Goal: Task Accomplishment & Management: Manage account settings

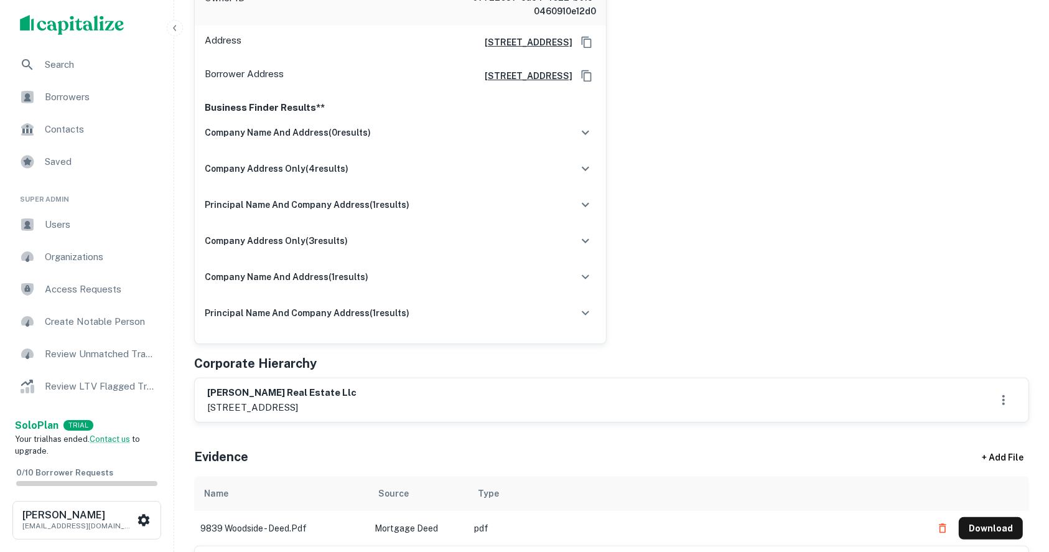
scroll to position [580, 0]
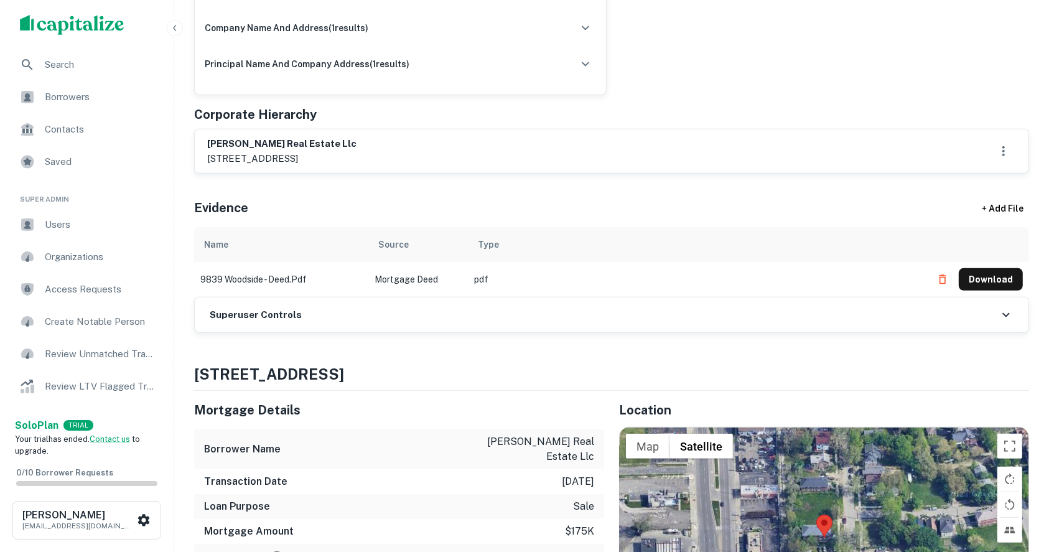
click at [238, 314] on h6 "Superuser Controls" at bounding box center [256, 315] width 92 height 14
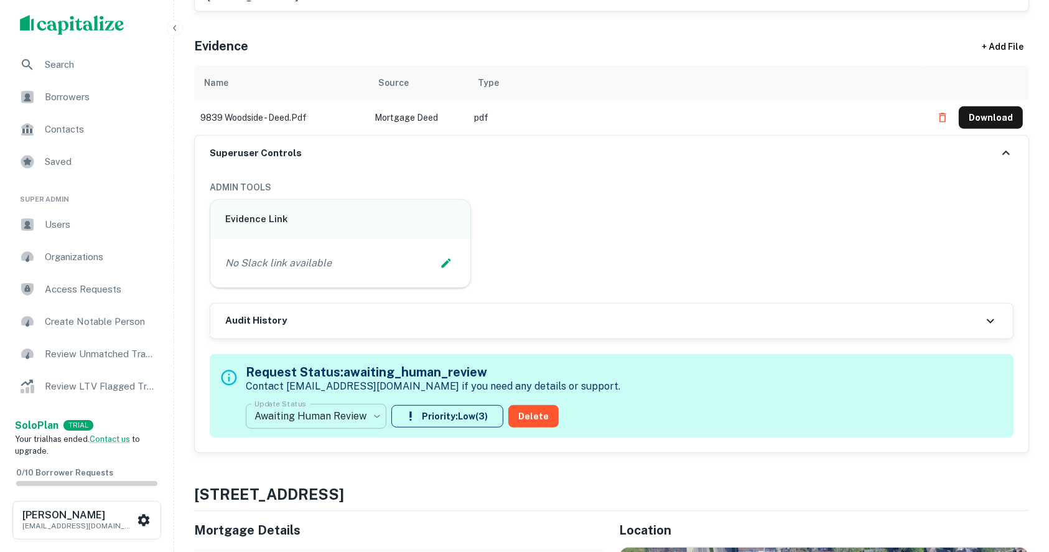
scroll to position [746, 0]
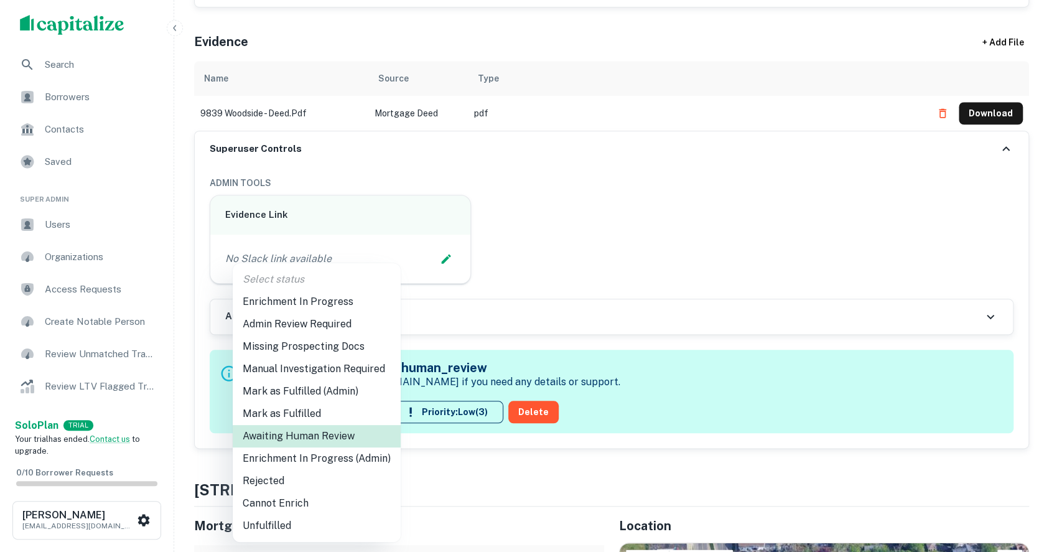
click at [378, 461] on li "Enrichment In Progress (Admin)" at bounding box center [317, 458] width 168 height 22
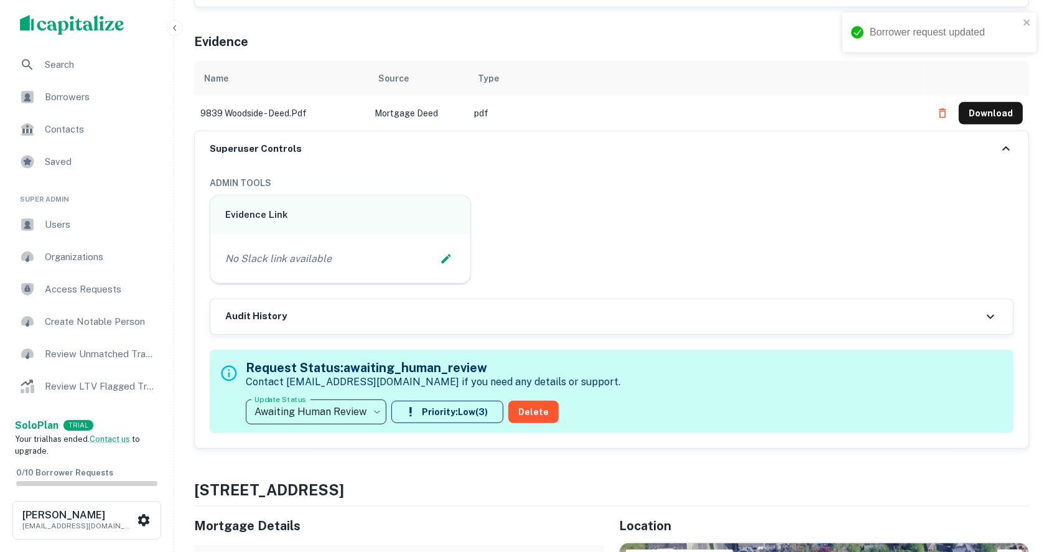
type input "**********"
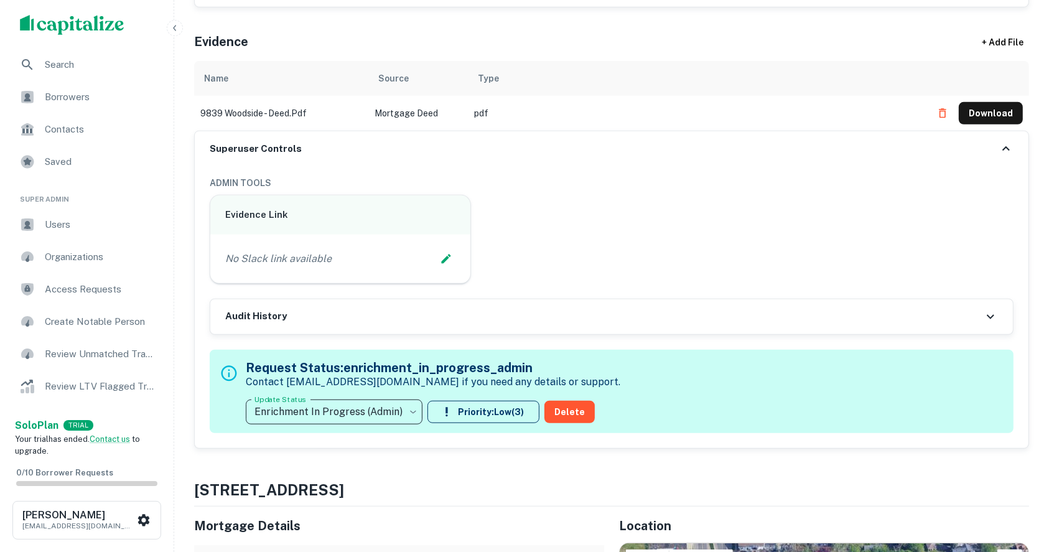
click at [991, 234] on div "Evidence Link No Slack link available" at bounding box center [607, 234] width 814 height 99
click at [639, 21] on div "Evidence + Add File" at bounding box center [611, 39] width 835 height 44
click at [445, 261] on icon "Edit Slack Link" at bounding box center [446, 259] width 12 height 12
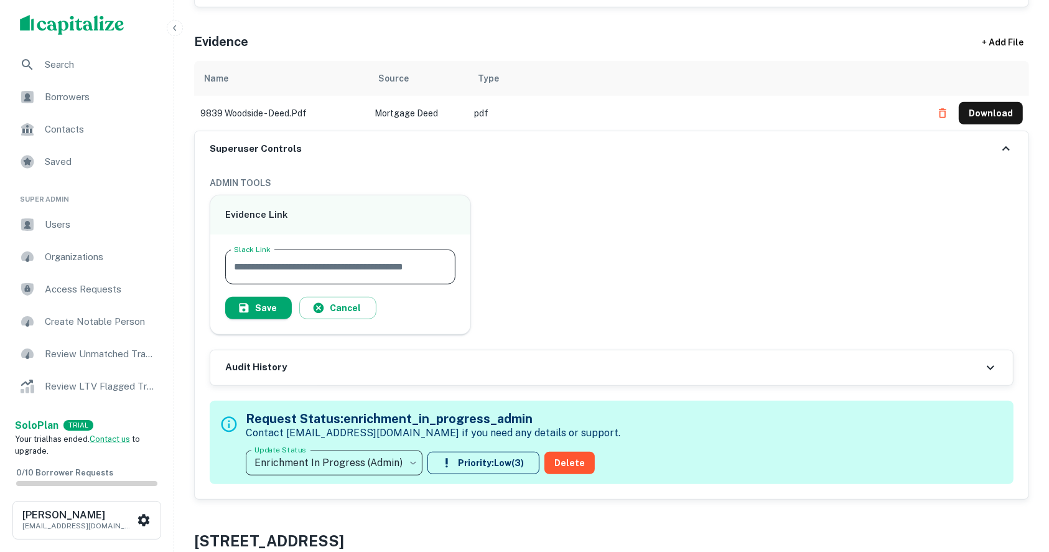
click at [325, 266] on input "Slack Link" at bounding box center [340, 266] width 230 height 35
paste input "**********"
type input "**********"
click at [266, 306] on button "Save" at bounding box center [258, 308] width 67 height 22
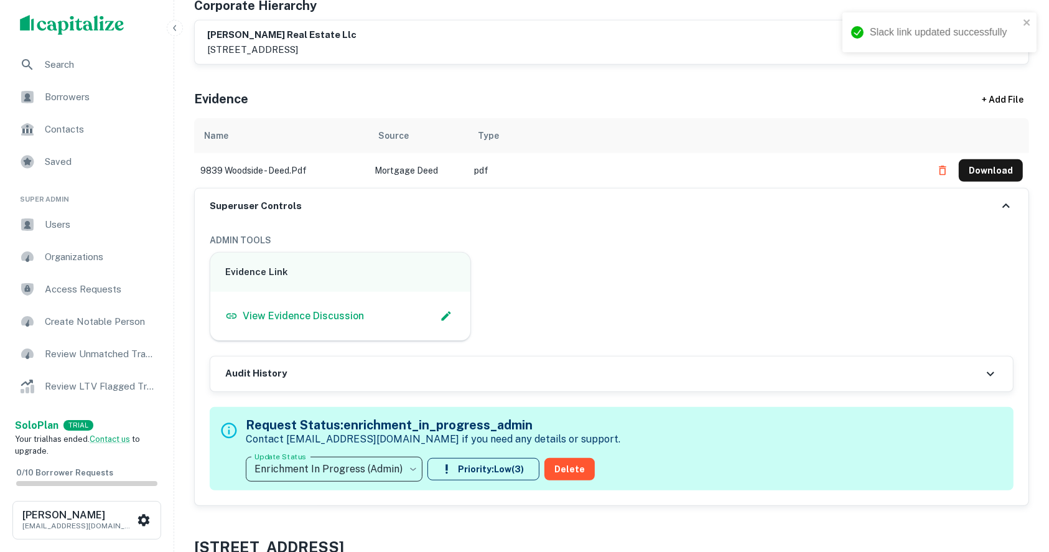
scroll to position [663, 0]
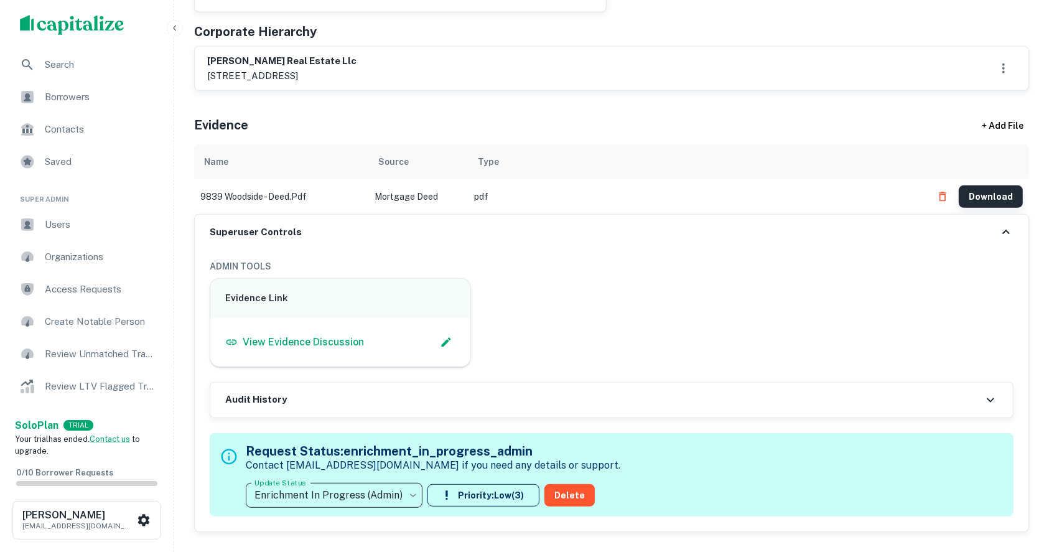
click at [981, 197] on button "Download" at bounding box center [990, 196] width 64 height 22
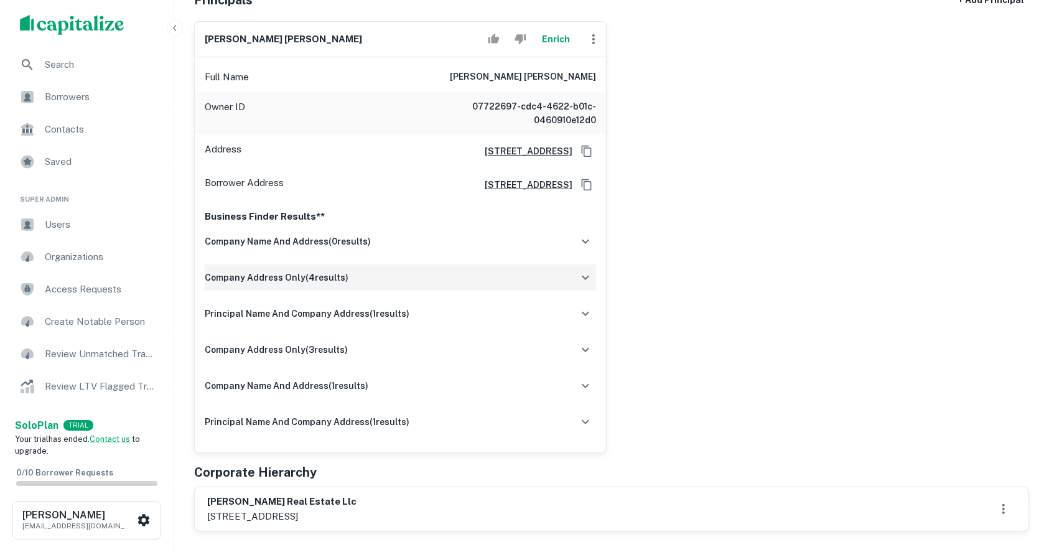
scroll to position [249, 0]
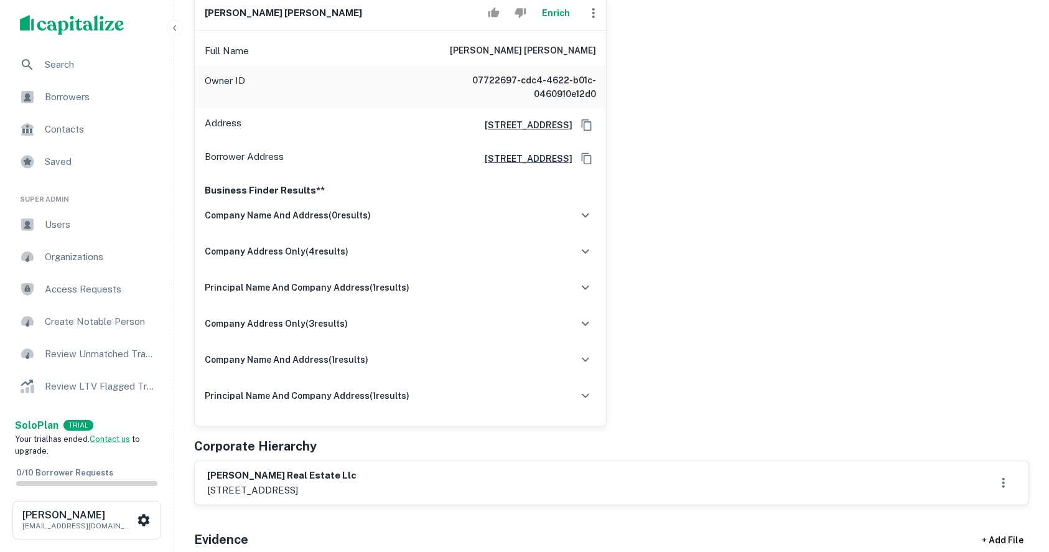
click at [524, 52] on h6 "leonardo ruiz urdanivia" at bounding box center [523, 51] width 146 height 15
copy h6 "leonardo ruiz urdanivia"
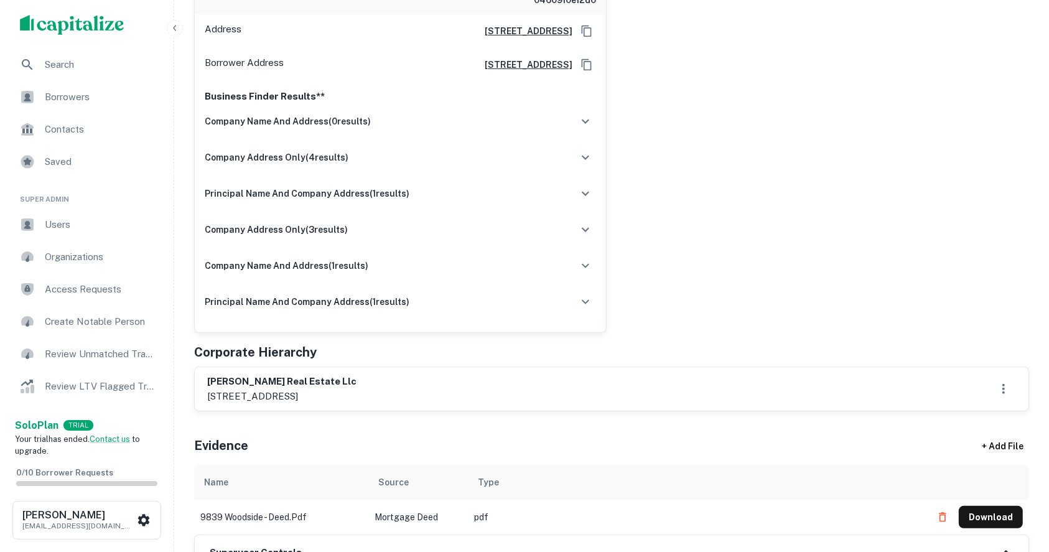
scroll to position [414, 0]
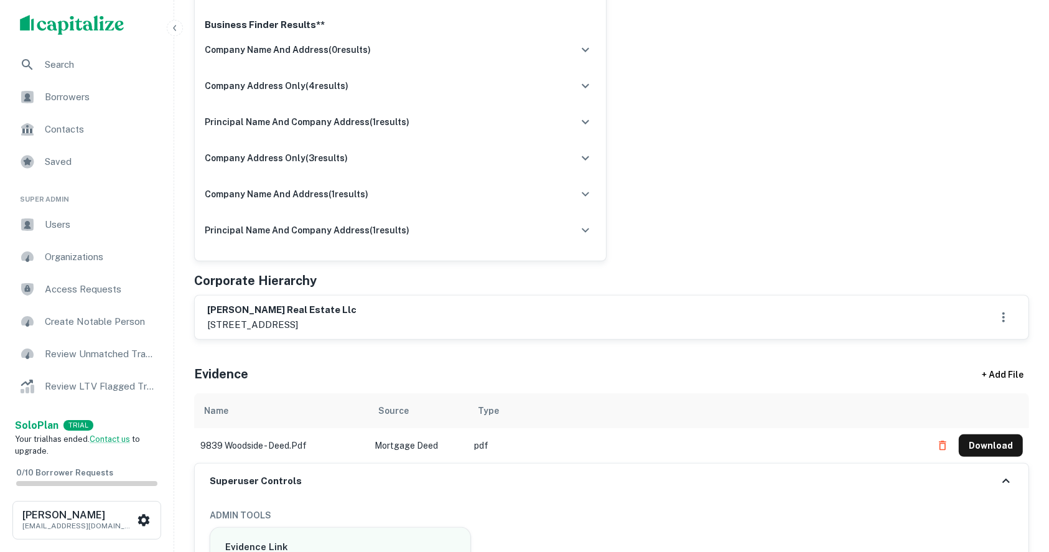
drag, startPoint x: 293, startPoint y: 319, endPoint x: 338, endPoint y: 321, distance: 45.4
click at [338, 321] on p "9839 woodside st., detroit, mi, 48204" at bounding box center [281, 324] width 149 height 15
copy p "detroit, mi"
click at [419, 291] on div "Principals + Add Principal leonardo ruiz urdanivia Enrich Full Name leonardo ru…" at bounding box center [611, 68] width 835 height 542
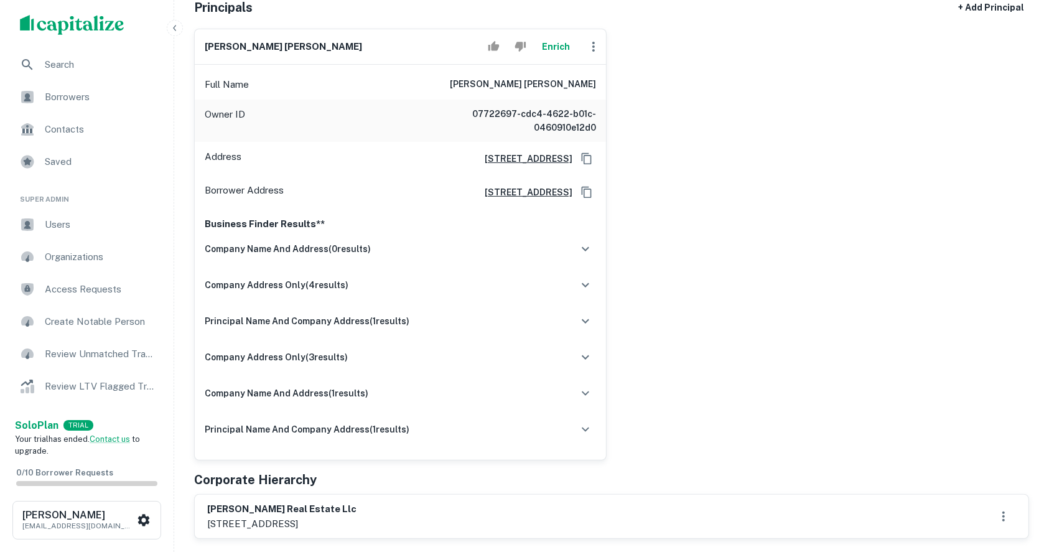
scroll to position [165, 0]
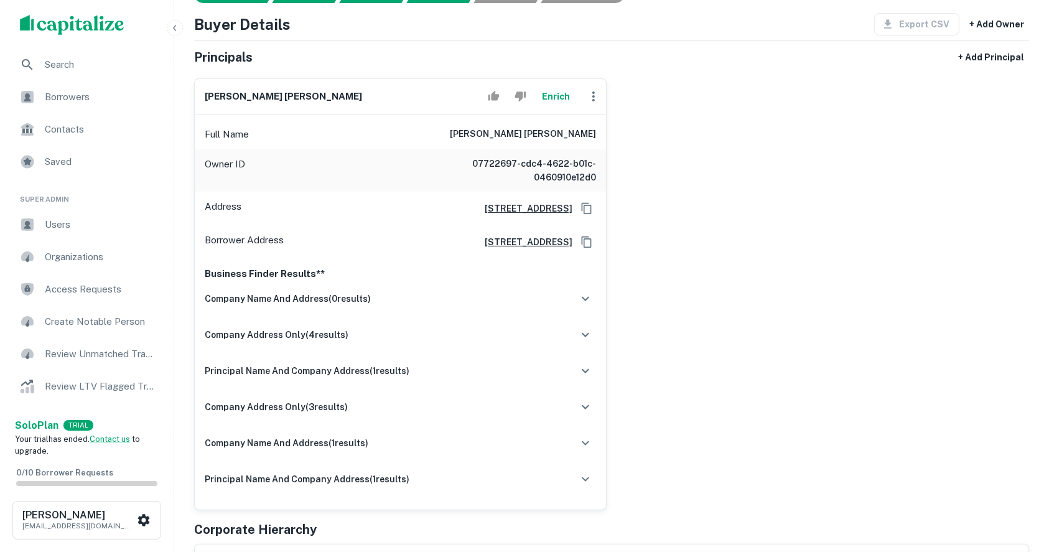
click at [928, 333] on div "leonardo ruiz urdanivia Enrich Full Name leonardo ruiz urdanivia Owner ID 07722…" at bounding box center [606, 289] width 845 height 442
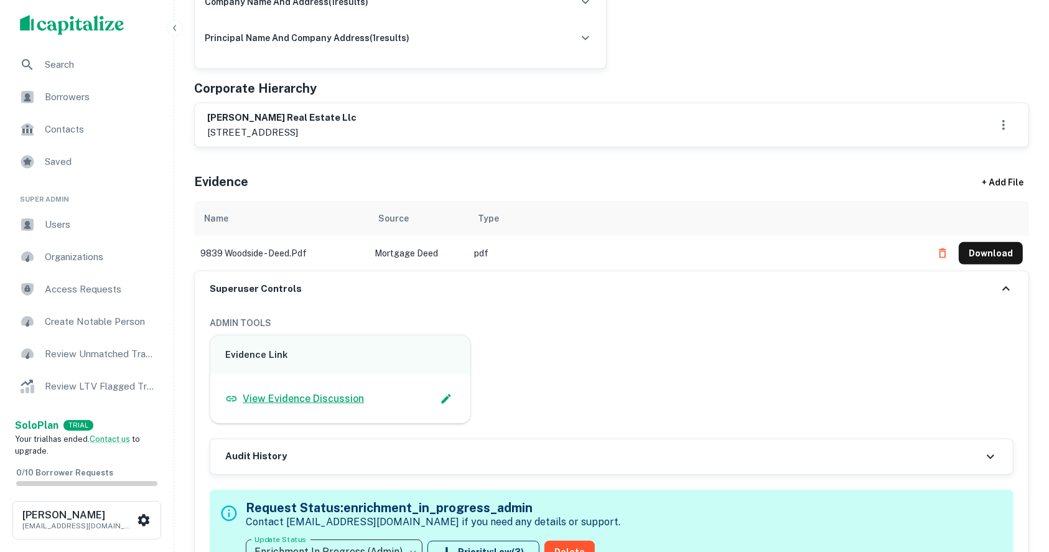
scroll to position [580, 0]
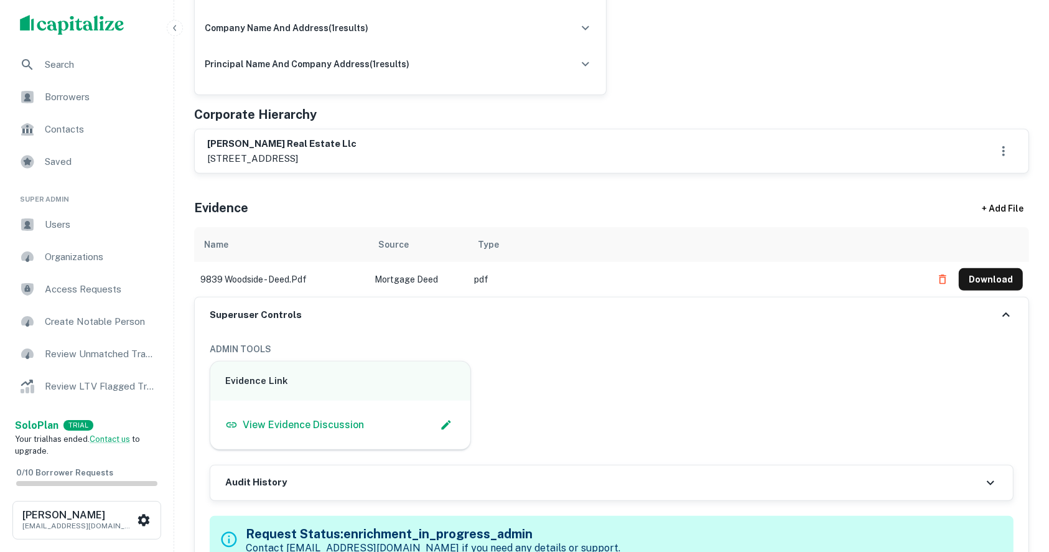
click at [216, 157] on p "9839 woodside st., detroit, mi, 48204" at bounding box center [281, 158] width 149 height 15
click at [218, 139] on h6 "leonard real estate llc" at bounding box center [281, 144] width 149 height 14
drag, startPoint x: 218, startPoint y: 139, endPoint x: 300, endPoint y: 167, distance: 86.1
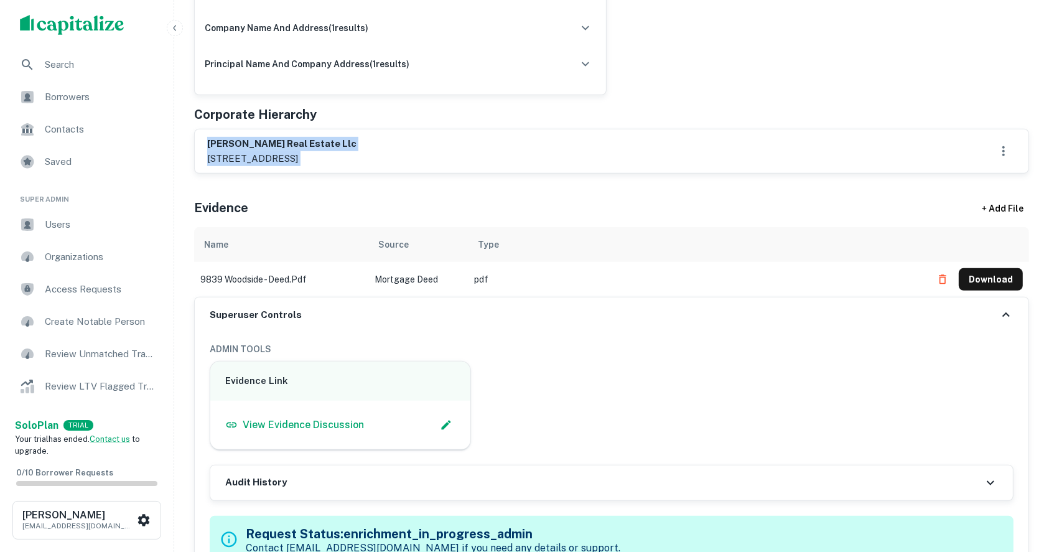
click at [300, 167] on div "leonard real estate llc 9839 woodside st., detroit, mi, 48204" at bounding box center [611, 151] width 833 height 44
click at [392, 139] on div "leonard real estate llc 9839 woodside st., detroit, mi, 48204" at bounding box center [611, 151] width 809 height 29
click at [216, 143] on h6 "leonard real estate llc" at bounding box center [281, 144] width 149 height 14
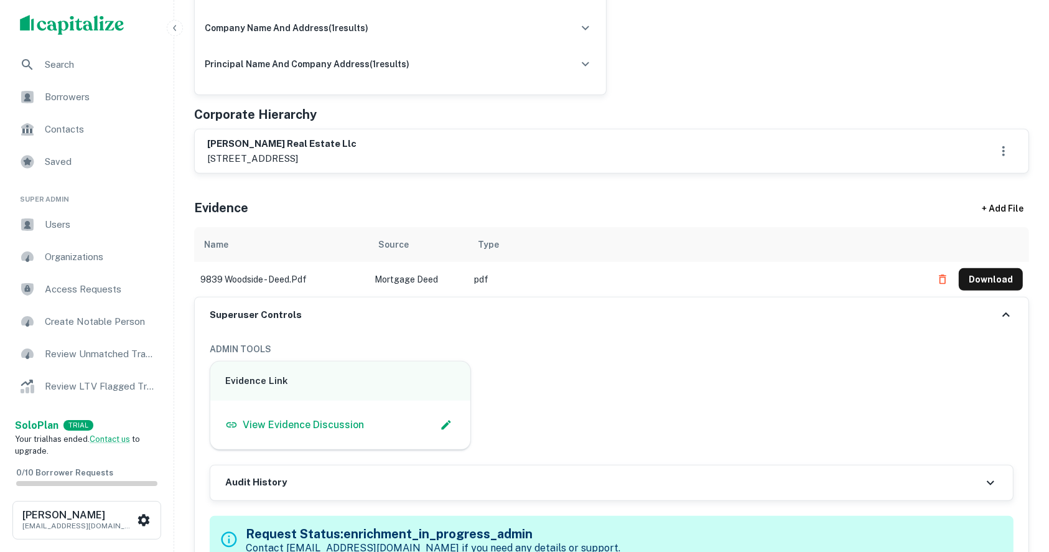
click at [258, 158] on p "9839 woodside st., detroit, mi, 48204" at bounding box center [281, 158] width 149 height 15
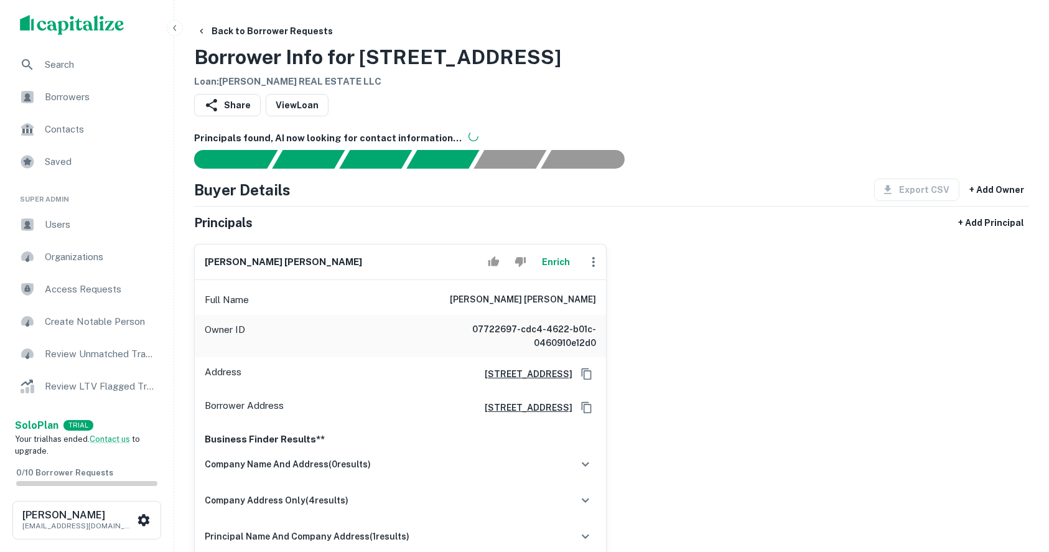
scroll to position [0, 0]
click at [218, 261] on h6 "leonardo ruiz urdanivia" at bounding box center [283, 262] width 157 height 14
copy div "leonardo ruiz urdanivia Enrich"
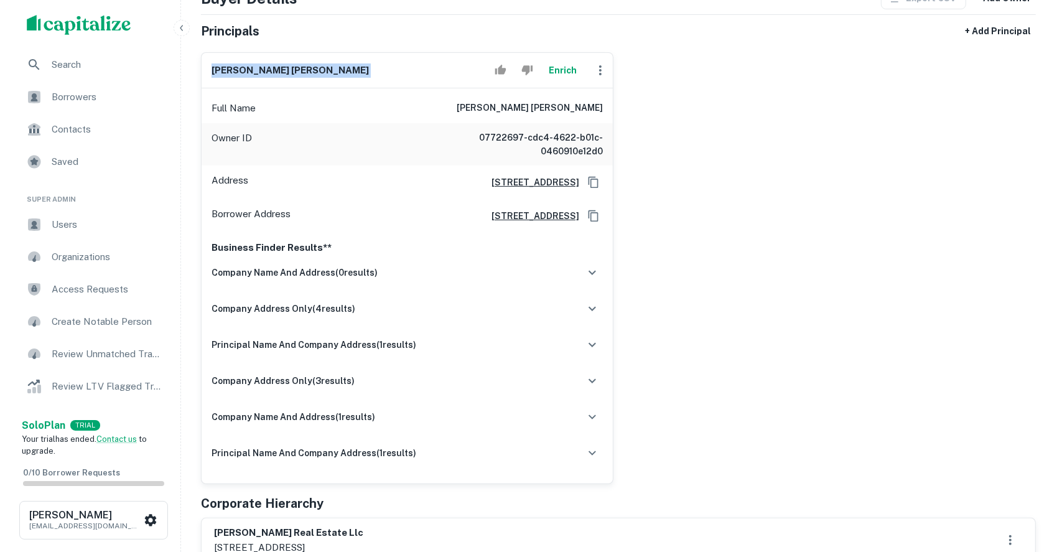
scroll to position [165, 0]
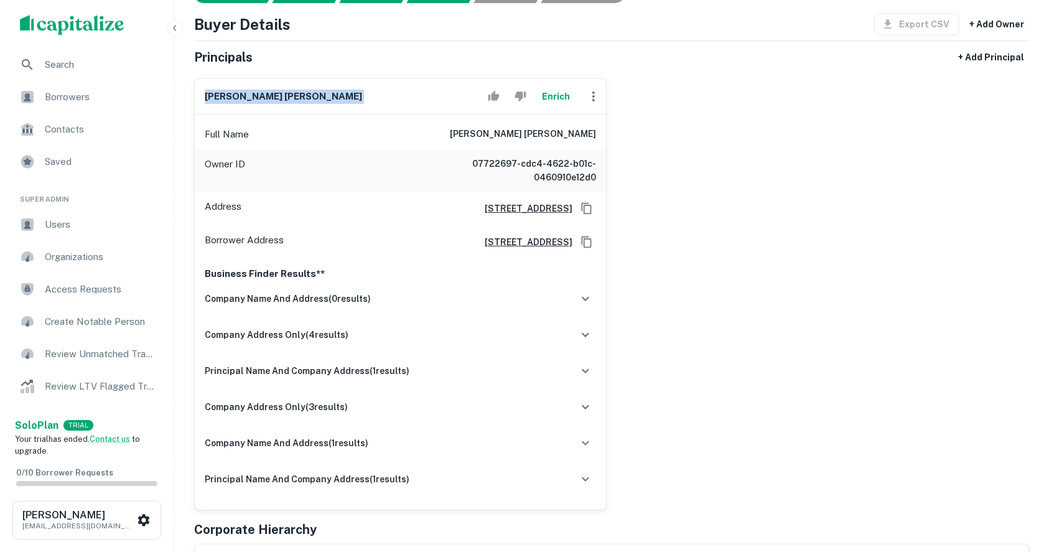
click at [572, 98] on button "Enrich" at bounding box center [556, 96] width 40 height 25
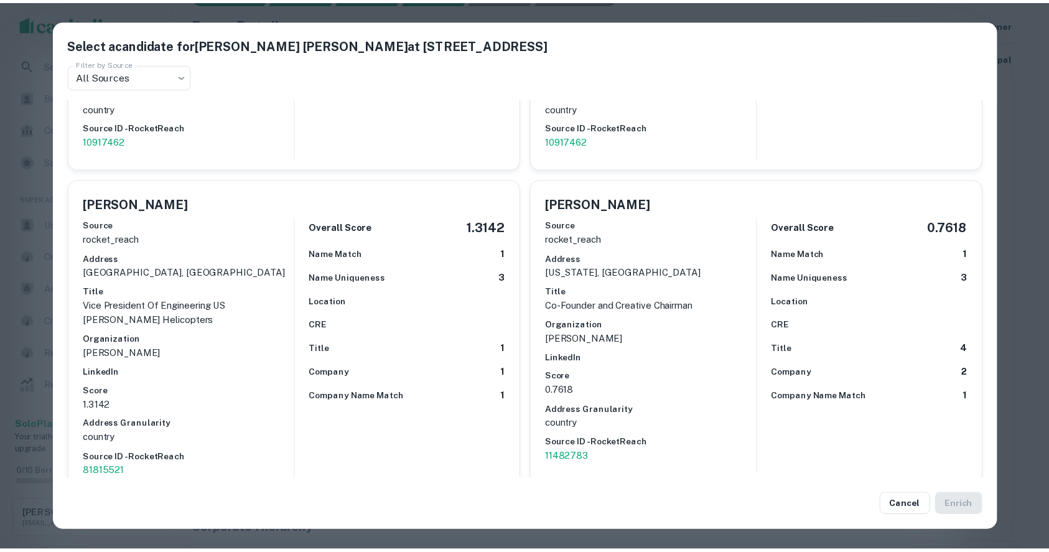
scroll to position [1493, 0]
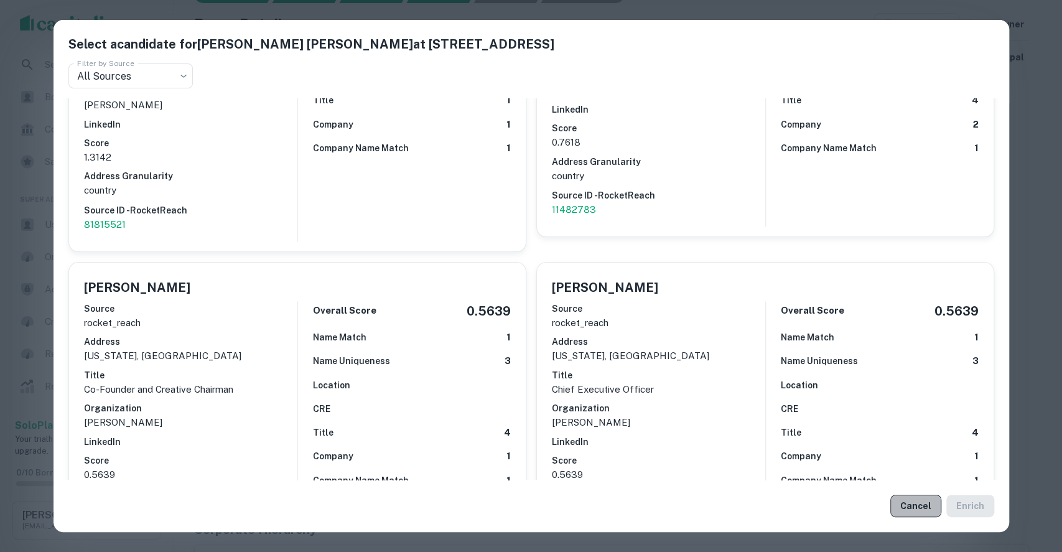
click at [920, 507] on button "Cancel" at bounding box center [915, 505] width 51 height 22
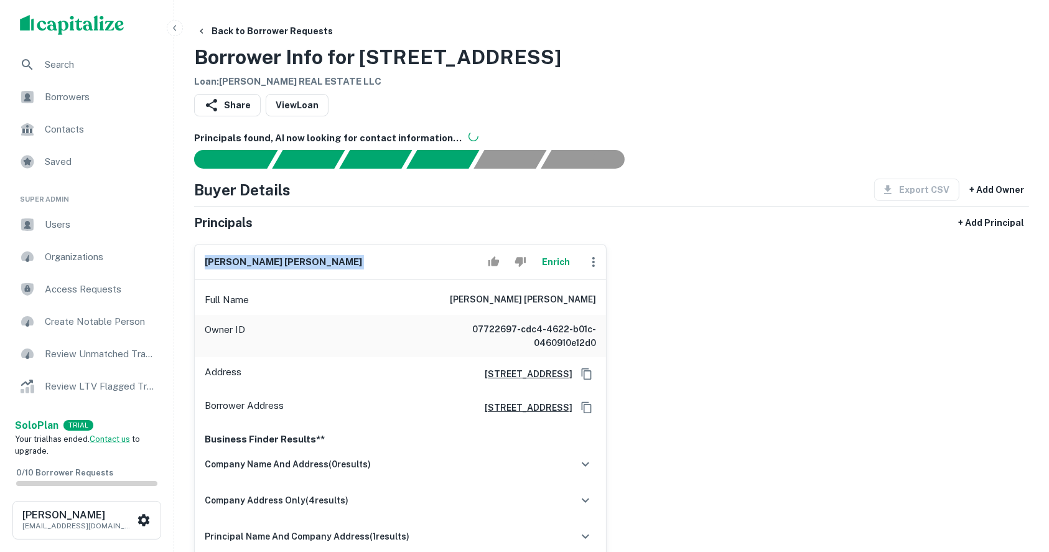
scroll to position [165, 0]
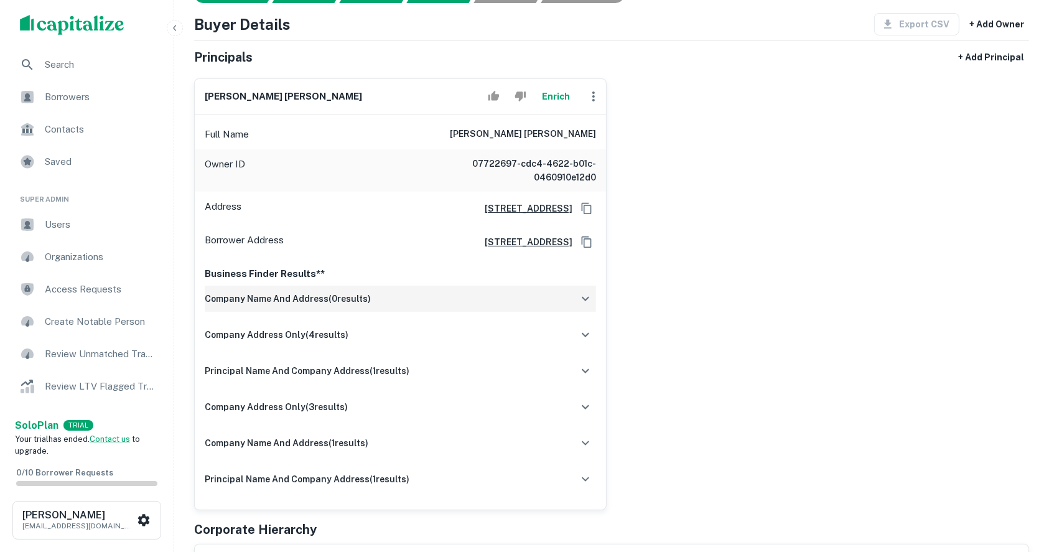
click at [596, 295] on div "Business Finder Results** company name and address ( 0 results) company address…" at bounding box center [400, 384] width 411 height 251
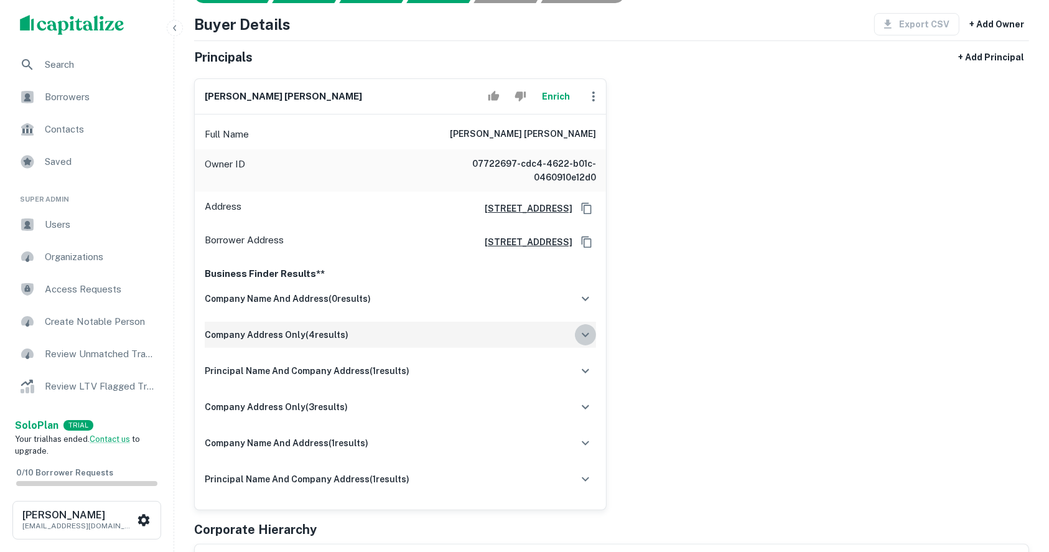
click at [585, 333] on icon "button" at bounding box center [585, 334] width 15 height 15
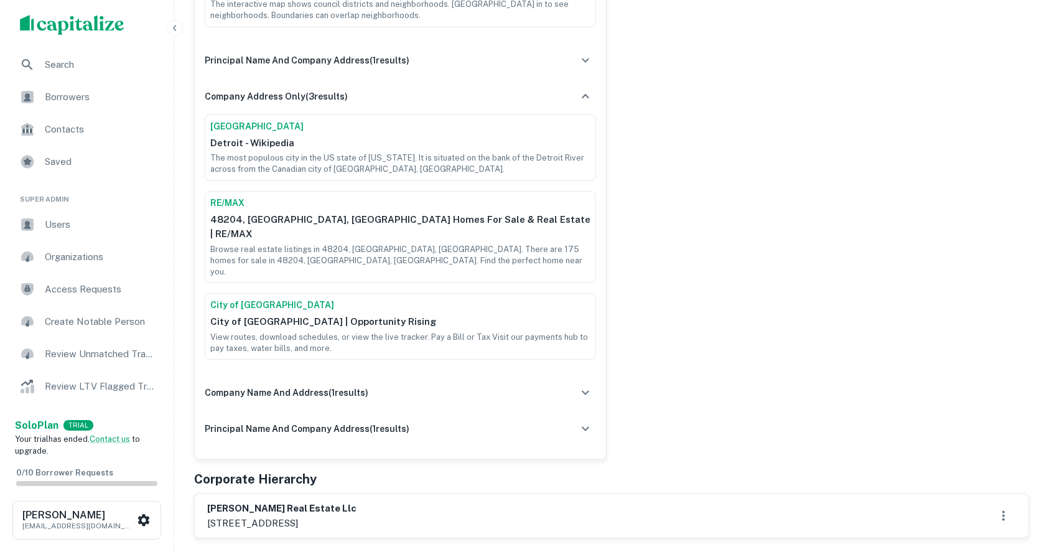
scroll to position [829, 0]
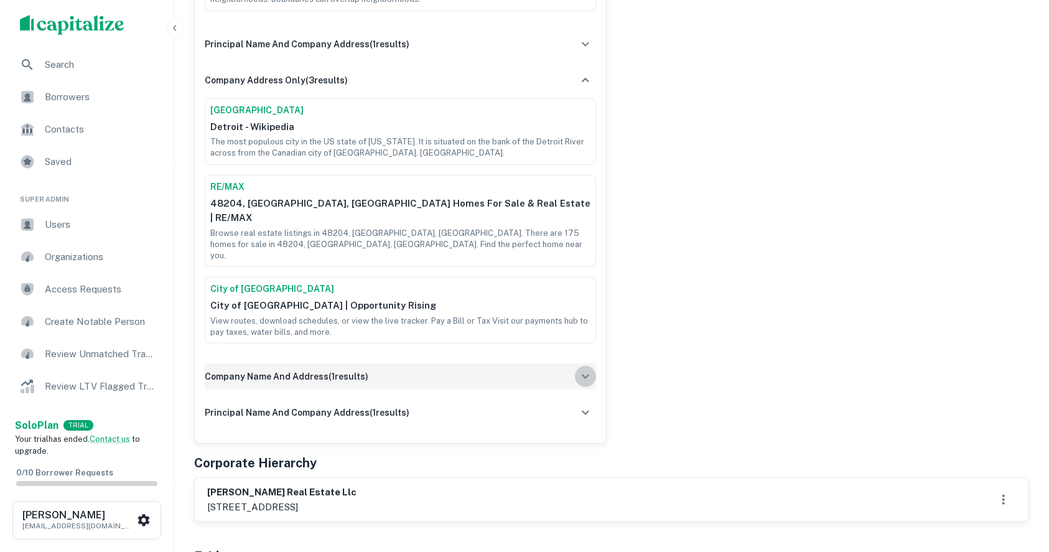
click at [585, 369] on icon "button" at bounding box center [585, 376] width 15 height 15
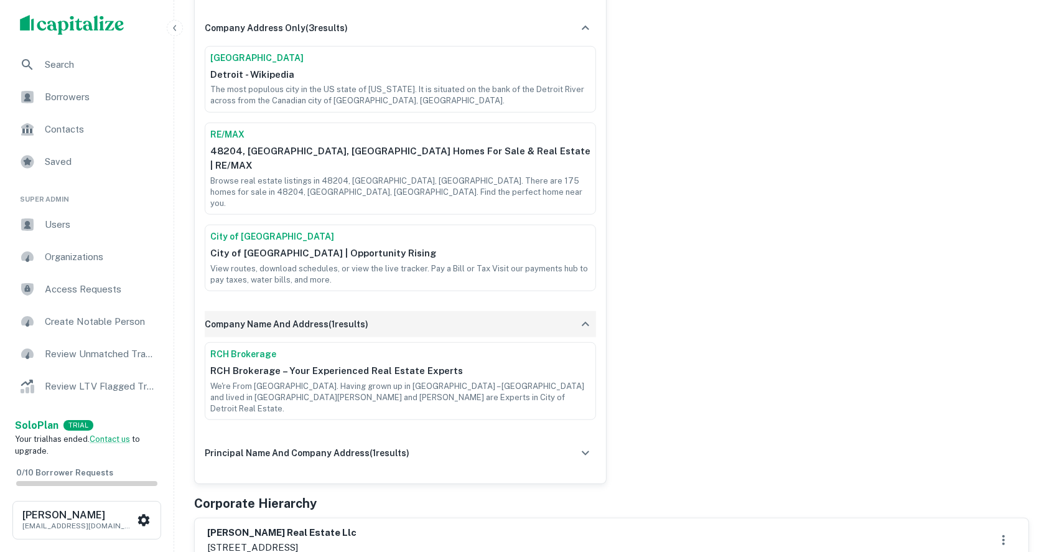
scroll to position [912, 0]
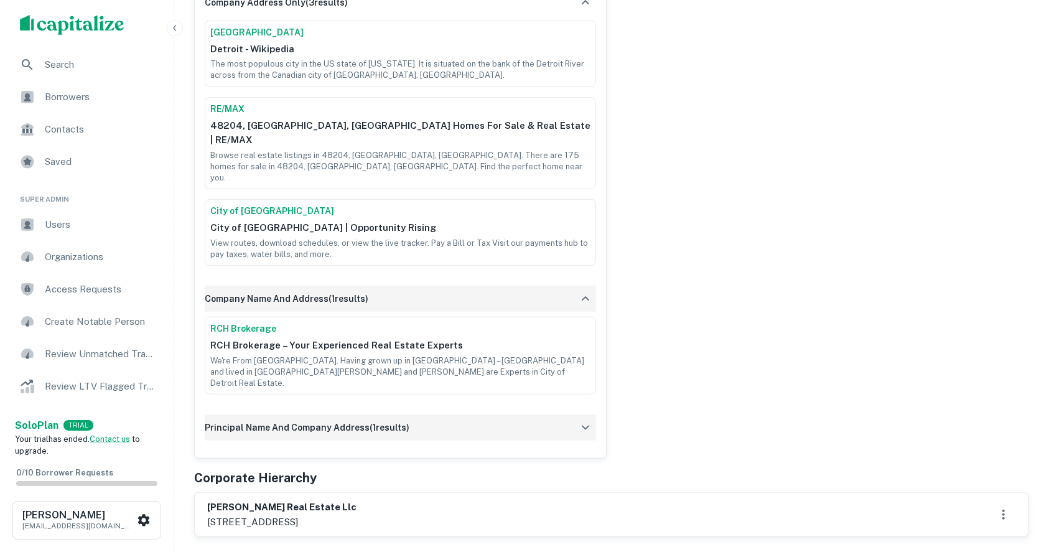
click at [583, 420] on icon "button" at bounding box center [585, 427] width 15 height 15
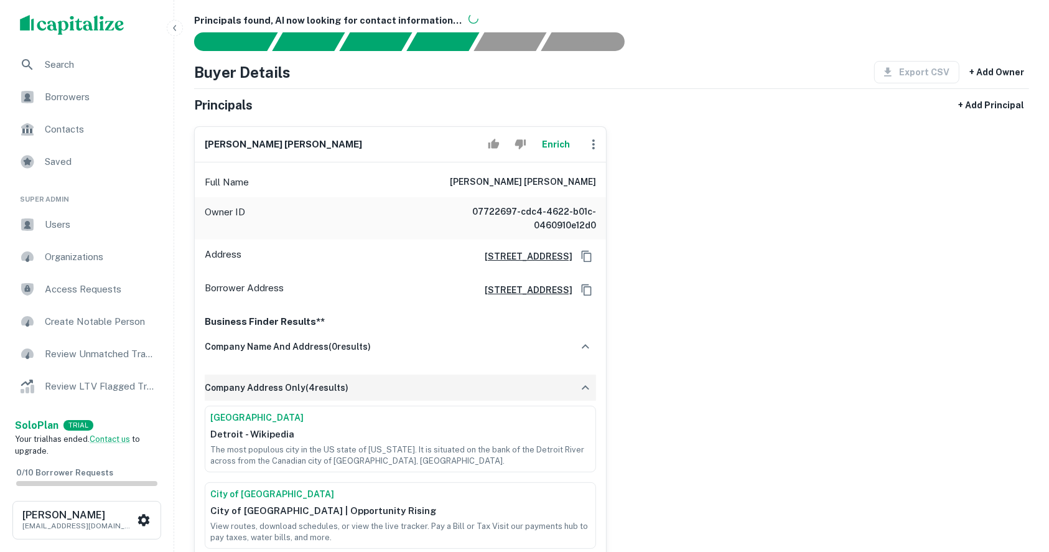
scroll to position [83, 0]
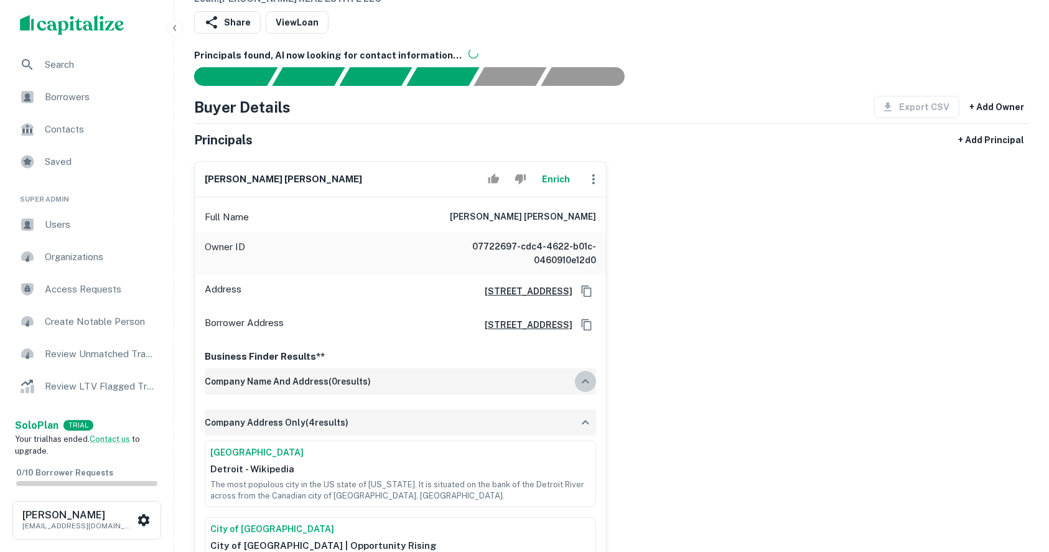
click at [586, 378] on icon "button" at bounding box center [585, 381] width 15 height 15
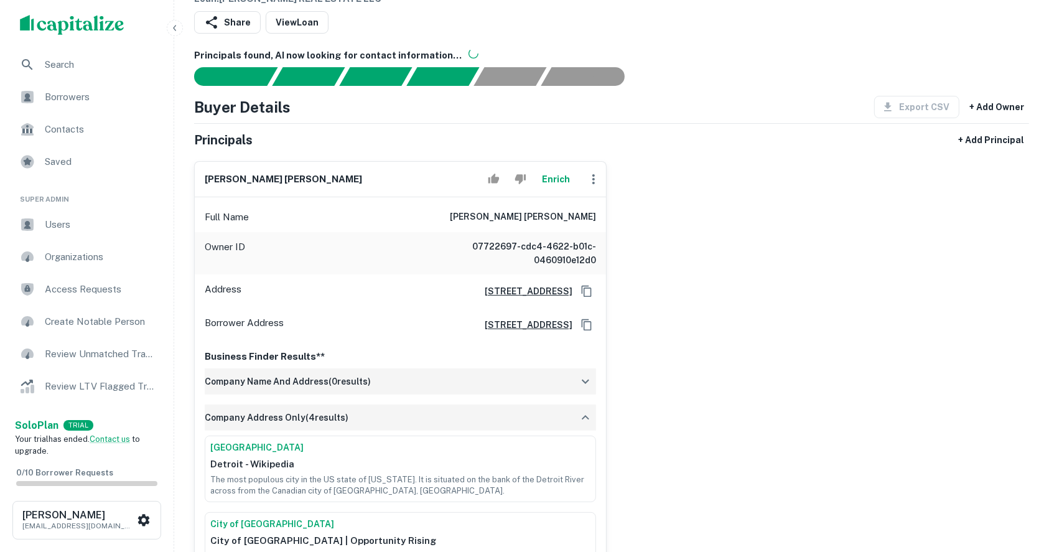
click at [586, 420] on icon "button" at bounding box center [585, 417] width 15 height 15
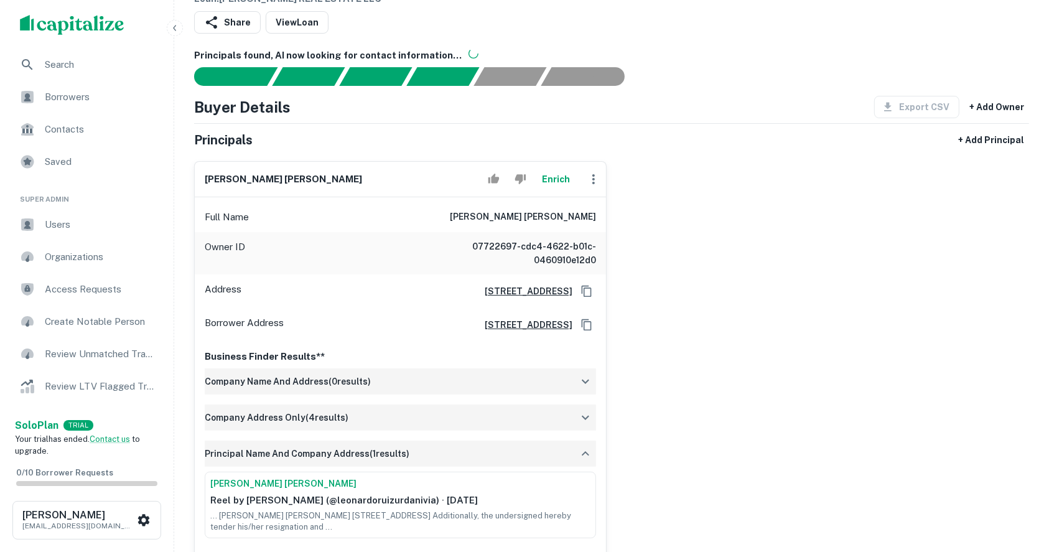
click at [581, 464] on div "principal name and company address ( 1 results)" at bounding box center [400, 453] width 391 height 26
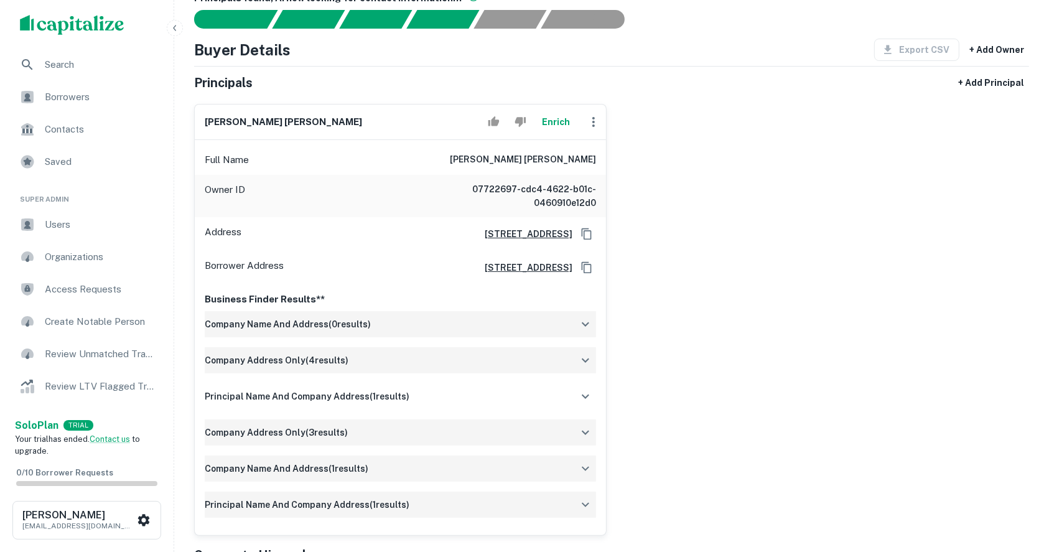
scroll to position [165, 0]
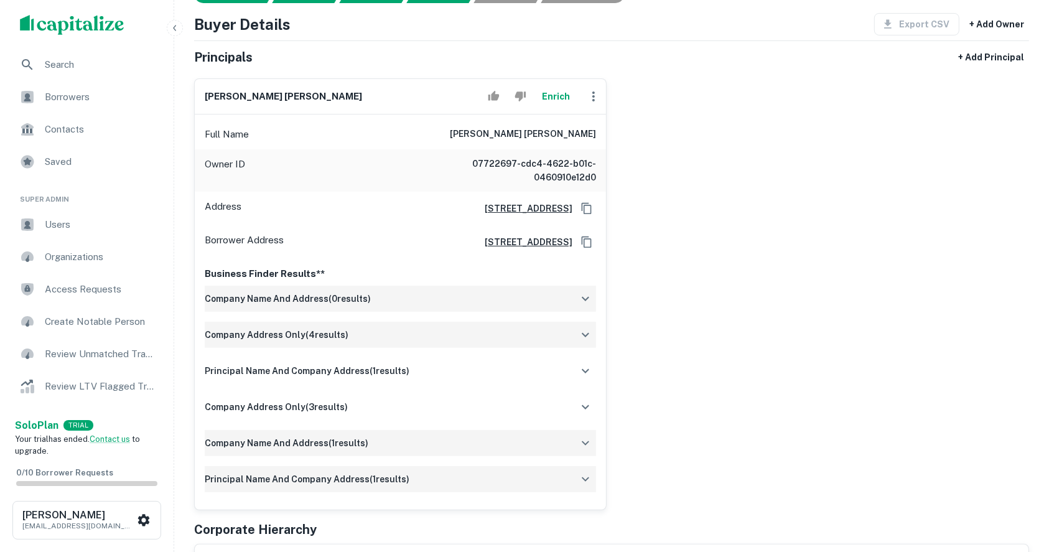
click at [942, 246] on div "leonardo ruiz urdanivia Enrich Full Name leonardo ruiz urdanivia Owner ID 07722…" at bounding box center [606, 289] width 845 height 442
click at [524, 131] on h6 "leonardo ruiz urdanivia" at bounding box center [523, 134] width 146 height 15
copy h6 "leonardo ruiz urdanivia"
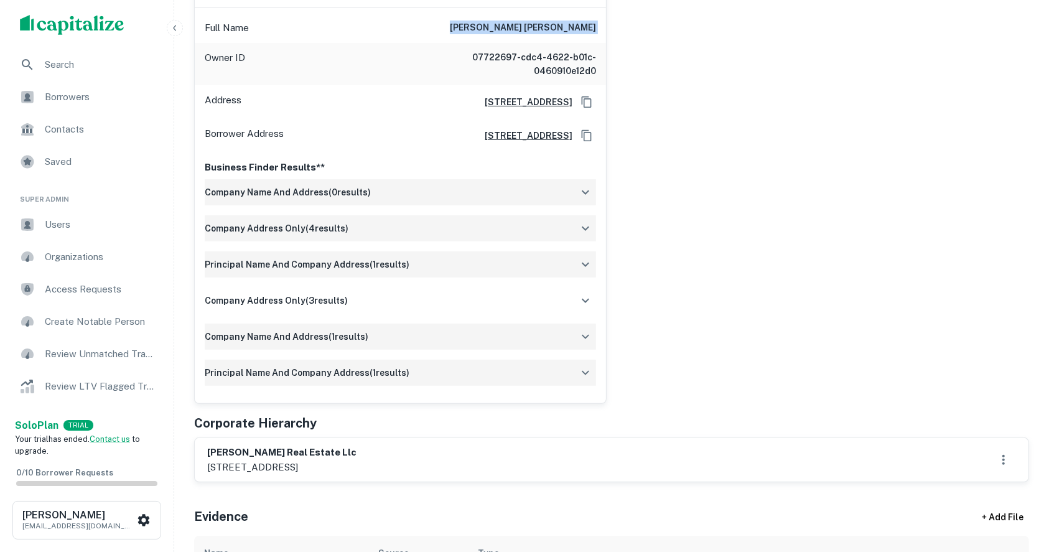
scroll to position [331, 0]
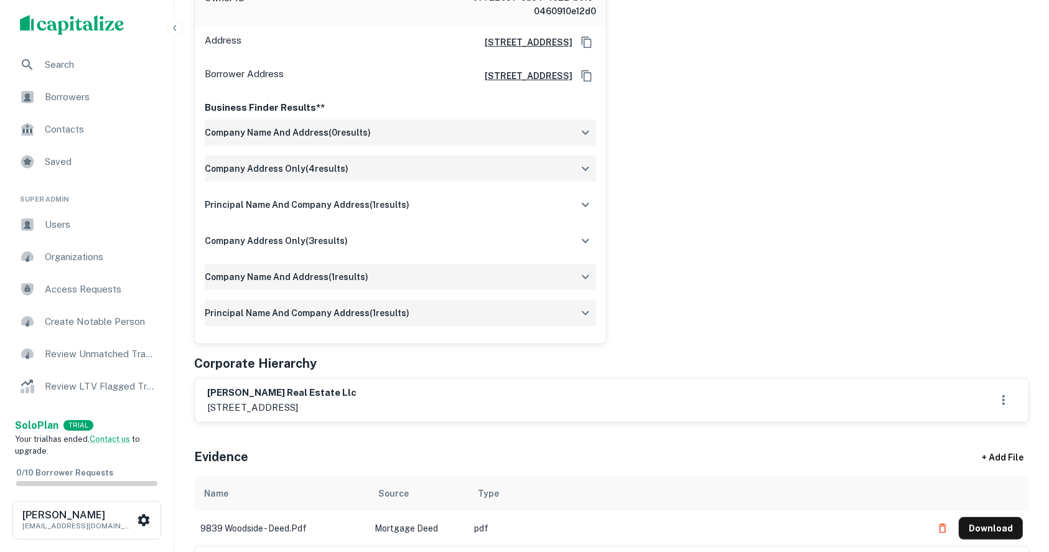
click at [246, 394] on h6 "leonard real estate llc" at bounding box center [281, 393] width 149 height 14
drag, startPoint x: 246, startPoint y: 394, endPoint x: 340, endPoint y: 413, distance: 95.1
click at [340, 413] on div "leonard real estate llc 9839 woodside st., detroit, mi, 48204" at bounding box center [281, 400] width 149 height 29
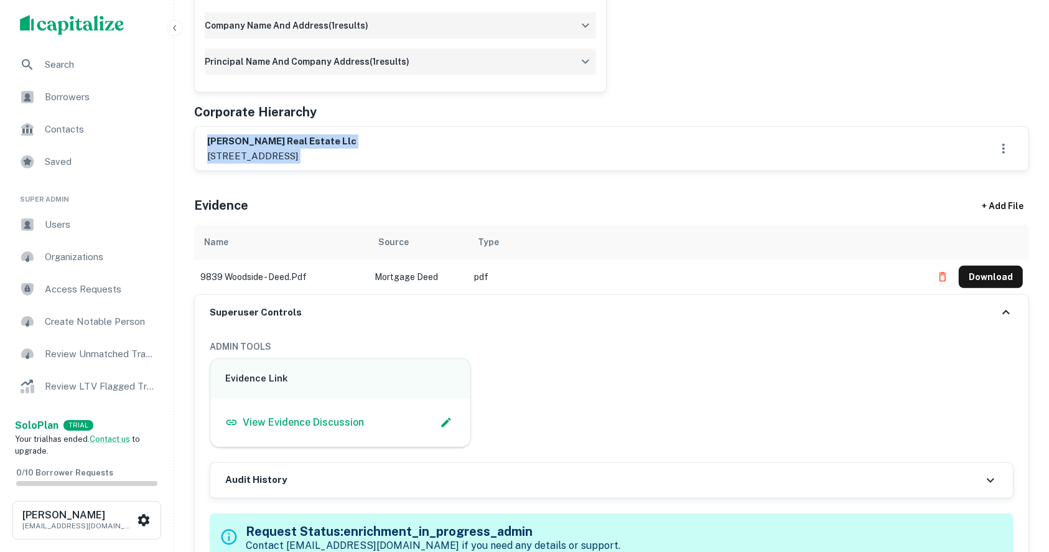
scroll to position [663, 0]
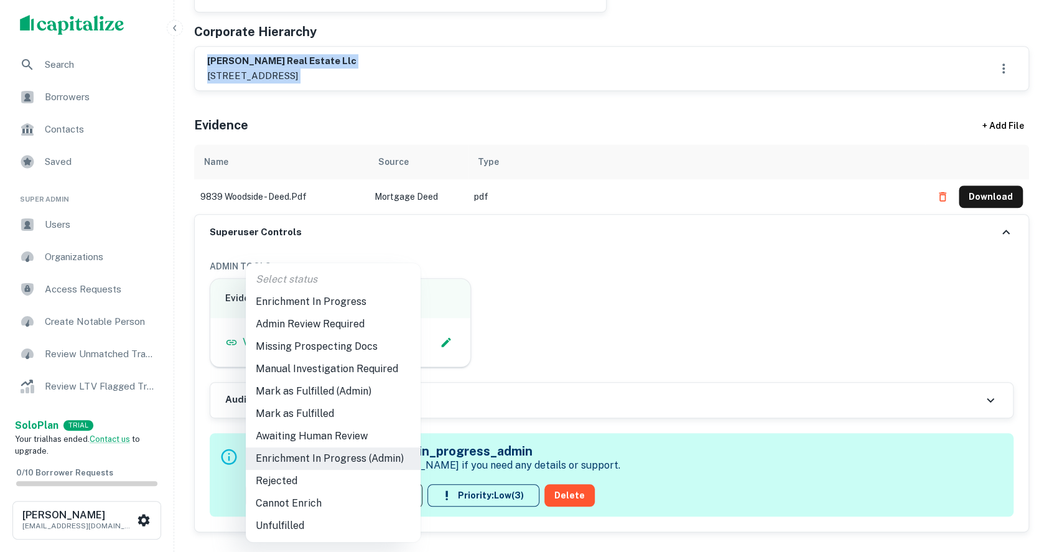
click at [321, 322] on li "Admin Review Required" at bounding box center [333, 324] width 175 height 22
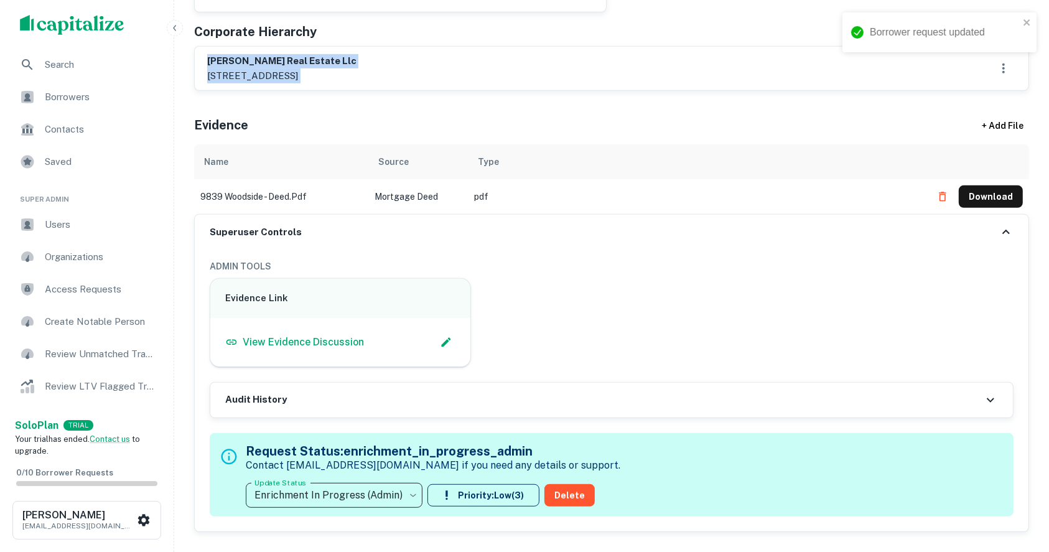
type input "**********"
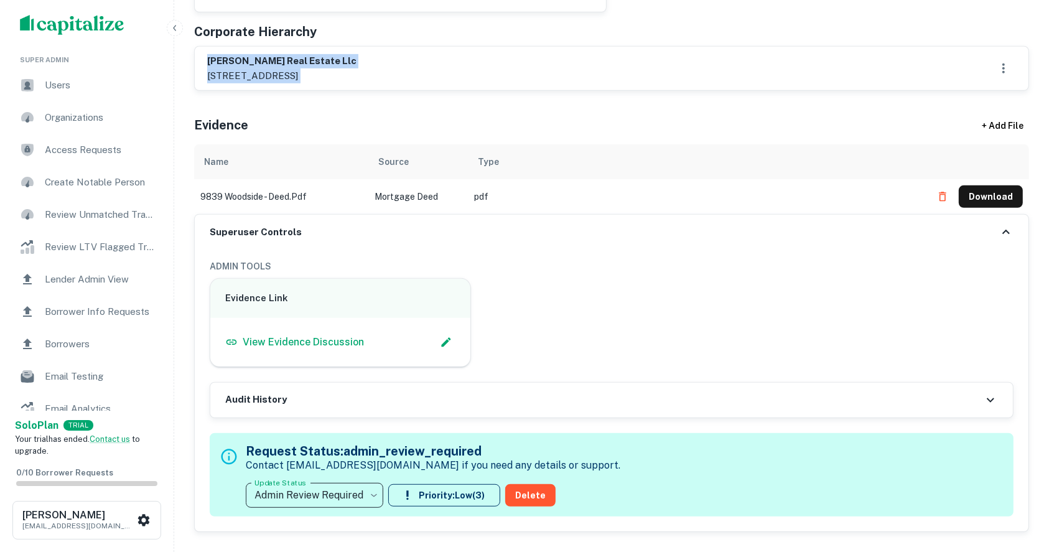
scroll to position [165, 0]
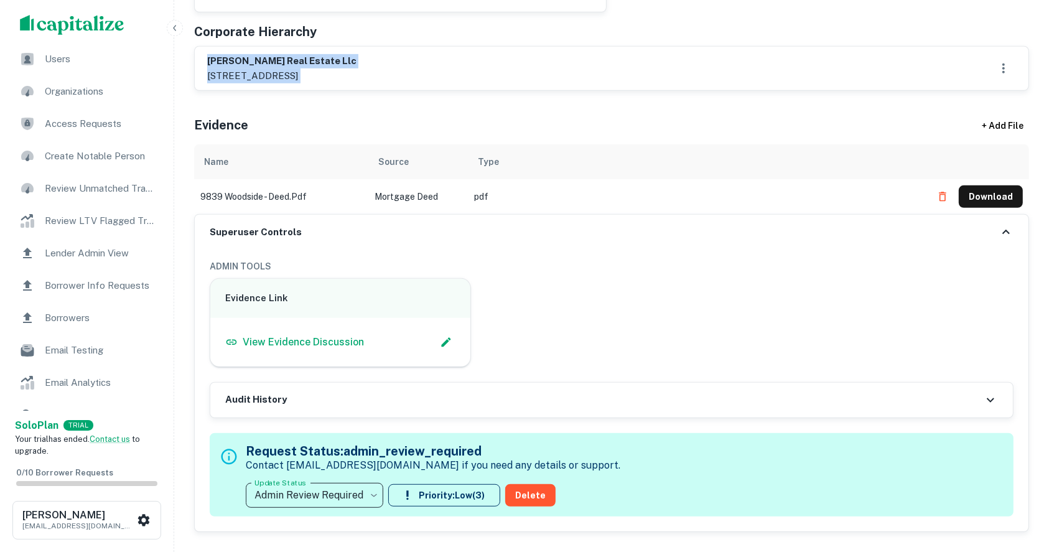
click at [104, 284] on span "Borrower Info Requests" at bounding box center [100, 285] width 111 height 15
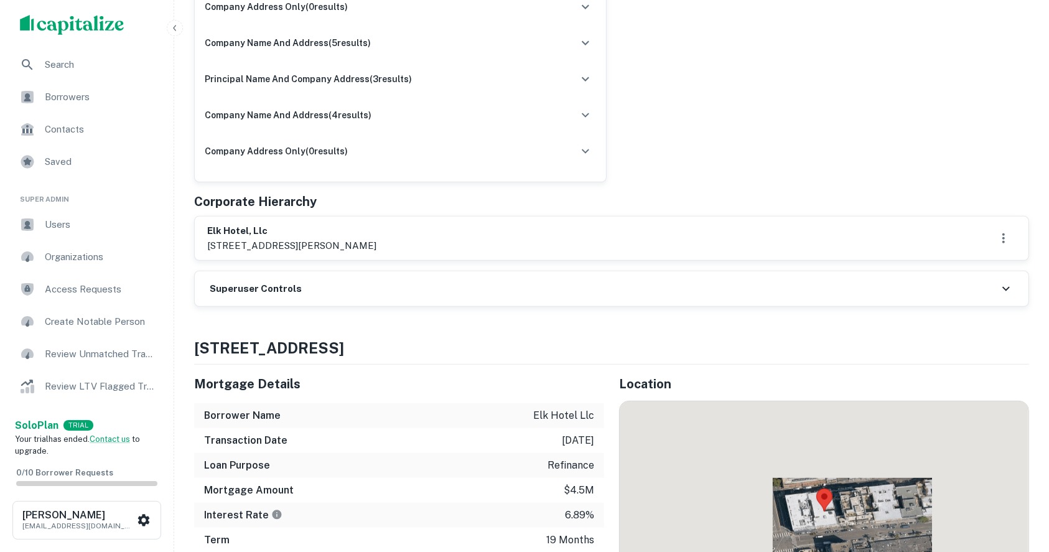
scroll to position [498, 0]
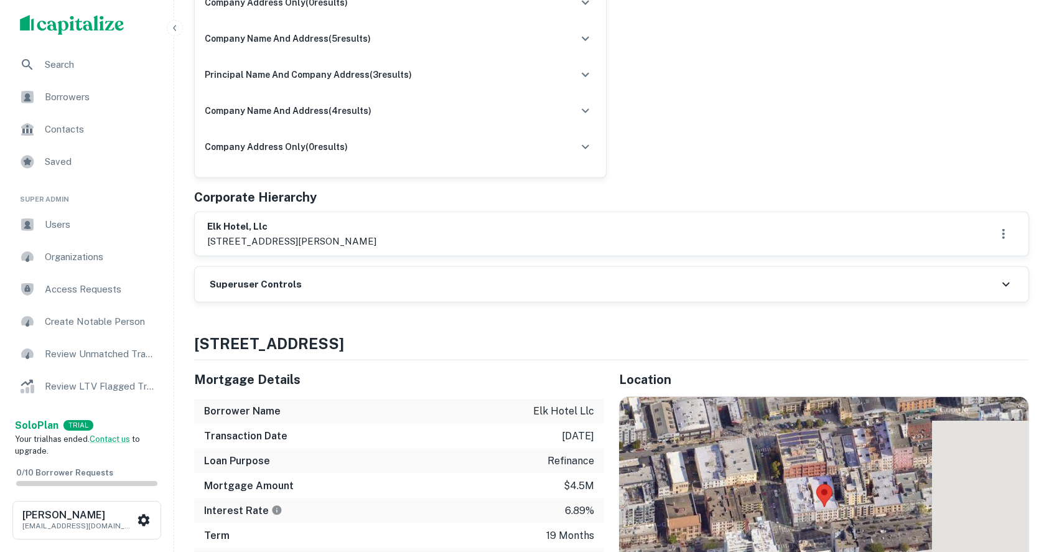
click at [272, 285] on h6 "Superuser Controls" at bounding box center [256, 284] width 92 height 14
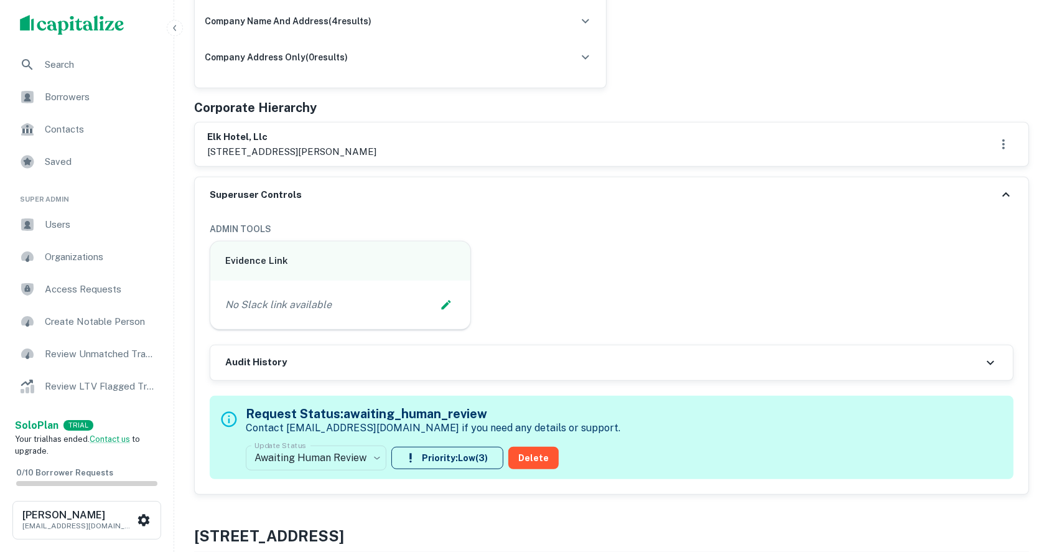
scroll to position [663, 0]
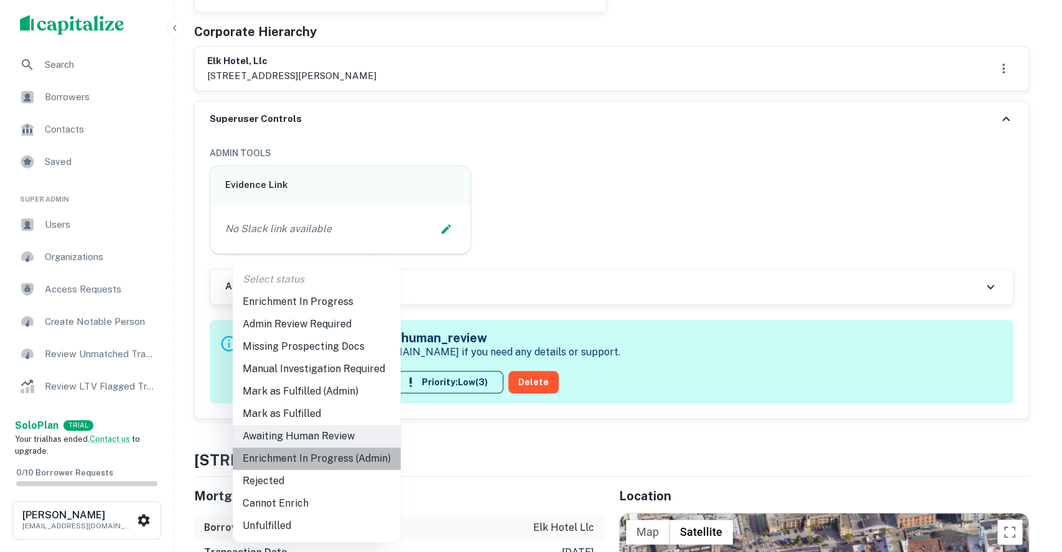
click at [348, 455] on li "Enrichment In Progress (Admin)" at bounding box center [317, 458] width 168 height 22
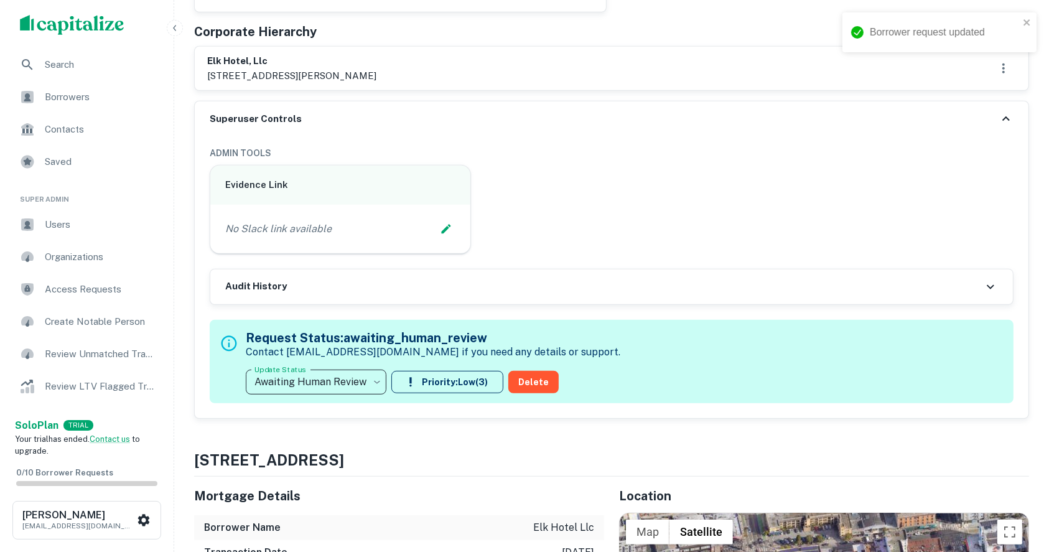
type input "**********"
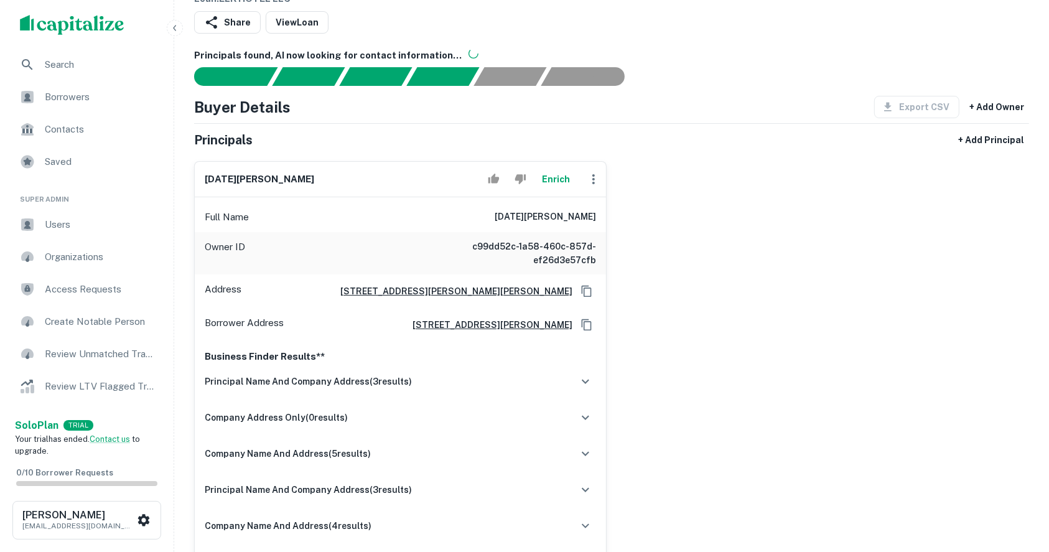
scroll to position [0, 0]
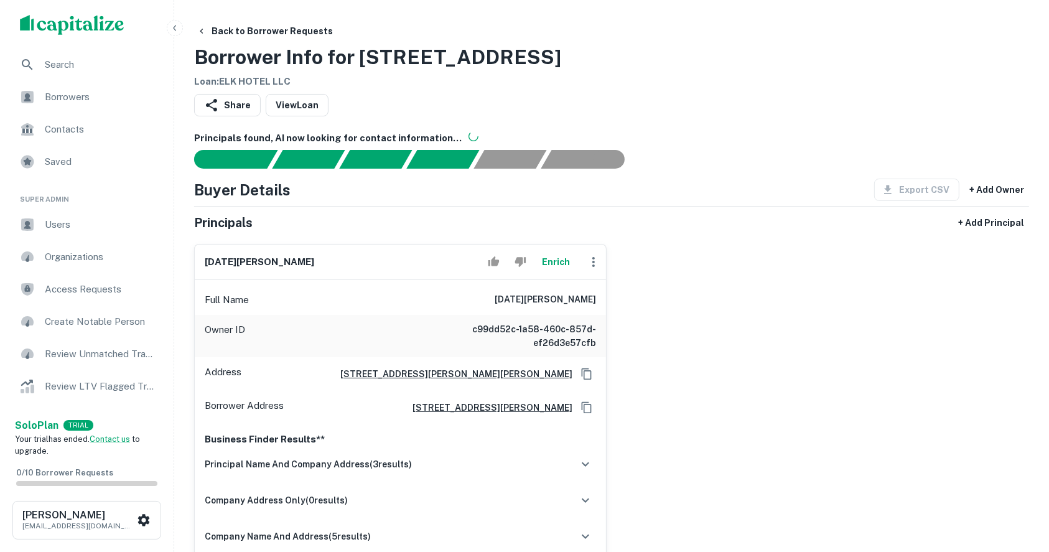
click at [622, 22] on div "Back to Borrower Requests Borrower Info for [STREET_ADDRESS] Loan : ELK HOTEL L…" at bounding box center [611, 54] width 835 height 69
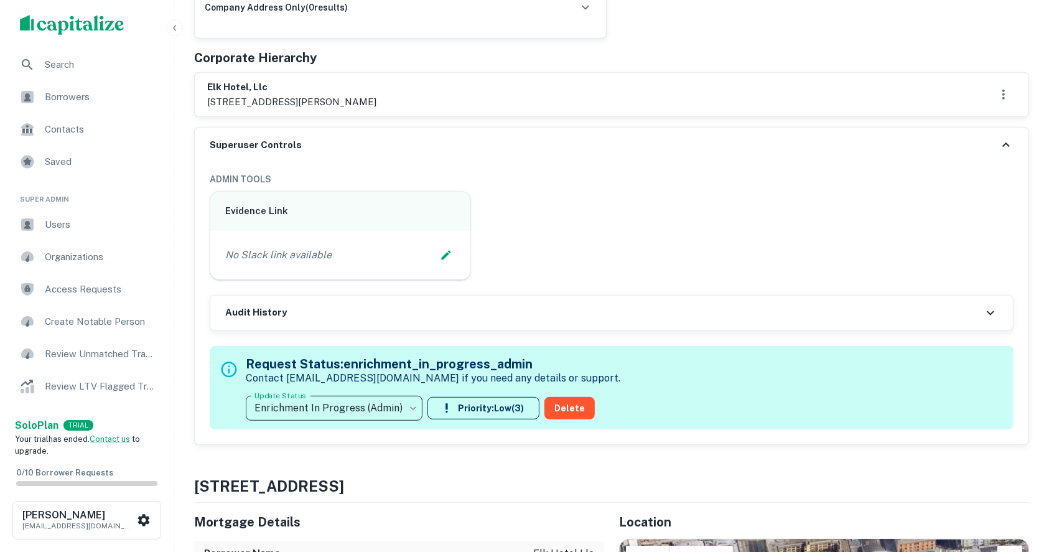
scroll to position [663, 0]
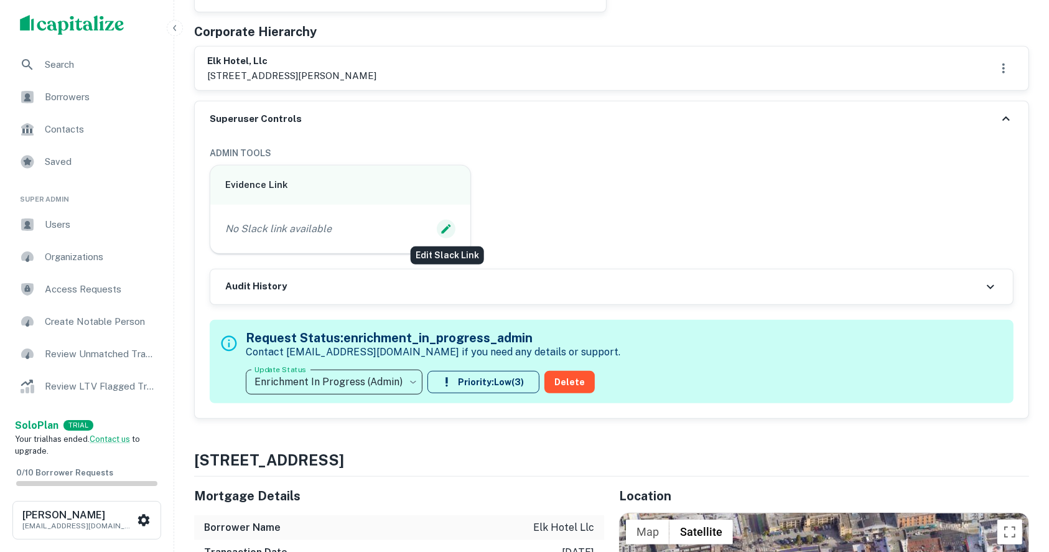
click at [445, 231] on icon "Edit Slack Link" at bounding box center [446, 229] width 12 height 12
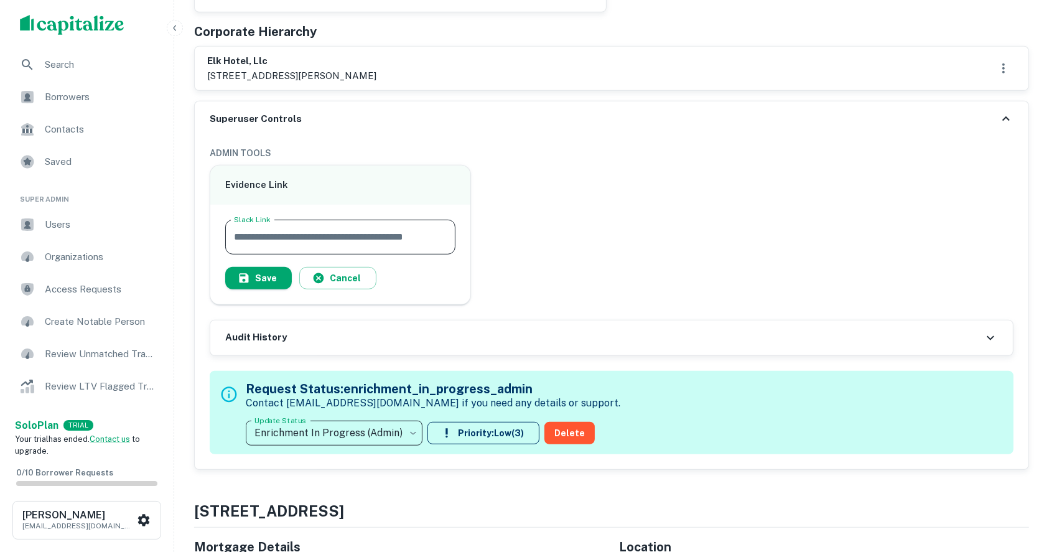
click at [322, 233] on input "Slack Link" at bounding box center [340, 237] width 230 height 35
paste input "**********"
type input "**********"
click at [239, 285] on button "Save" at bounding box center [258, 278] width 67 height 22
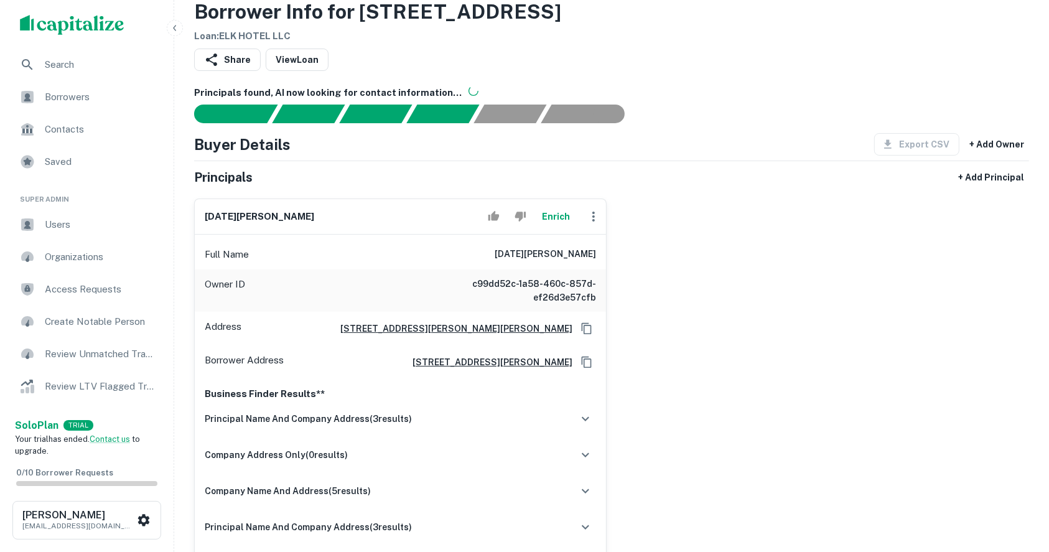
scroll to position [83, 0]
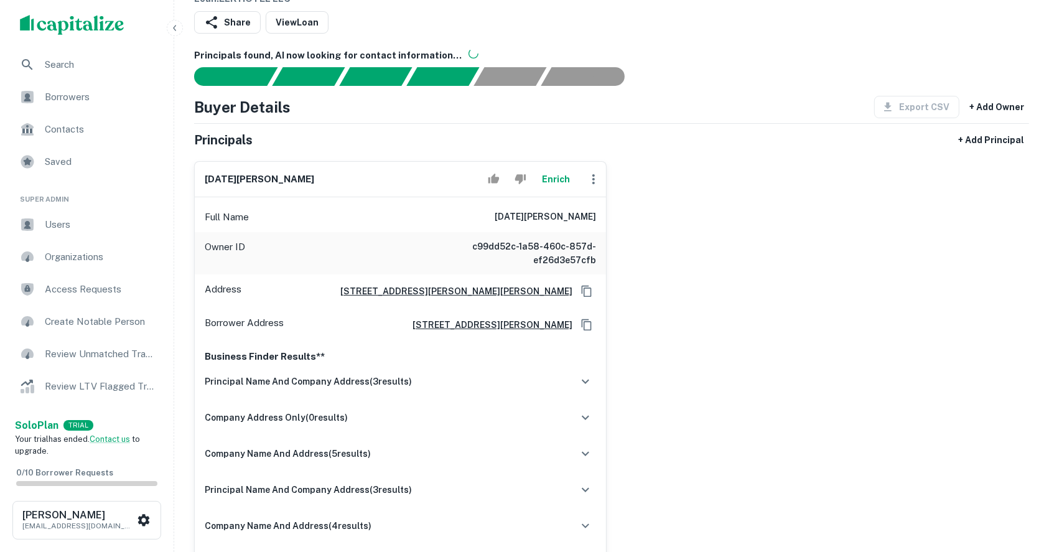
click at [224, 178] on h6 "[DATE][PERSON_NAME]" at bounding box center [259, 179] width 109 height 14
copy div "[DATE][PERSON_NAME]"
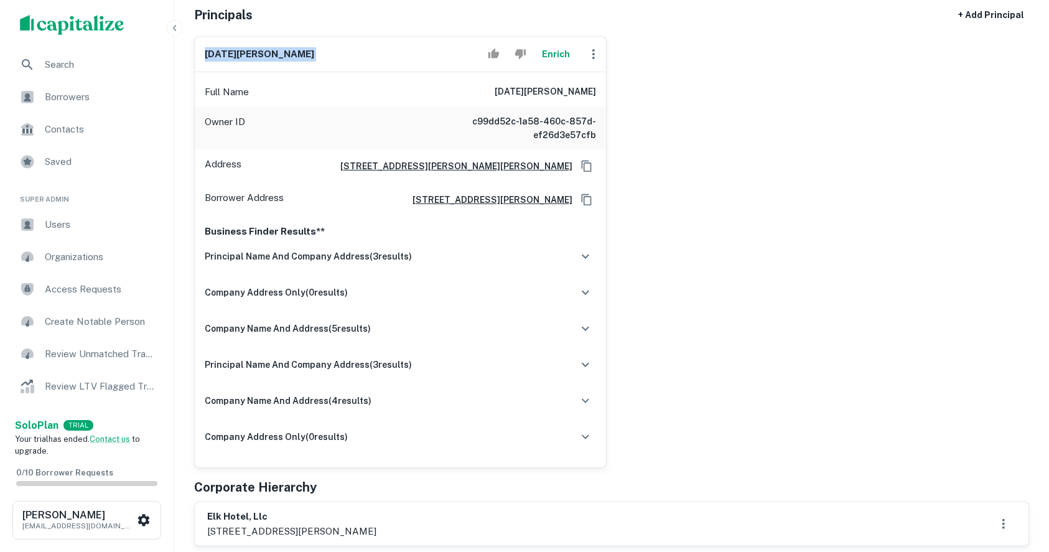
scroll to position [331, 0]
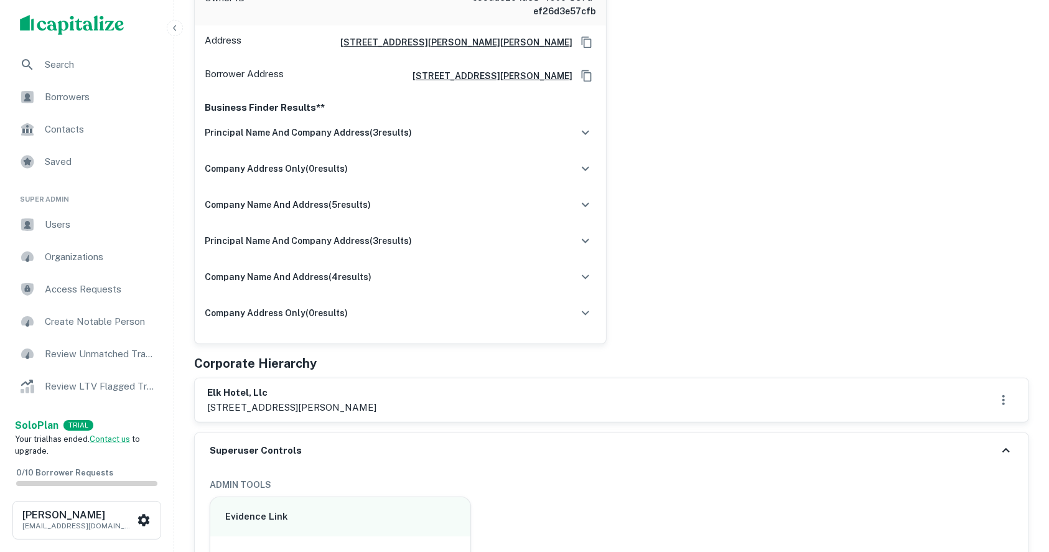
drag, startPoint x: 299, startPoint y: 406, endPoint x: 351, endPoint y: 407, distance: 52.3
click at [351, 407] on p "[STREET_ADDRESS][PERSON_NAME]" at bounding box center [291, 407] width 169 height 15
copy p "[GEOGRAPHIC_DATA], [GEOGRAPHIC_DATA]"
click at [547, 394] on div "elk hotel, llc [STREET_ADDRESS][PERSON_NAME]" at bounding box center [611, 400] width 809 height 29
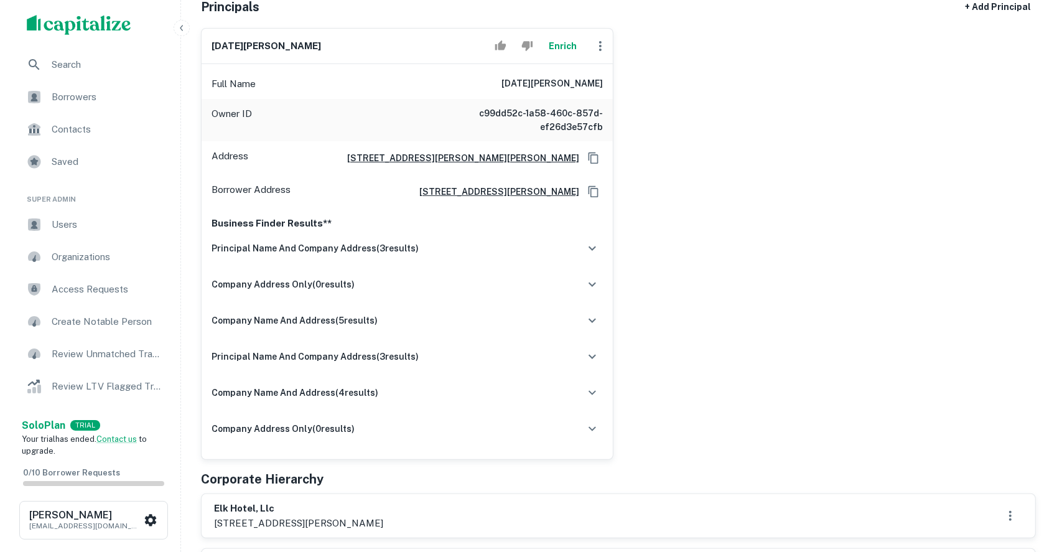
scroll to position [165, 0]
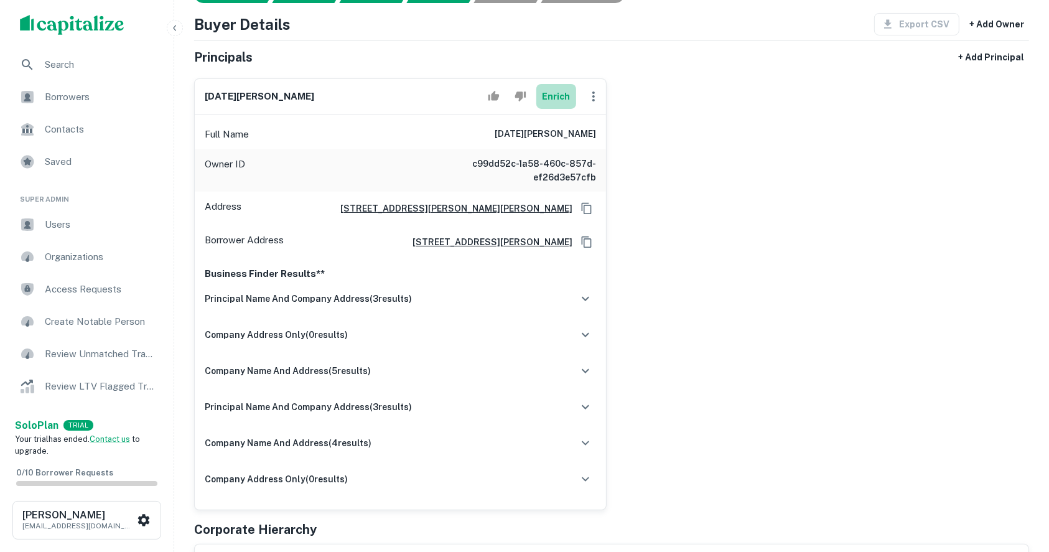
click at [557, 97] on button "Enrich" at bounding box center [556, 96] width 40 height 25
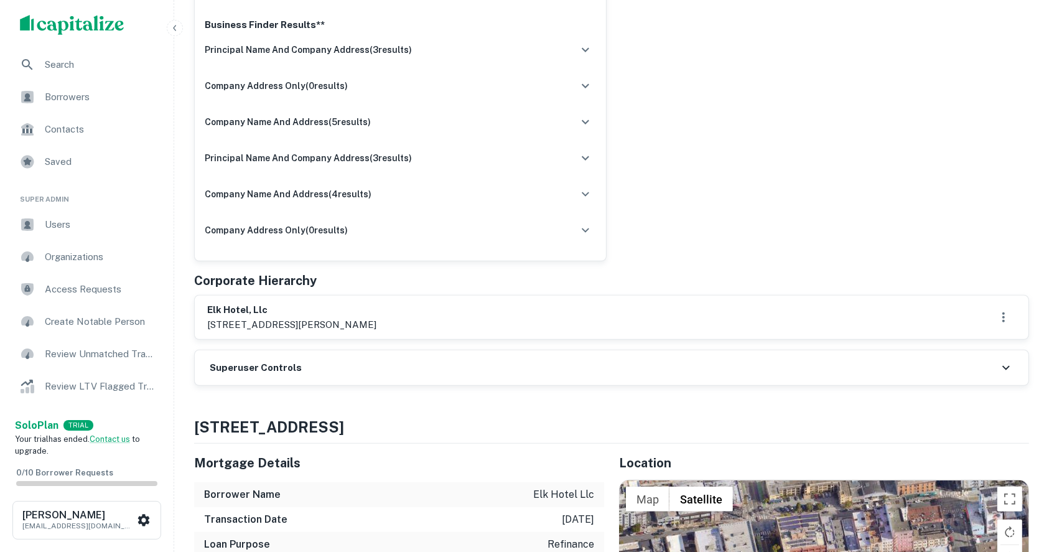
scroll to position [498, 0]
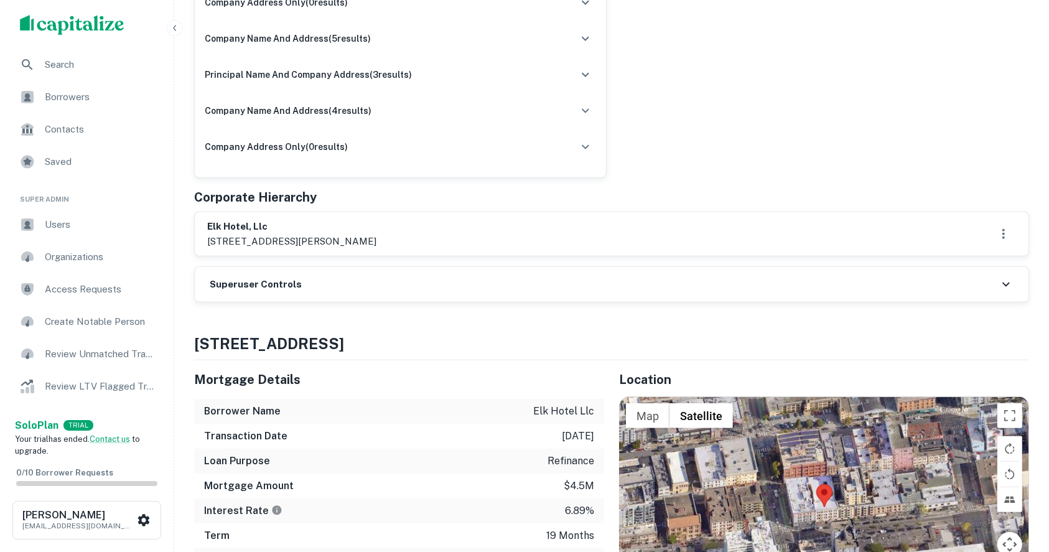
click at [223, 226] on h6 "elk hotel, llc" at bounding box center [291, 227] width 169 height 14
click at [233, 229] on h6 "elk hotel, llc" at bounding box center [291, 227] width 169 height 14
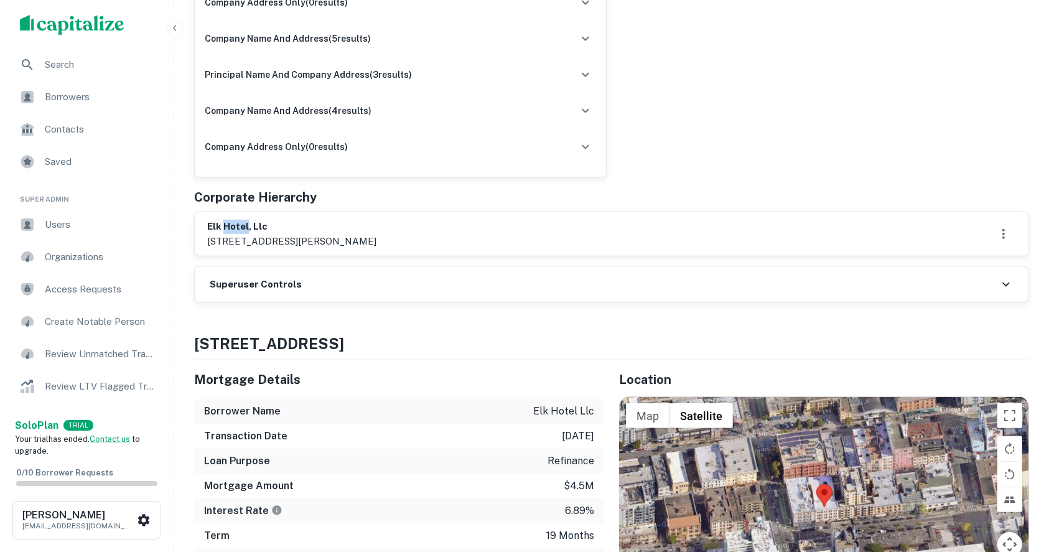
click at [233, 229] on h6 "elk hotel, llc" at bounding box center [291, 227] width 169 height 14
click at [305, 224] on h6 "elk hotel, llc" at bounding box center [291, 227] width 169 height 14
click at [218, 228] on h6 "elk hotel, llc" at bounding box center [291, 227] width 169 height 14
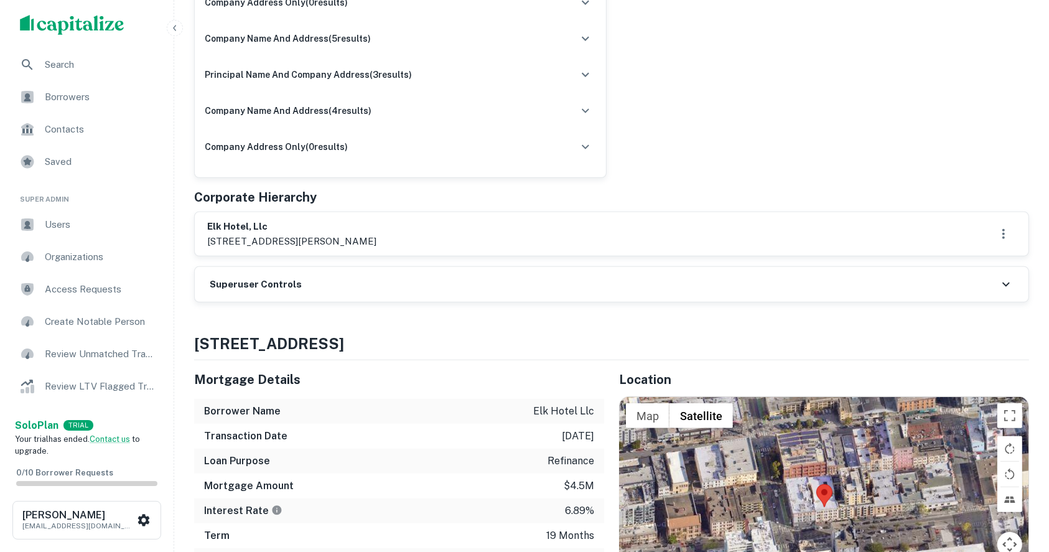
click at [218, 228] on h6 "elk hotel, llc" at bounding box center [291, 227] width 169 height 14
drag, startPoint x: 218, startPoint y: 228, endPoint x: 262, endPoint y: 239, distance: 45.0
click at [262, 239] on div "elk hotel, llc [STREET_ADDRESS][PERSON_NAME]" at bounding box center [291, 234] width 169 height 29
click at [280, 226] on h6 "elk hotel, llc" at bounding box center [291, 227] width 169 height 14
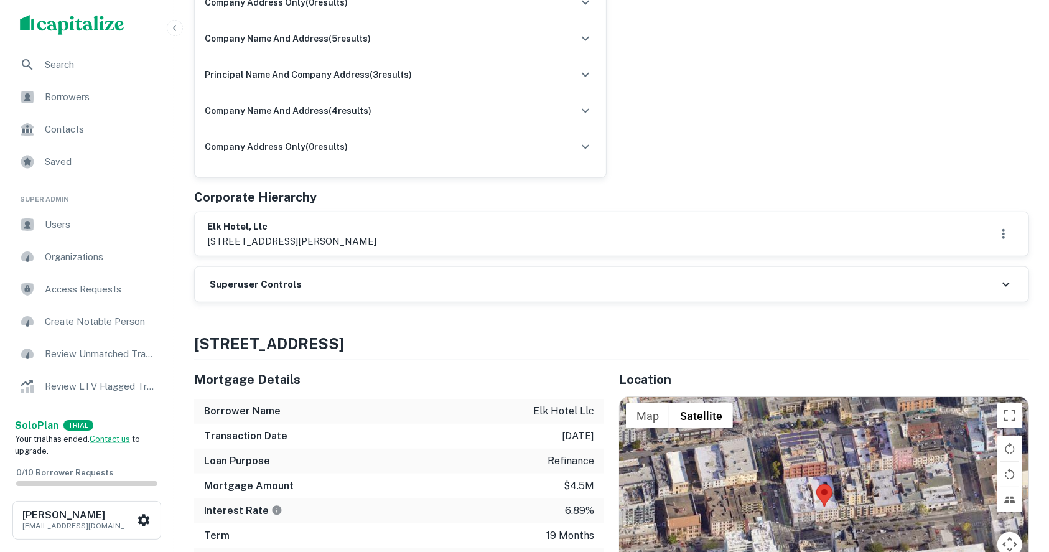
click at [241, 225] on h6 "elk hotel, llc" at bounding box center [291, 227] width 169 height 14
click at [239, 245] on p "[STREET_ADDRESS][PERSON_NAME]" at bounding box center [291, 241] width 169 height 15
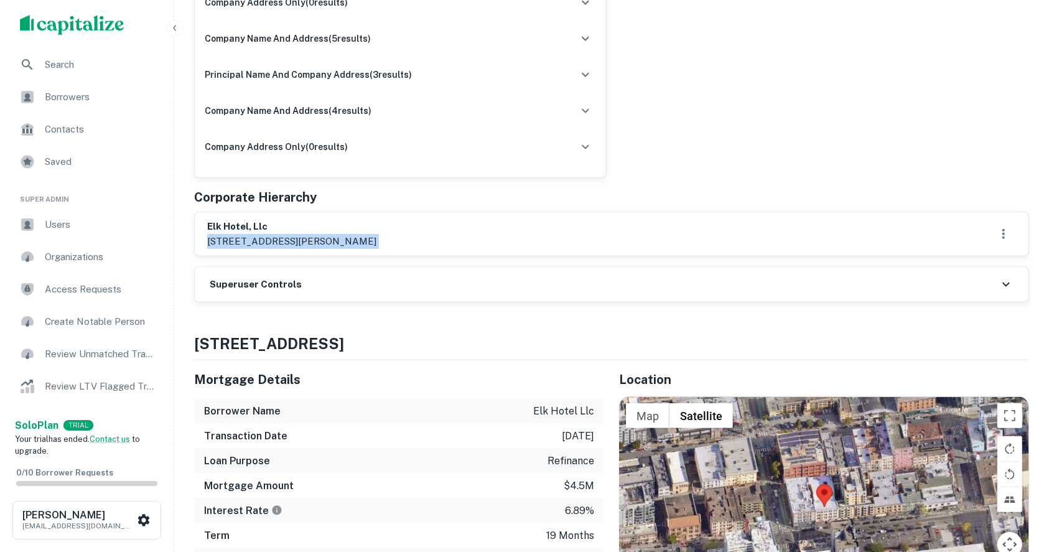
click at [239, 245] on p "[STREET_ADDRESS][PERSON_NAME]" at bounding box center [291, 241] width 169 height 15
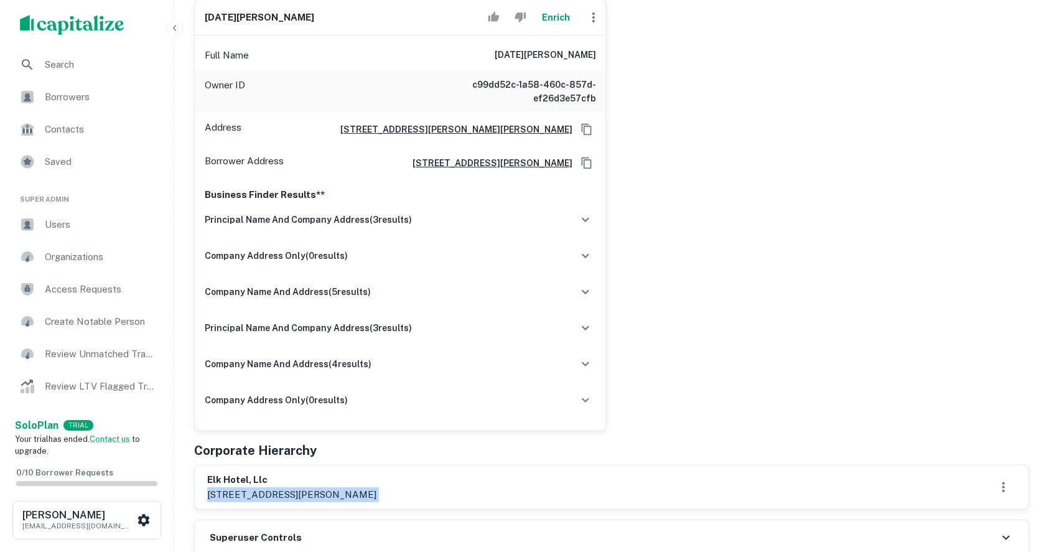
scroll to position [414, 0]
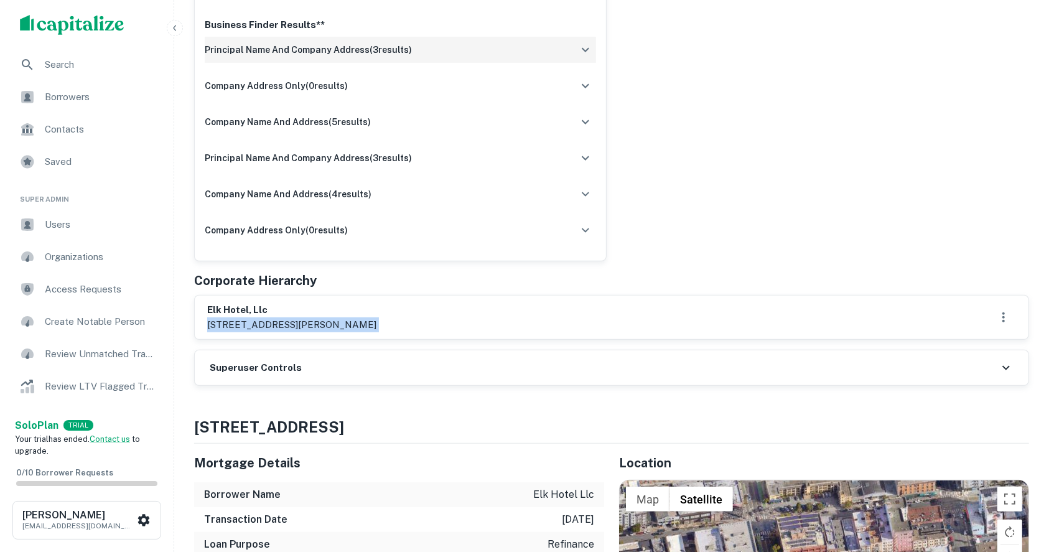
click at [581, 44] on icon "button" at bounding box center [585, 49] width 15 height 15
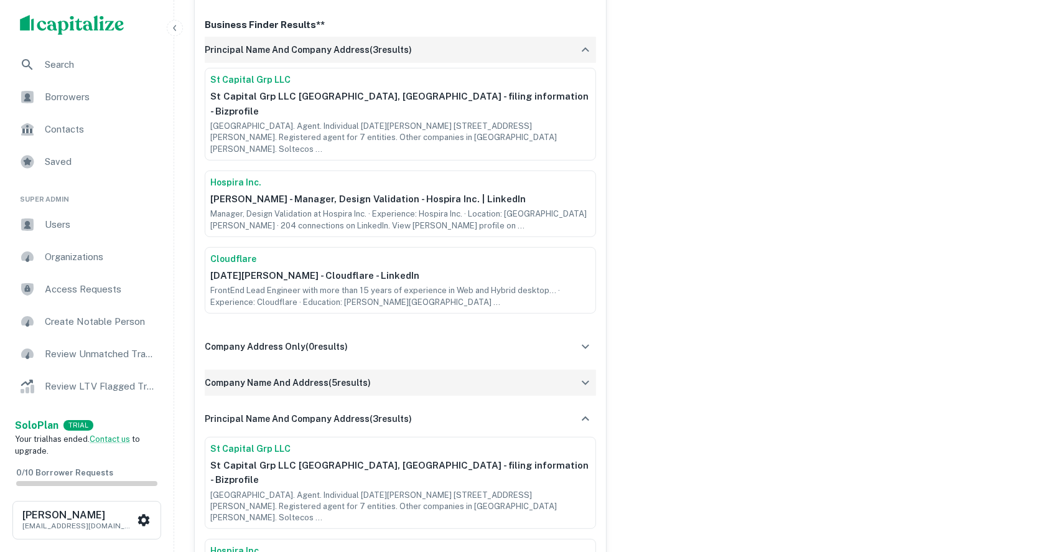
click at [582, 375] on icon "button" at bounding box center [585, 382] width 15 height 15
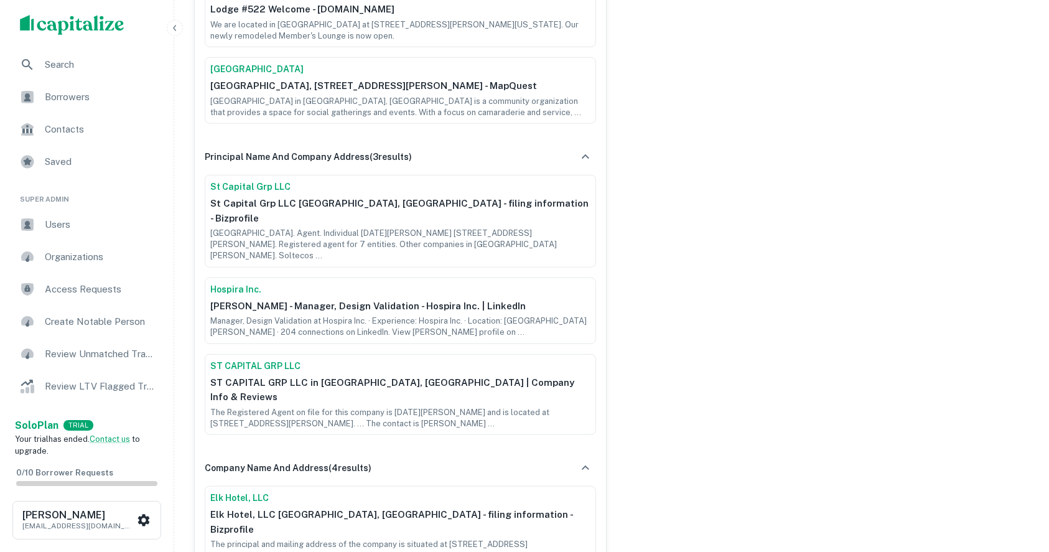
scroll to position [1161, 0]
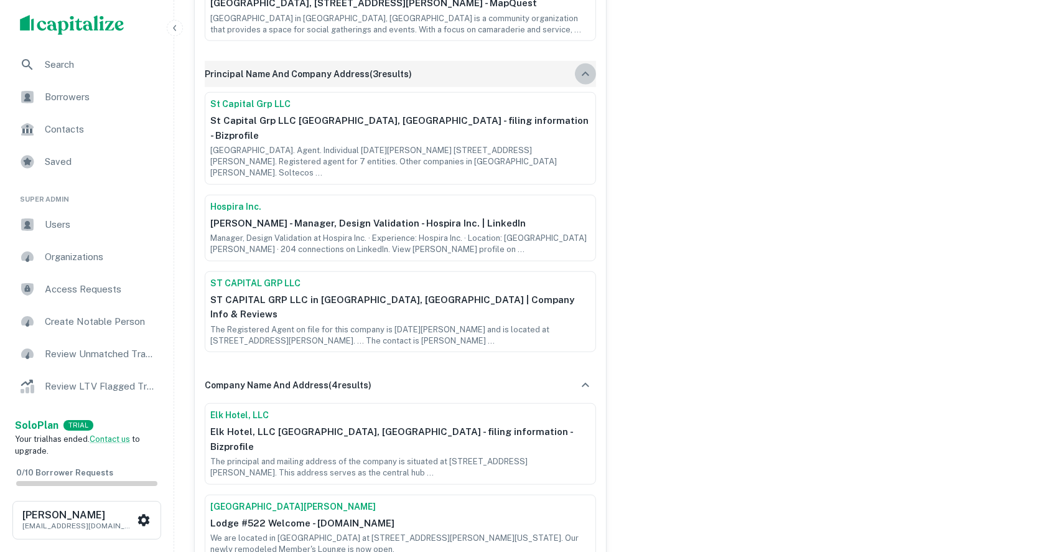
click at [582, 72] on icon "button" at bounding box center [585, 74] width 7 height 4
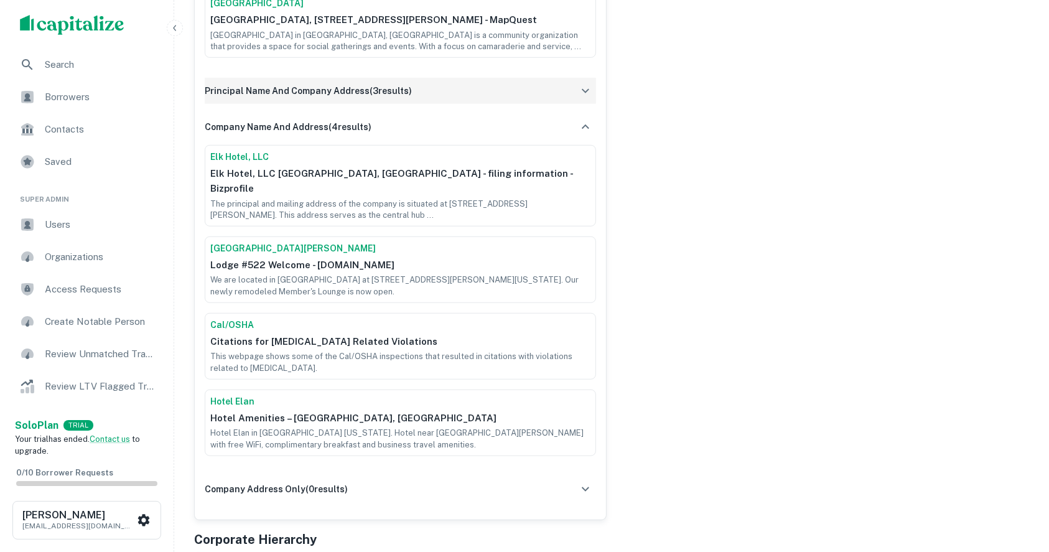
scroll to position [829, 0]
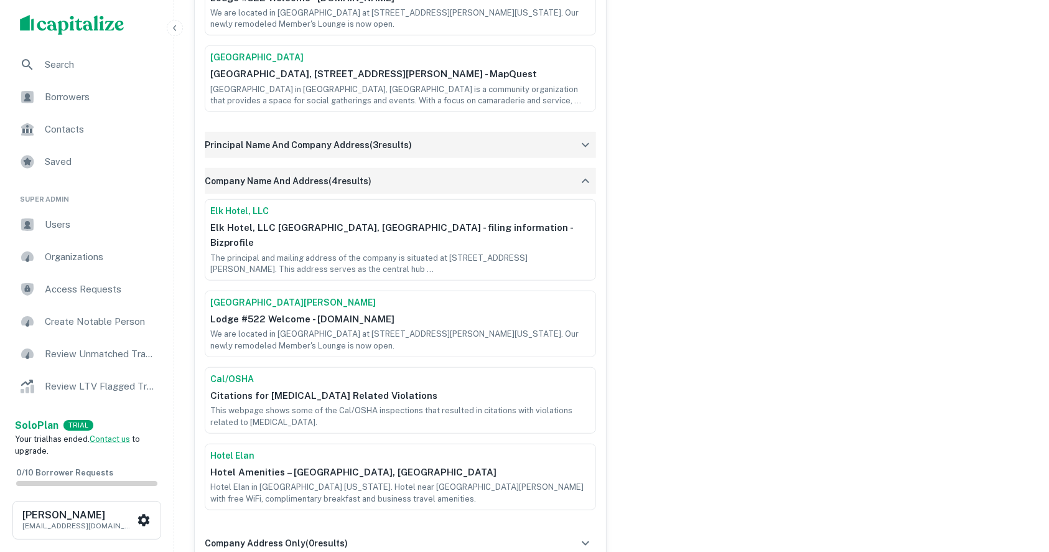
click at [579, 174] on icon "button" at bounding box center [585, 181] width 15 height 15
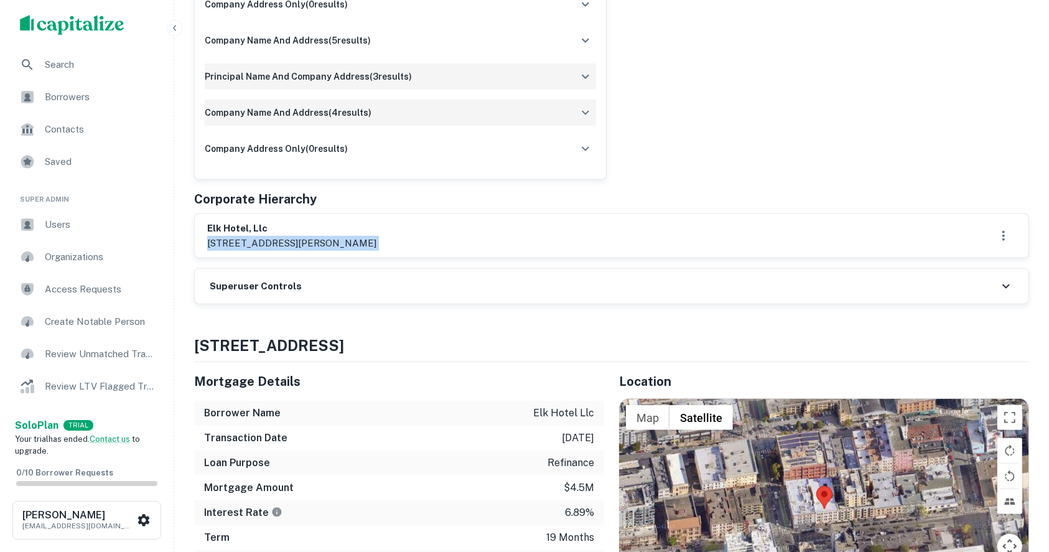
scroll to position [414, 0]
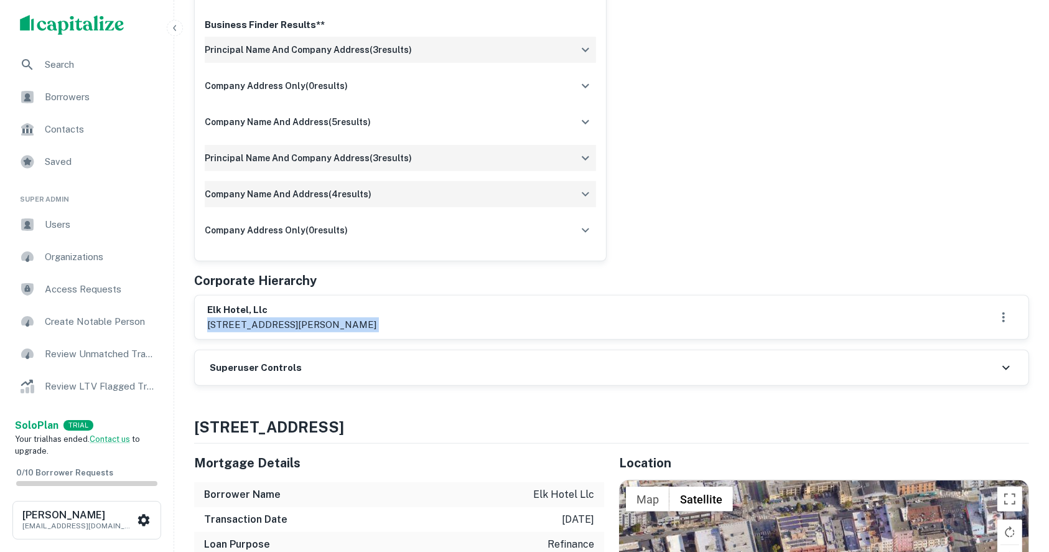
copy div "[STREET_ADDRESS][PERSON_NAME]"
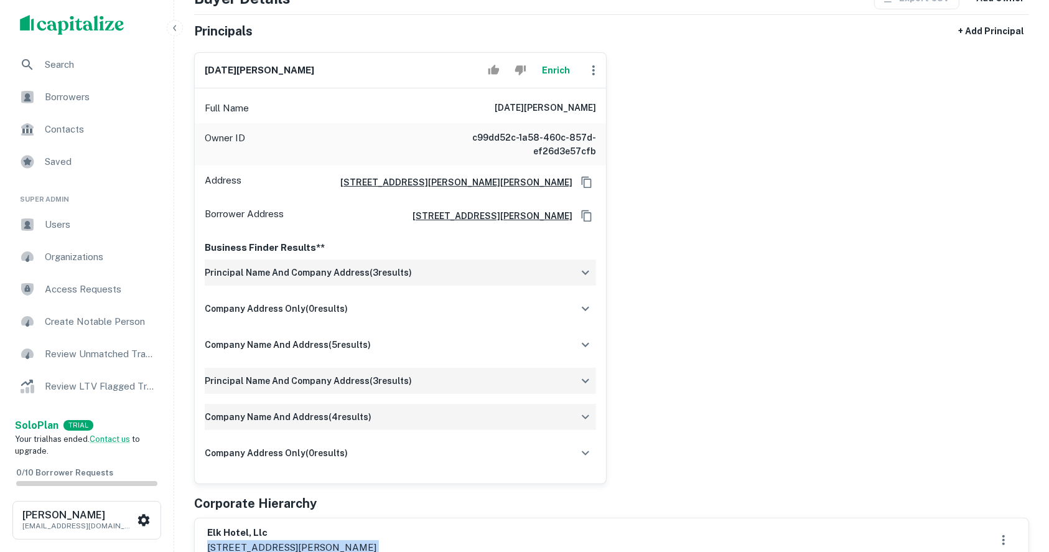
scroll to position [165, 0]
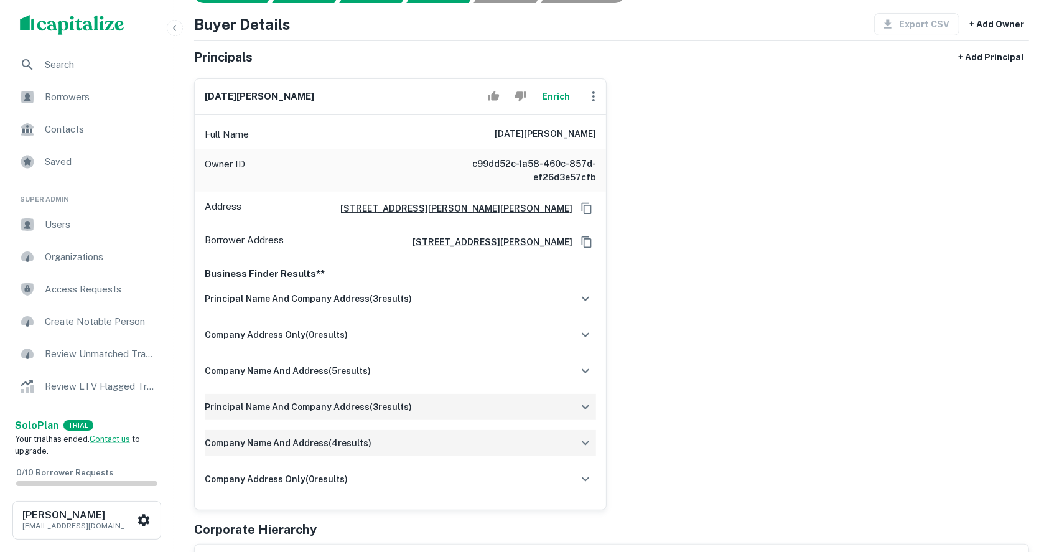
click at [253, 92] on h6 "[DATE][PERSON_NAME]" at bounding box center [259, 97] width 109 height 14
copy div "[DATE][PERSON_NAME]"
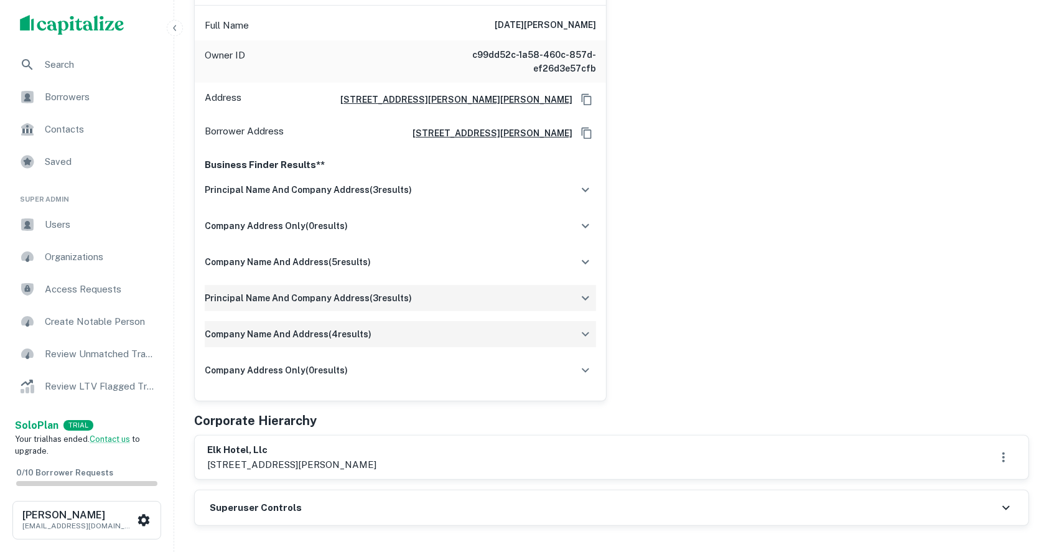
scroll to position [249, 0]
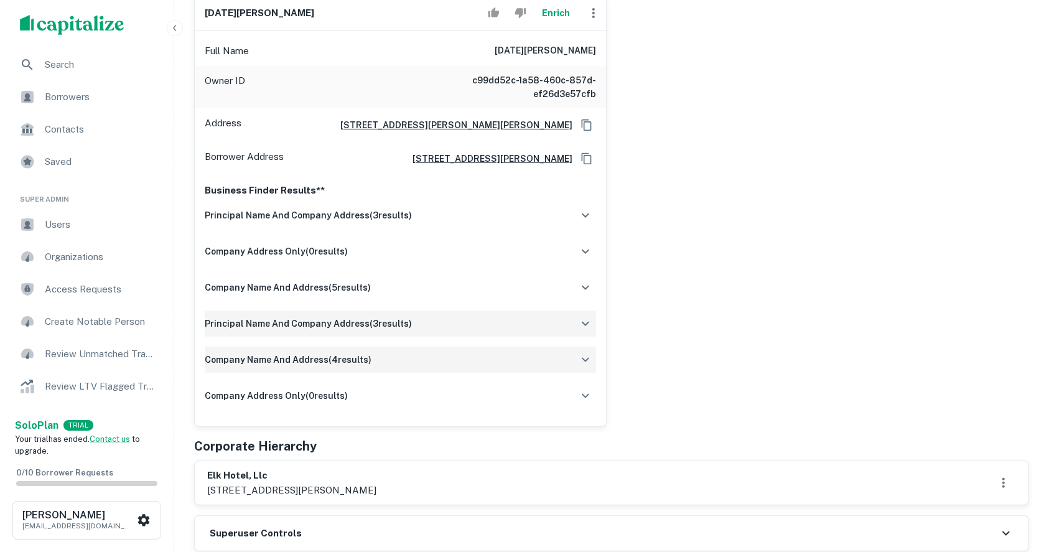
click at [579, 52] on h6 "[DATE][PERSON_NAME]" at bounding box center [544, 51] width 101 height 15
copy h6 "[DATE][PERSON_NAME]"
click at [236, 12] on h6 "[DATE][PERSON_NAME]" at bounding box center [259, 13] width 109 height 14
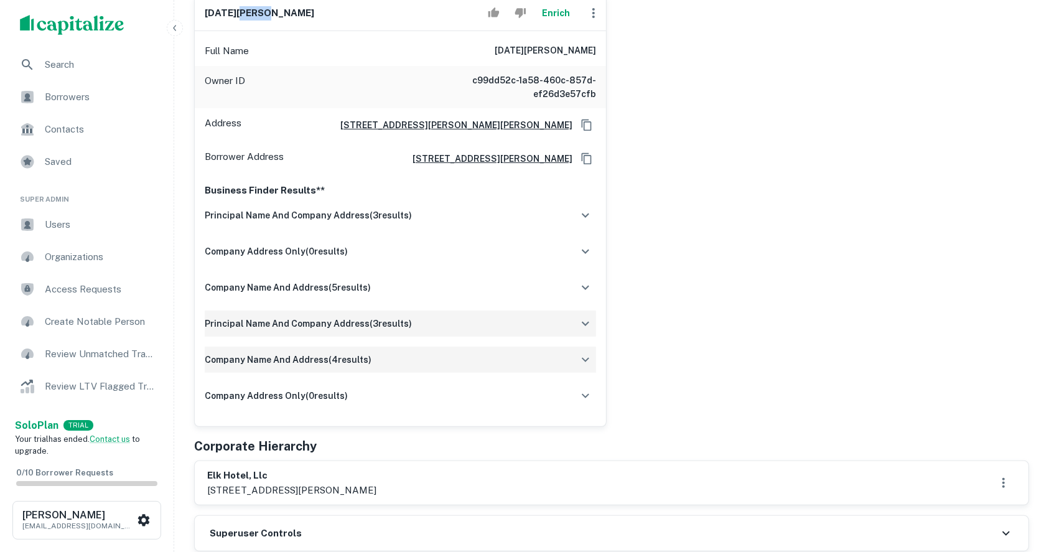
click at [236, 12] on h6 "[DATE][PERSON_NAME]" at bounding box center [259, 13] width 109 height 14
copy div "[DATE][PERSON_NAME]"
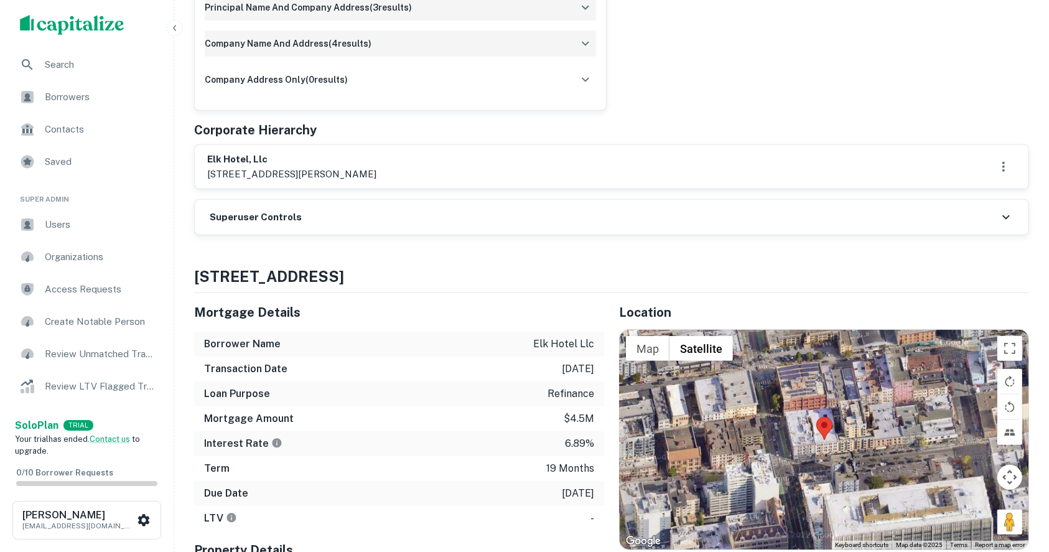
scroll to position [580, 0]
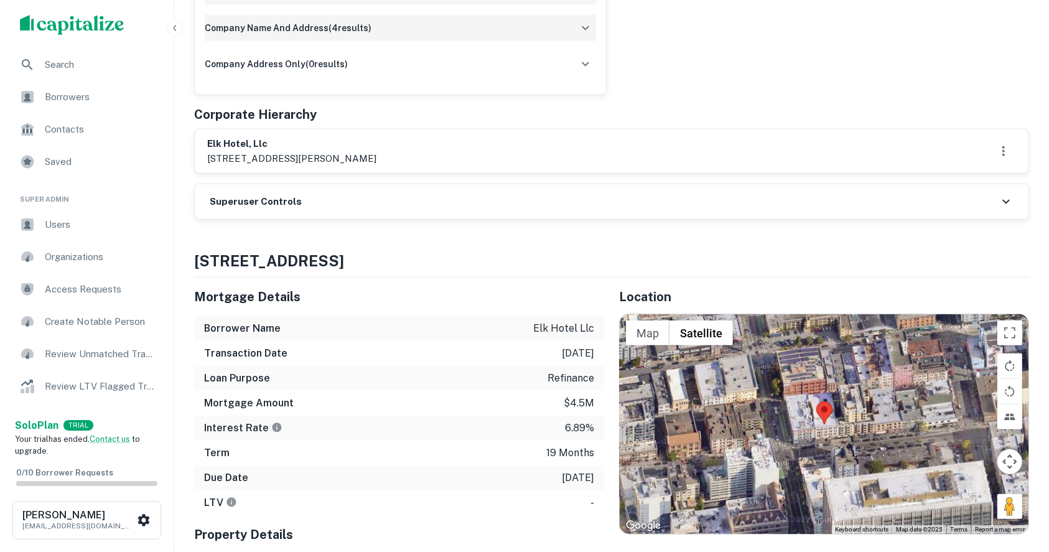
click at [238, 197] on h6 "Superuser Controls" at bounding box center [256, 202] width 92 height 14
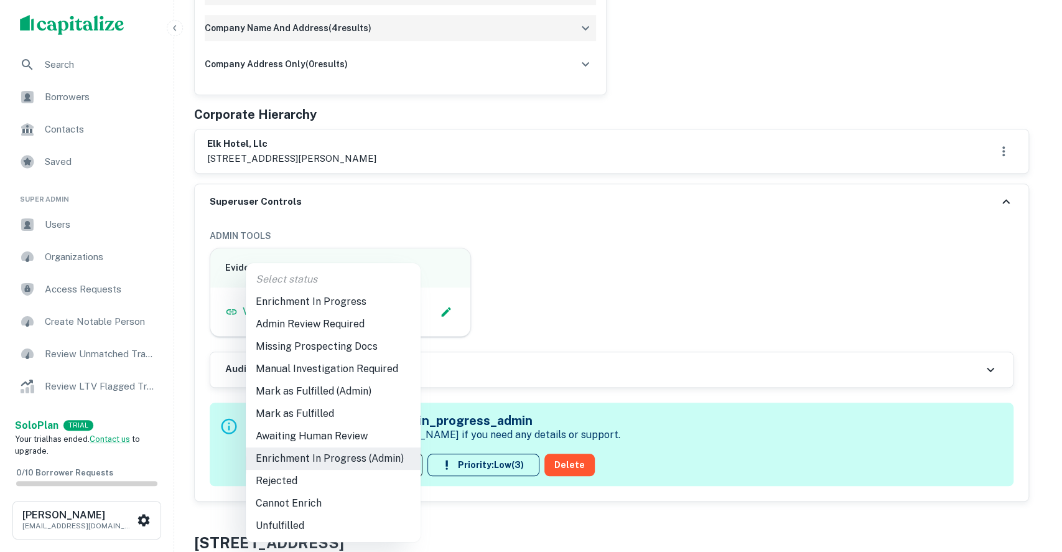
click at [313, 328] on li "Admin Review Required" at bounding box center [333, 324] width 175 height 22
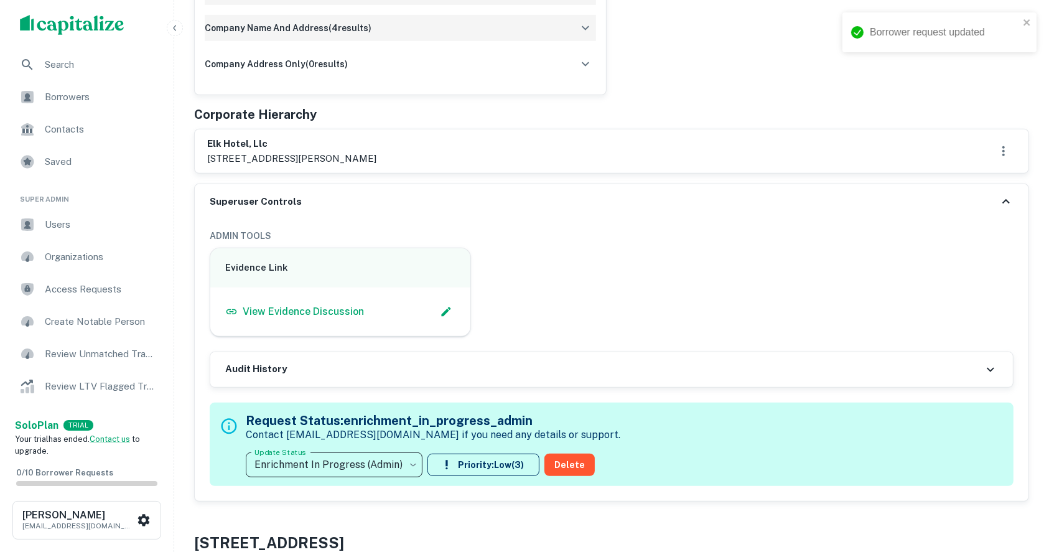
type input "**********"
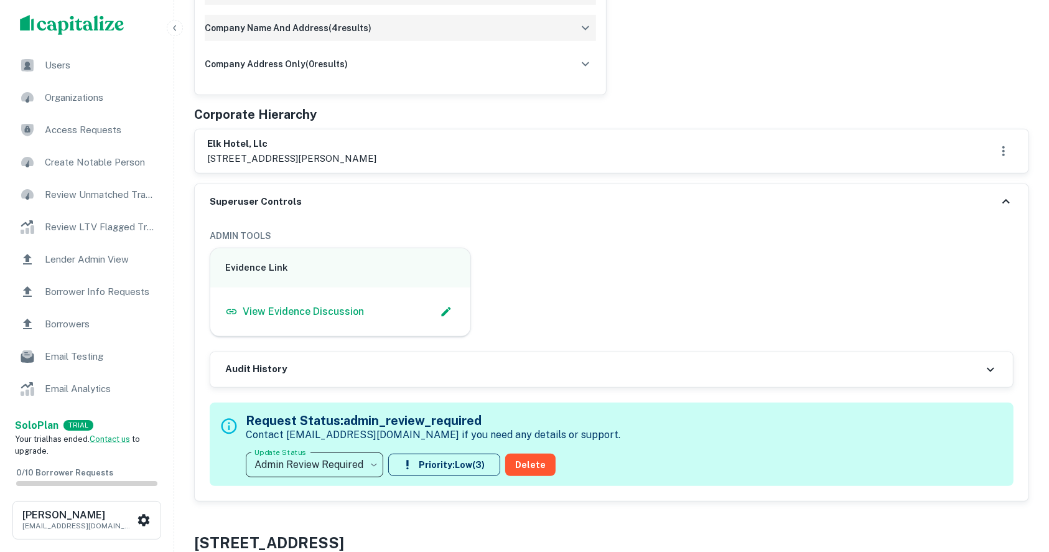
scroll to position [165, 0]
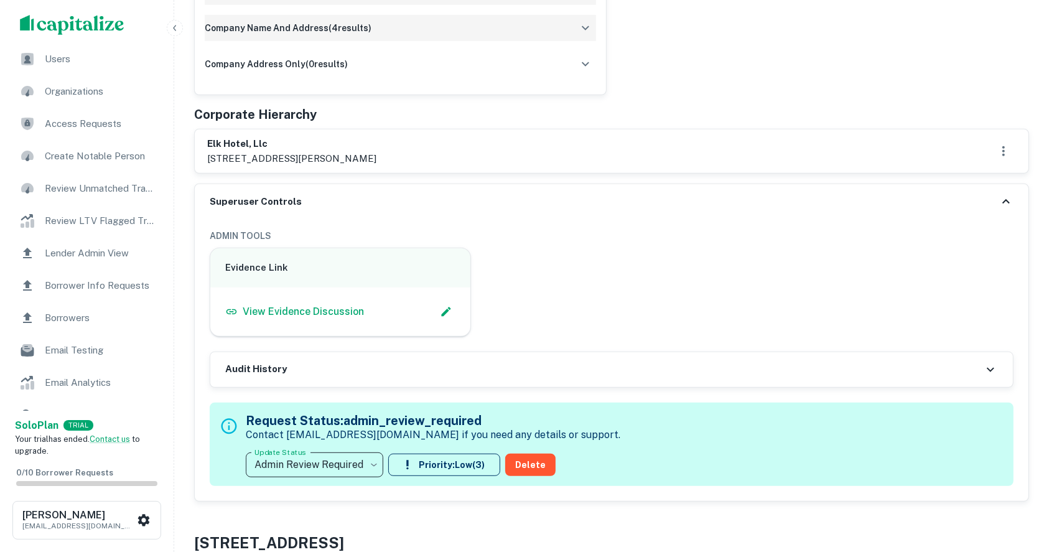
click at [83, 286] on span "Borrower Info Requests" at bounding box center [100, 285] width 111 height 15
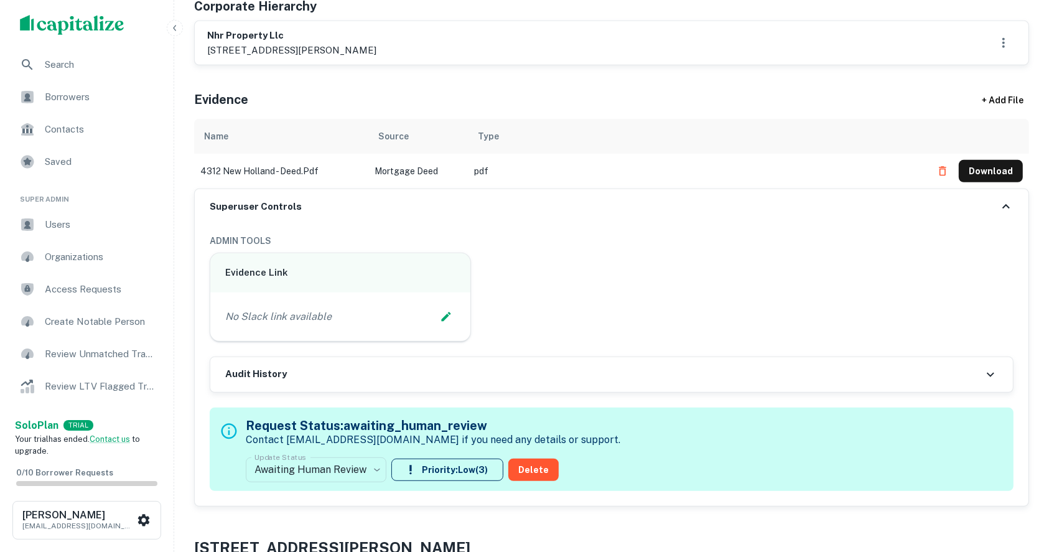
click at [986, 371] on icon at bounding box center [990, 374] width 15 height 15
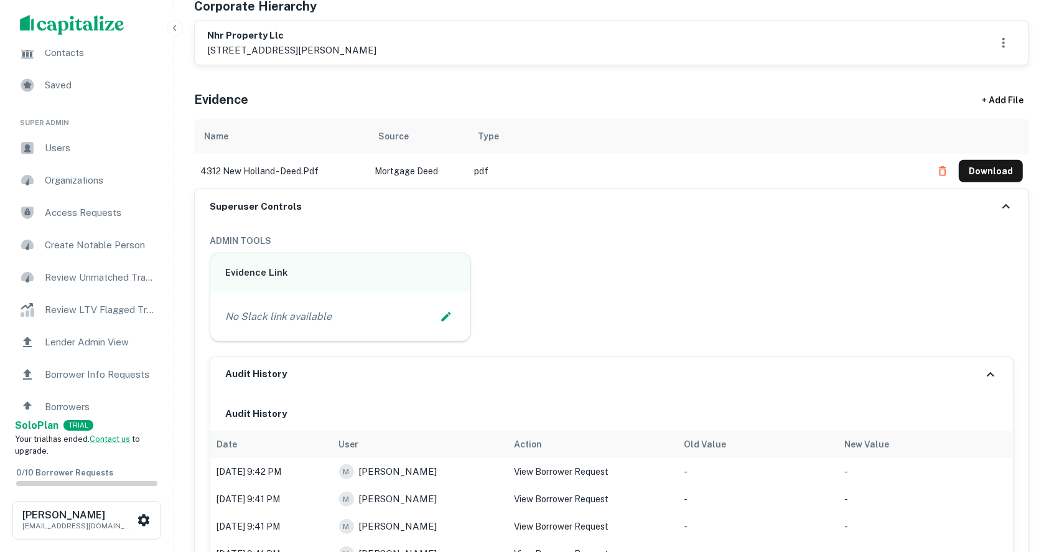
scroll to position [165, 0]
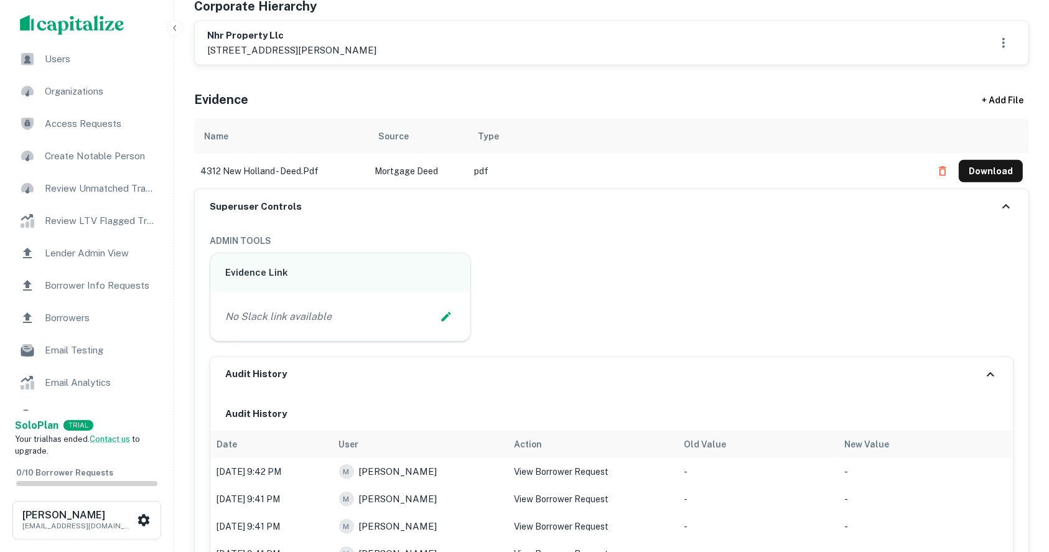
click at [992, 371] on icon at bounding box center [990, 374] width 15 height 15
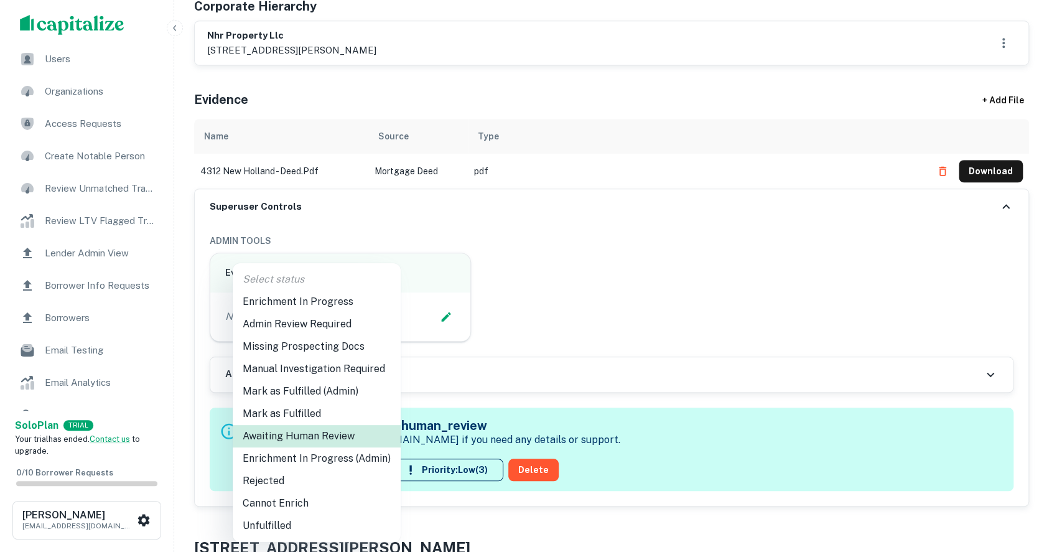
click at [339, 461] on li "Enrichment In Progress (Admin)" at bounding box center [317, 458] width 168 height 22
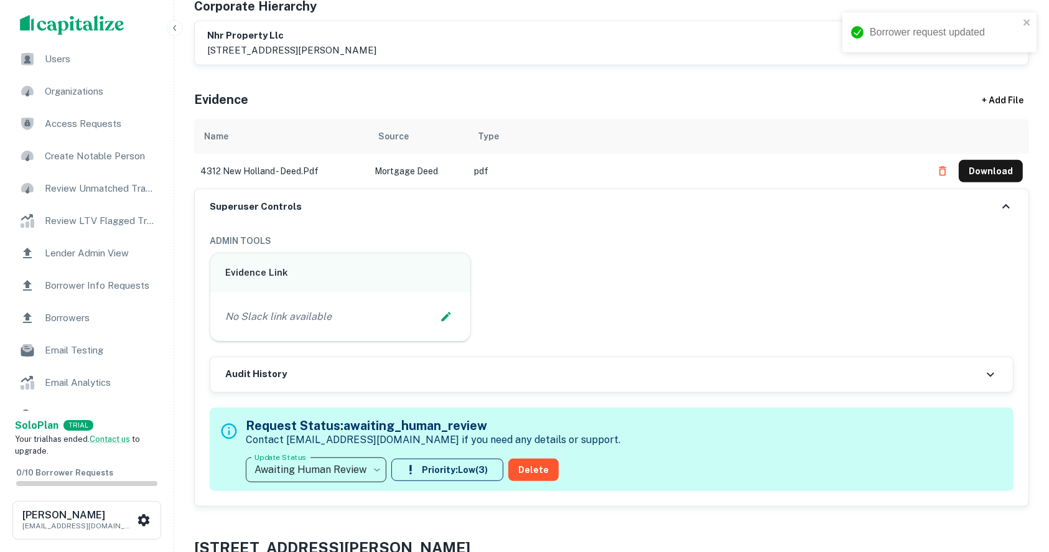
type input "**********"
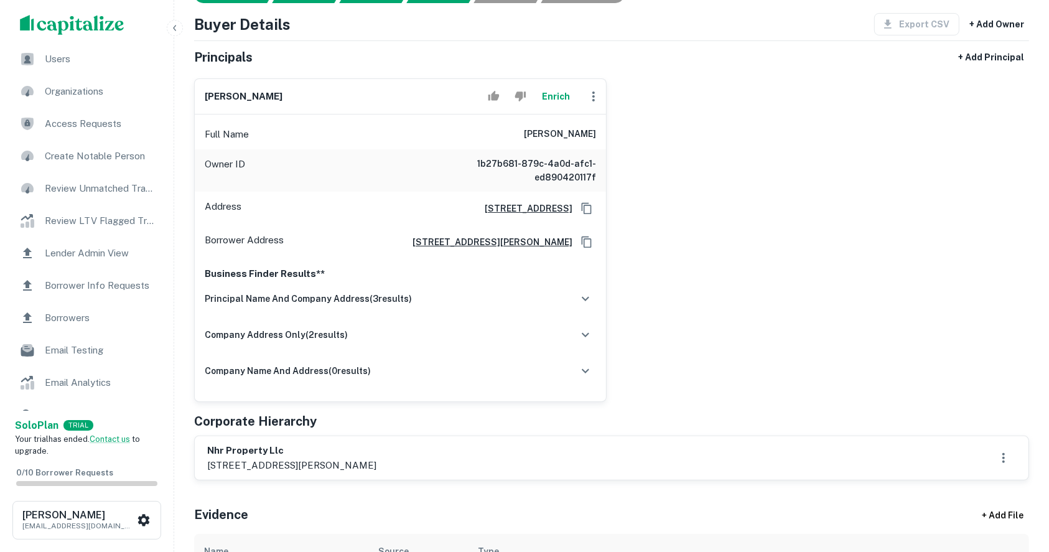
click at [993, 201] on div "james p. radwanski Enrich Full Name james p. radwanski Owner ID 1b27b681-879c-4…" at bounding box center [606, 234] width 845 height 333
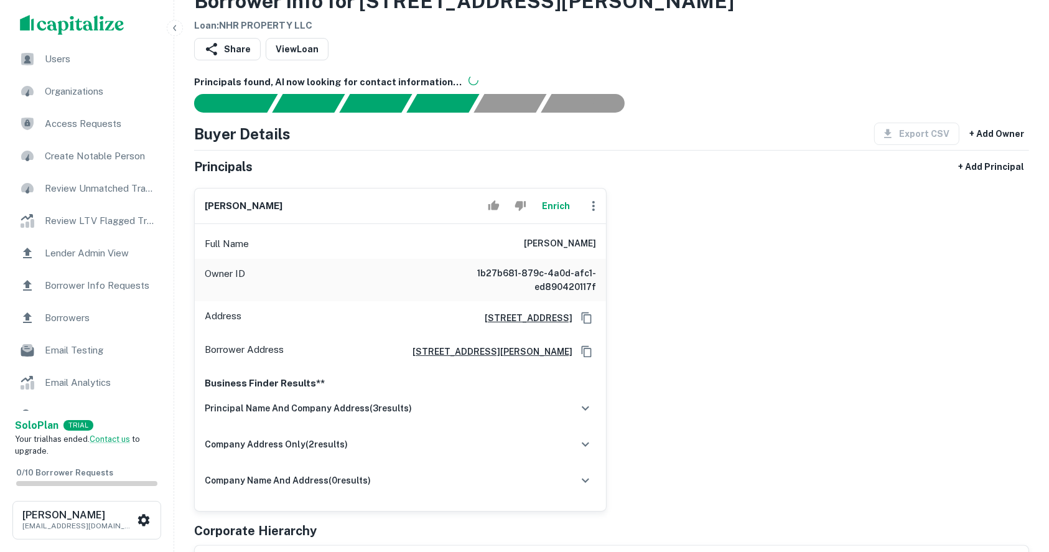
scroll to position [0, 0]
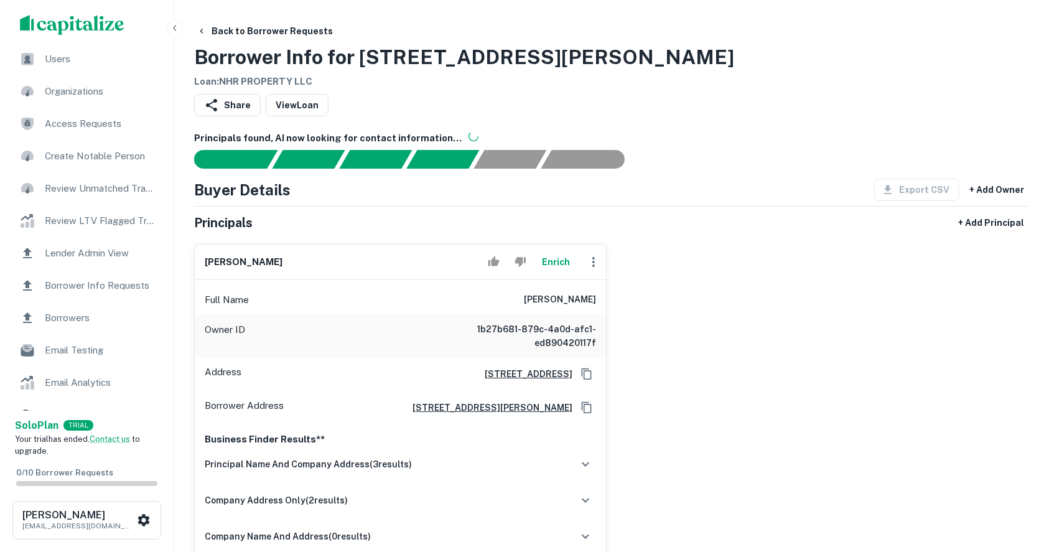
click at [800, 462] on div "james p. radwanski Enrich Full Name james p. radwanski Owner ID 1b27b681-879c-4…" at bounding box center [606, 400] width 845 height 333
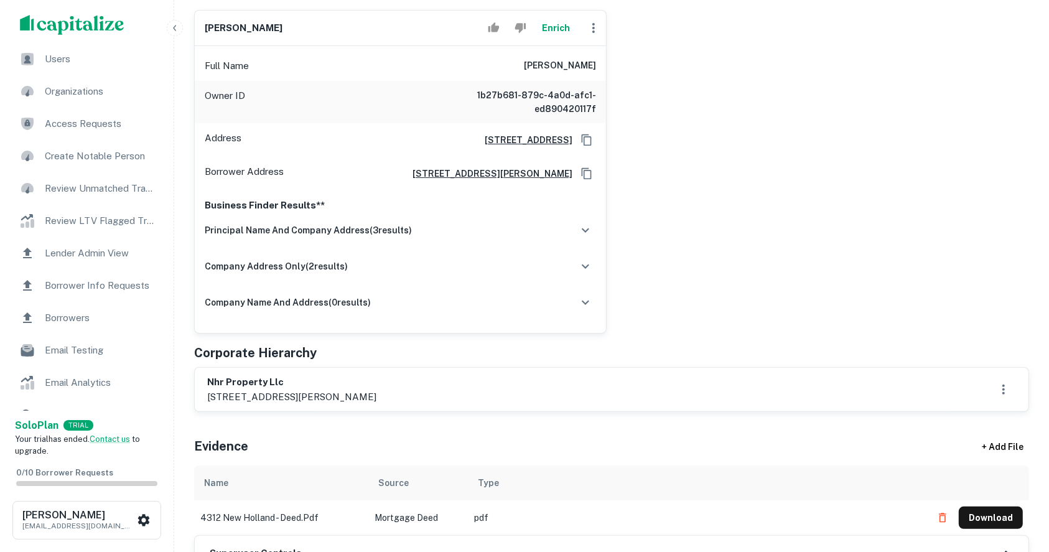
scroll to position [249, 0]
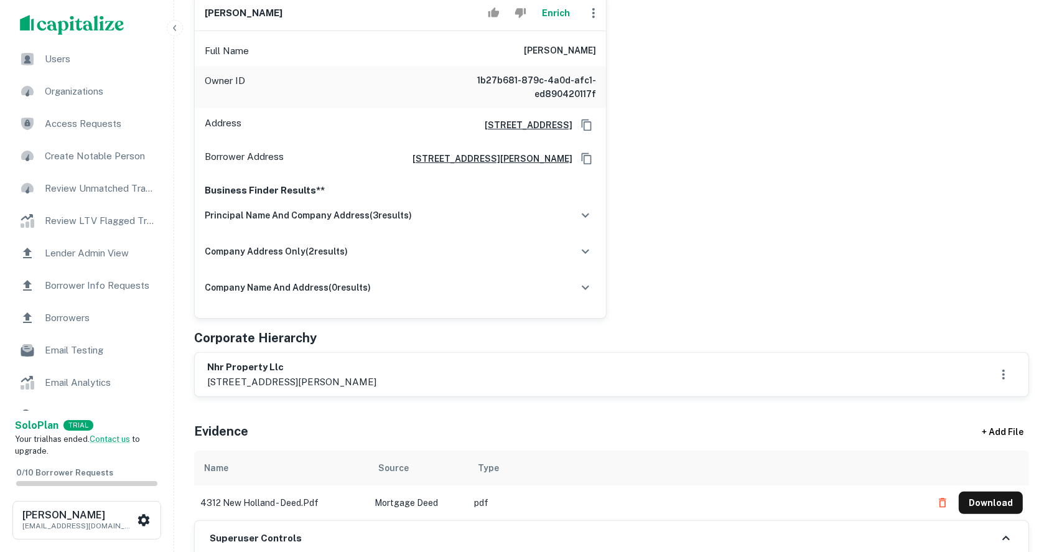
drag, startPoint x: 980, startPoint y: 183, endPoint x: 766, endPoint y: 383, distance: 293.1
click at [980, 183] on div "james p. radwanski Enrich Full Name james p. radwanski Owner ID 1b27b681-879c-4…" at bounding box center [606, 151] width 845 height 333
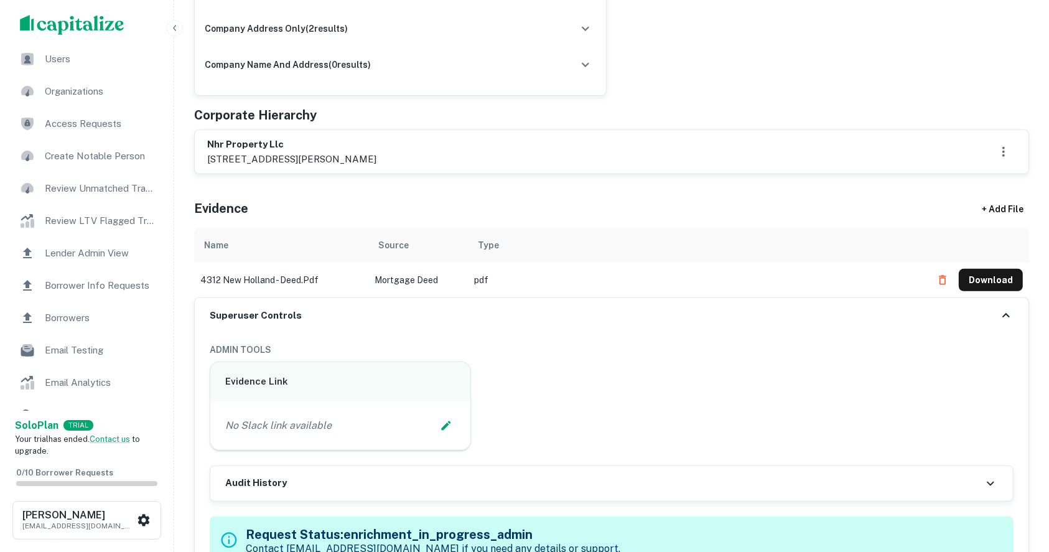
scroll to position [498, 0]
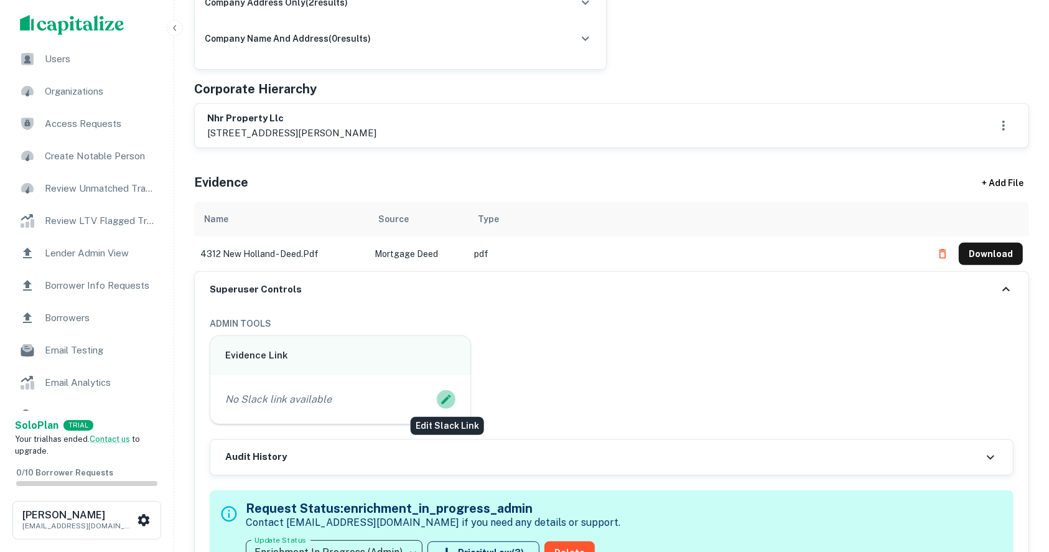
click at [448, 393] on icon "Edit Slack Link" at bounding box center [446, 399] width 12 height 12
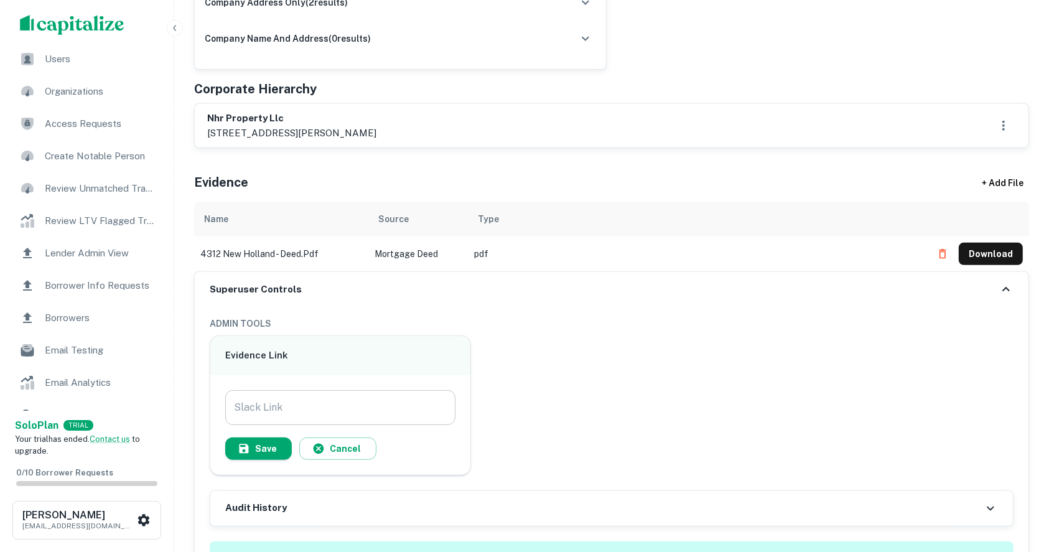
click at [360, 398] on input "Slack Link" at bounding box center [340, 407] width 230 height 35
paste input "**********"
type input "**********"
click at [276, 448] on button "Save" at bounding box center [258, 448] width 67 height 22
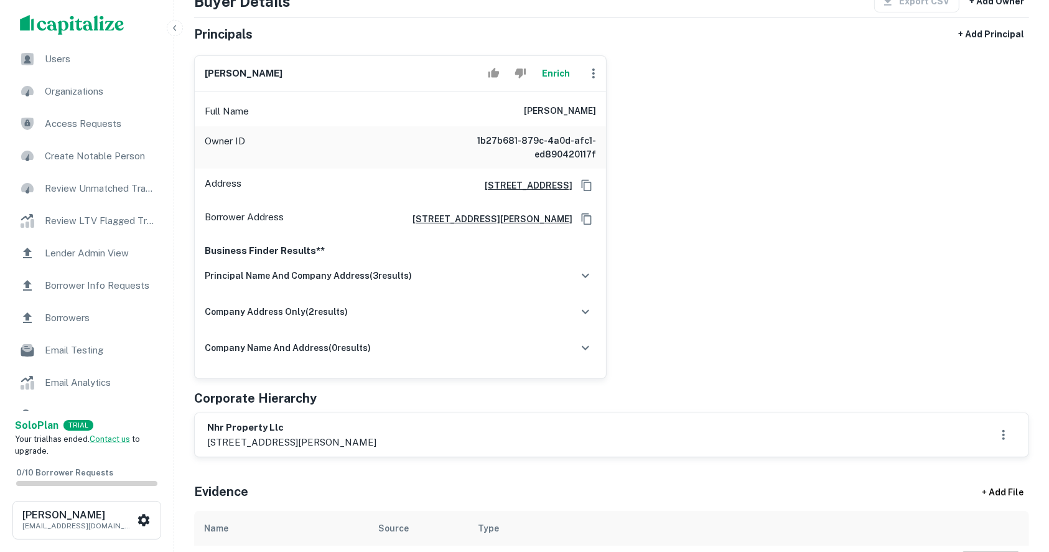
scroll to position [165, 0]
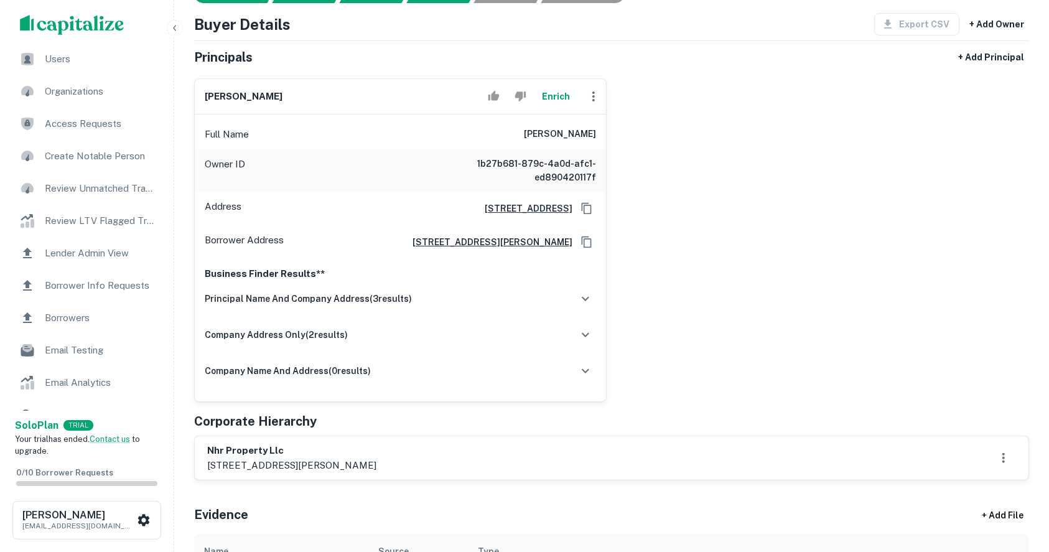
click at [979, 204] on div "james p. radwanski Enrich Full Name james p. radwanski Owner ID 1b27b681-879c-4…" at bounding box center [606, 234] width 845 height 333
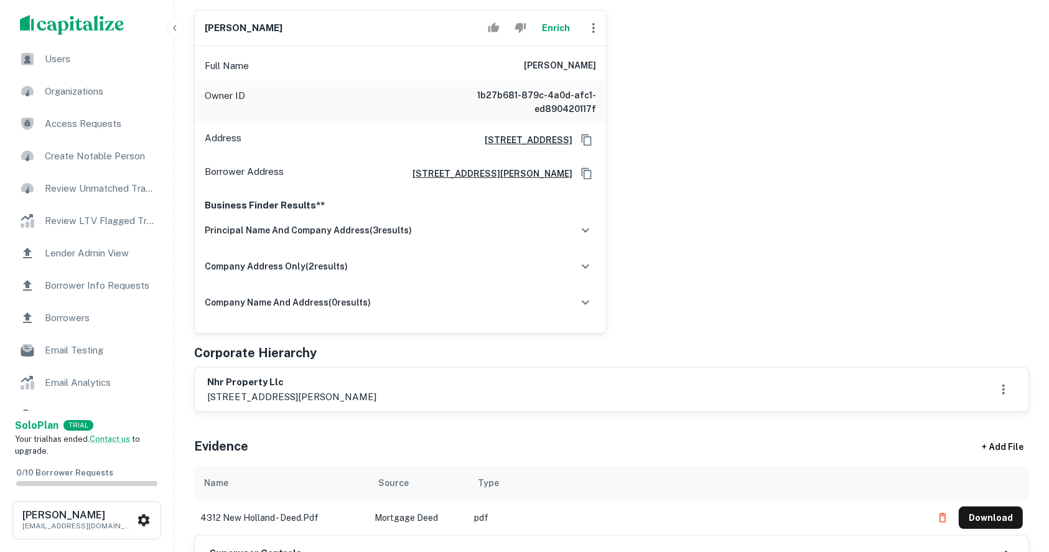
scroll to position [249, 0]
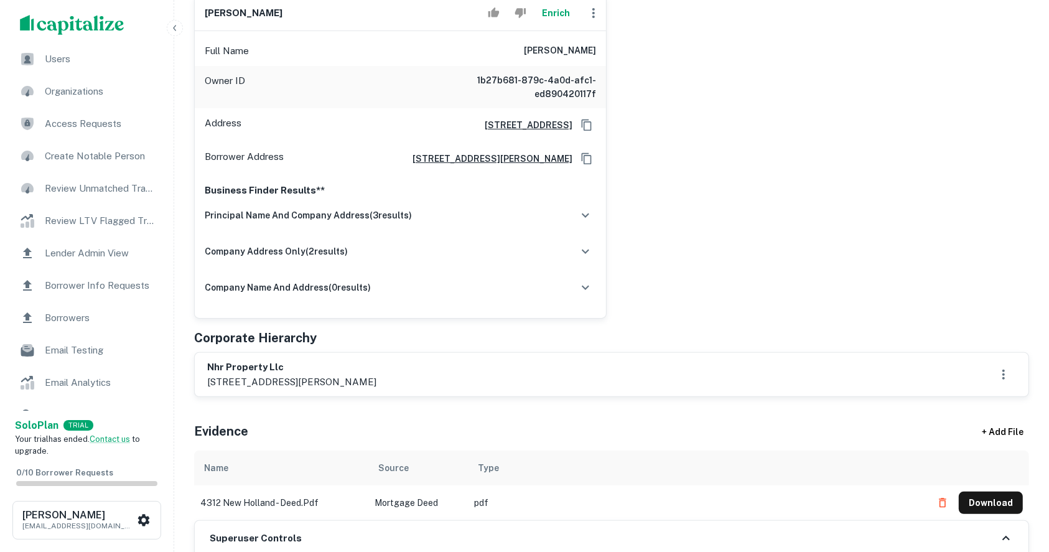
click at [960, 205] on div "james p. radwanski Enrich Full Name james p. radwanski Owner ID 1b27b681-879c-4…" at bounding box center [606, 151] width 845 height 333
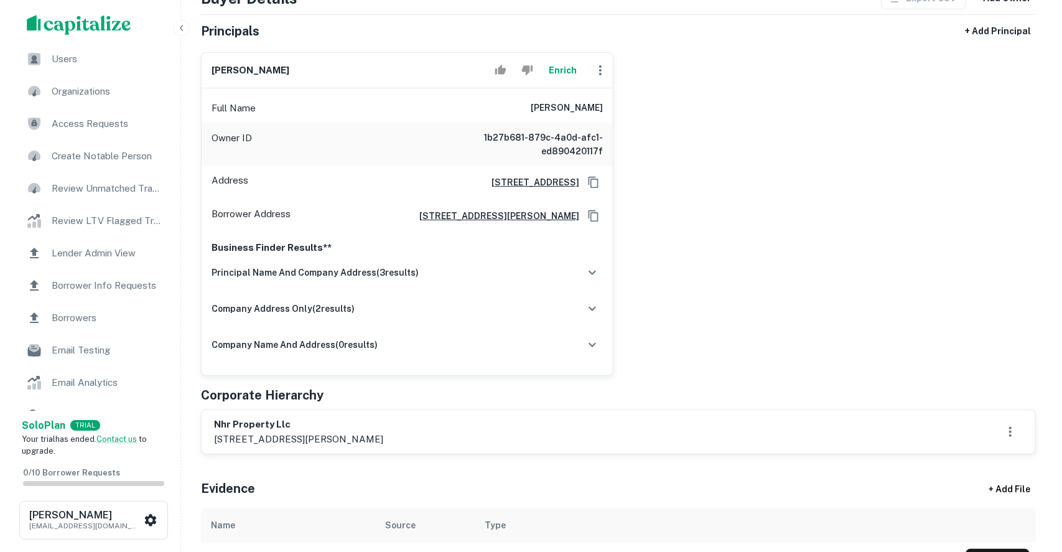
scroll to position [165, 0]
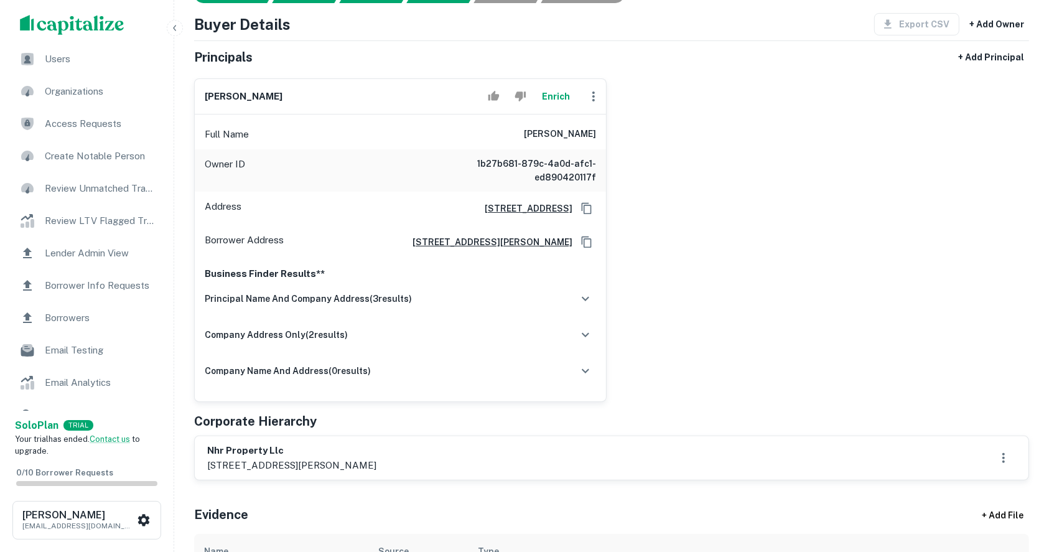
click at [590, 92] on icon "button" at bounding box center [593, 96] width 15 height 15
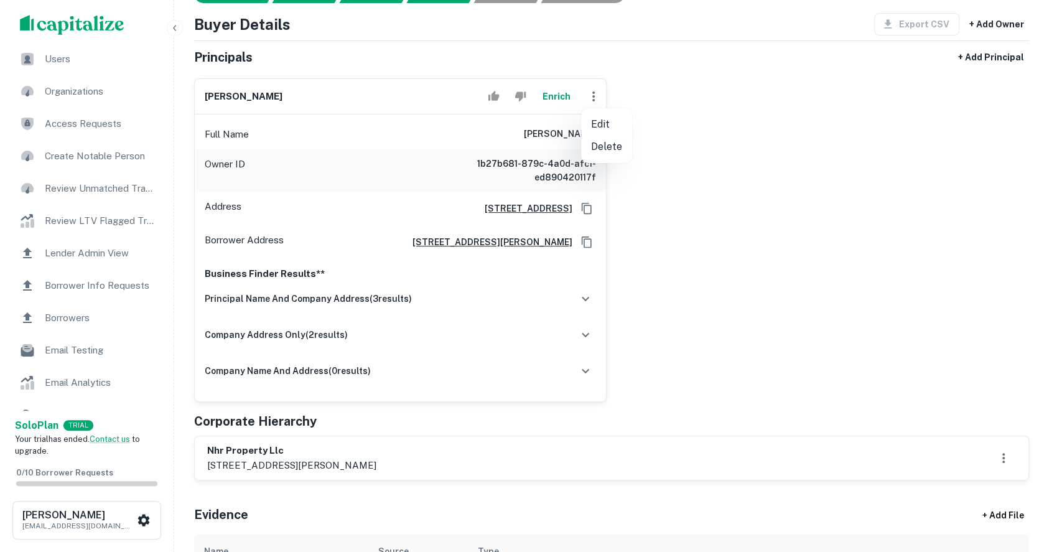
click at [597, 122] on li "Edit" at bounding box center [606, 124] width 51 height 22
select select "**"
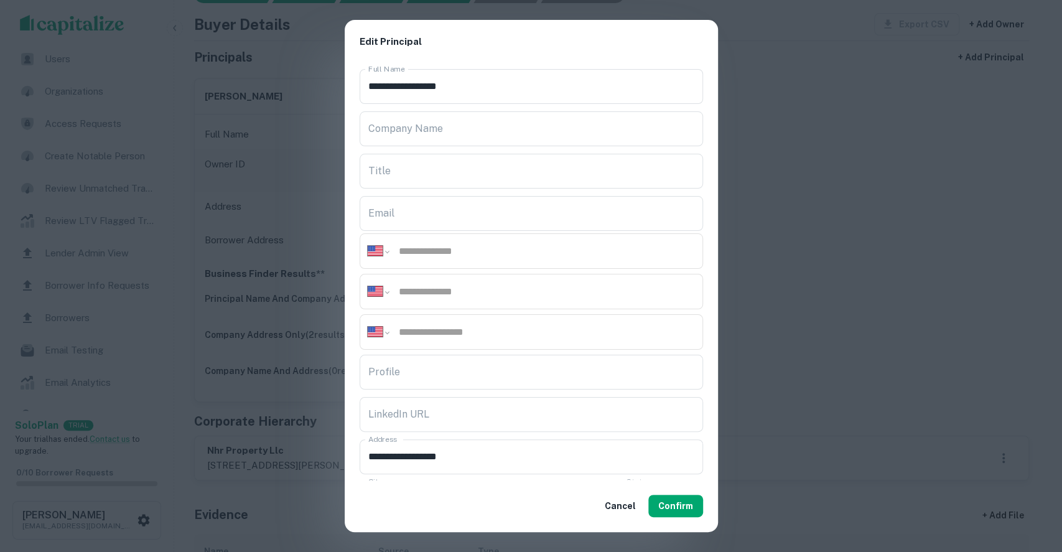
click at [492, 290] on input "tel" at bounding box center [545, 291] width 297 height 14
paste input "**********"
type input "**********"
click at [423, 242] on div "**********" at bounding box center [530, 250] width 343 height 35
click at [423, 251] on input "tel" at bounding box center [545, 251] width 297 height 14
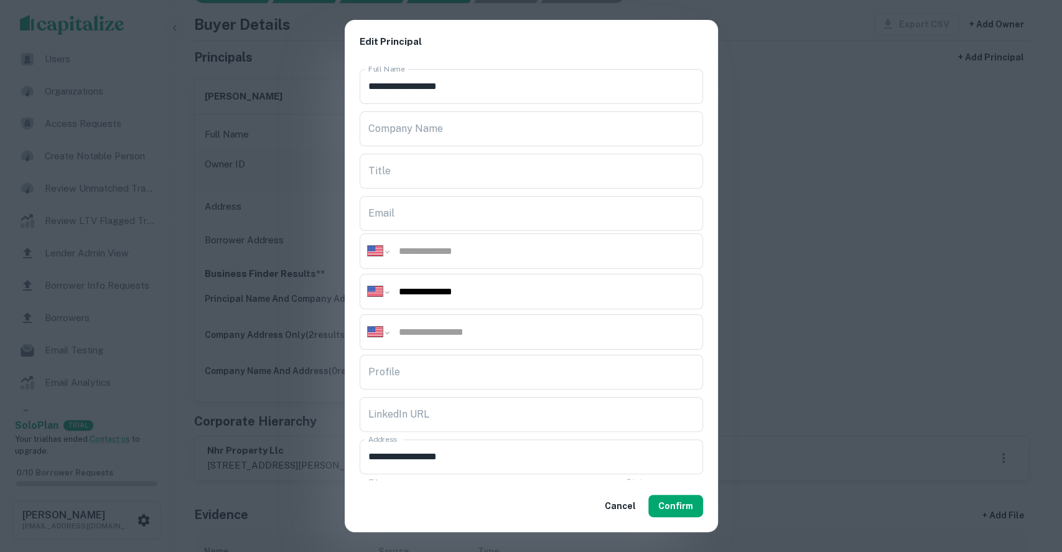
paste input "**********"
type input "**********"
click at [423, 335] on input "tel" at bounding box center [545, 332] width 297 height 14
paste input "**********"
type input "**********"
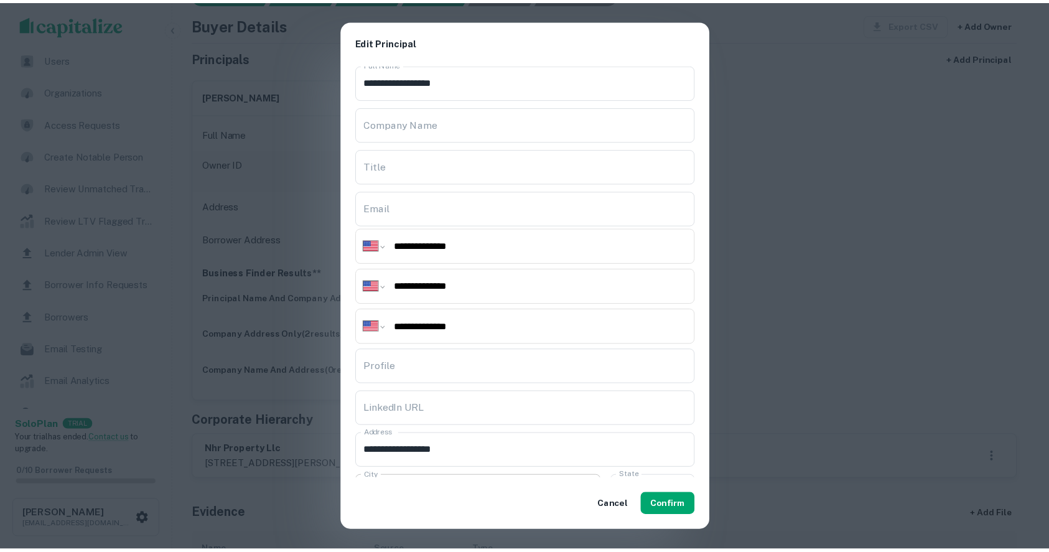
scroll to position [0, 0]
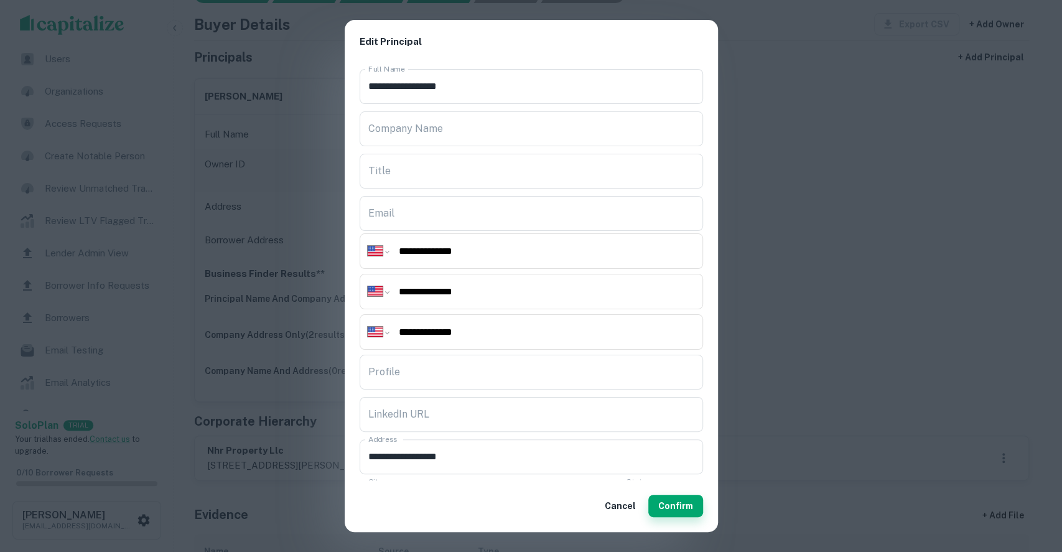
click at [671, 502] on button "Confirm" at bounding box center [675, 505] width 55 height 22
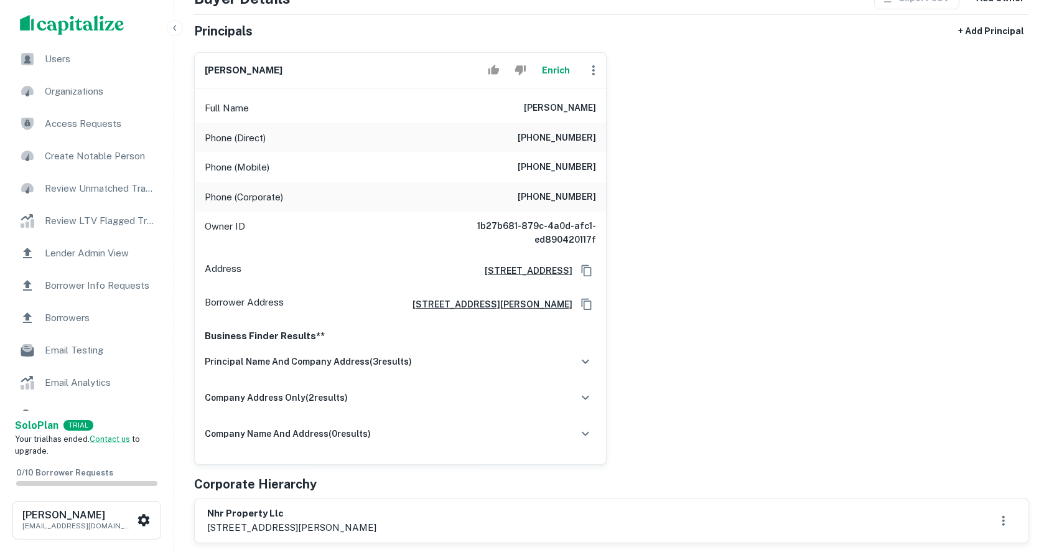
scroll to position [165, 0]
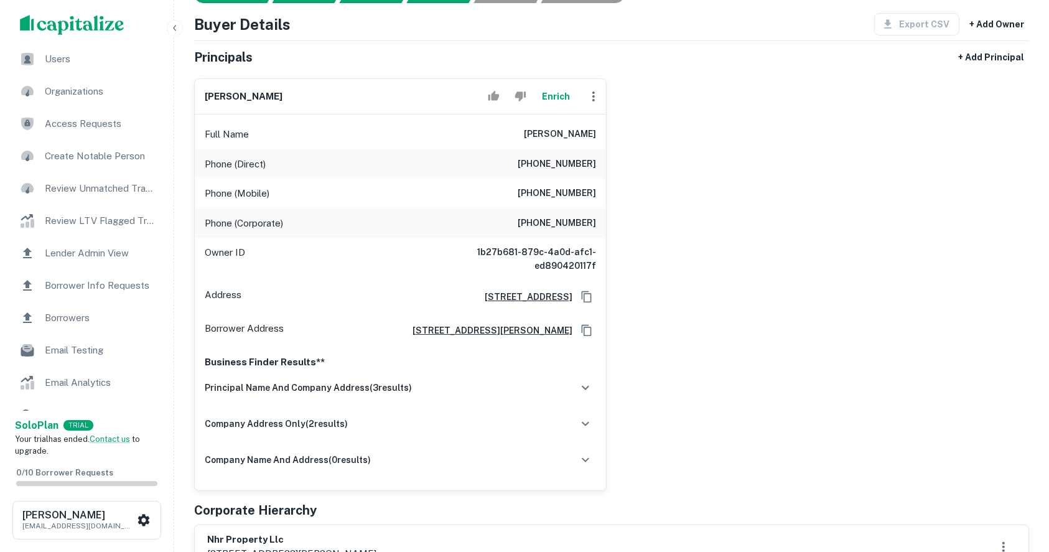
click at [940, 211] on div "james p. radwanski Enrich Full Name james p. radwanski Phone (Direct) (610) 775…" at bounding box center [606, 279] width 845 height 422
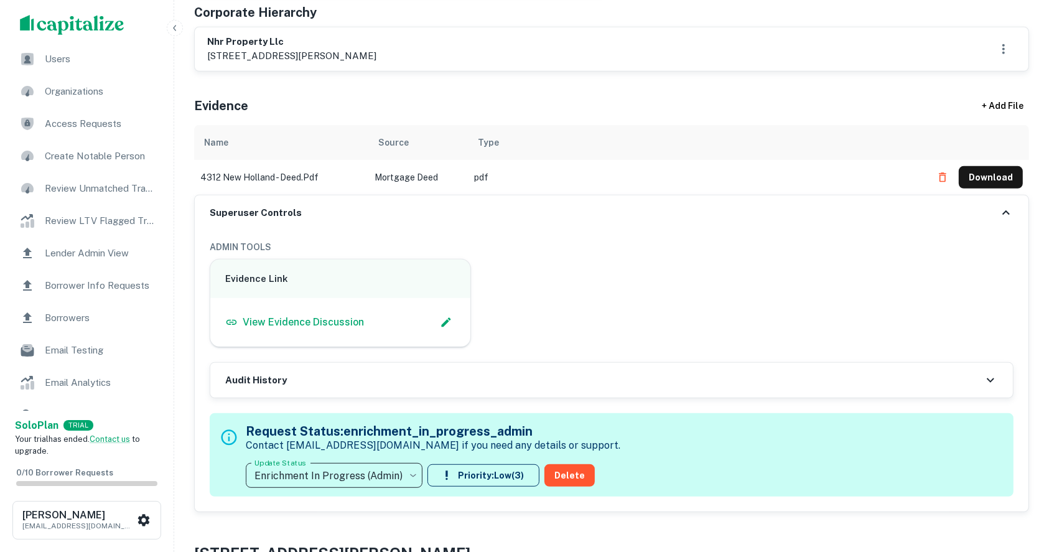
scroll to position [829, 0]
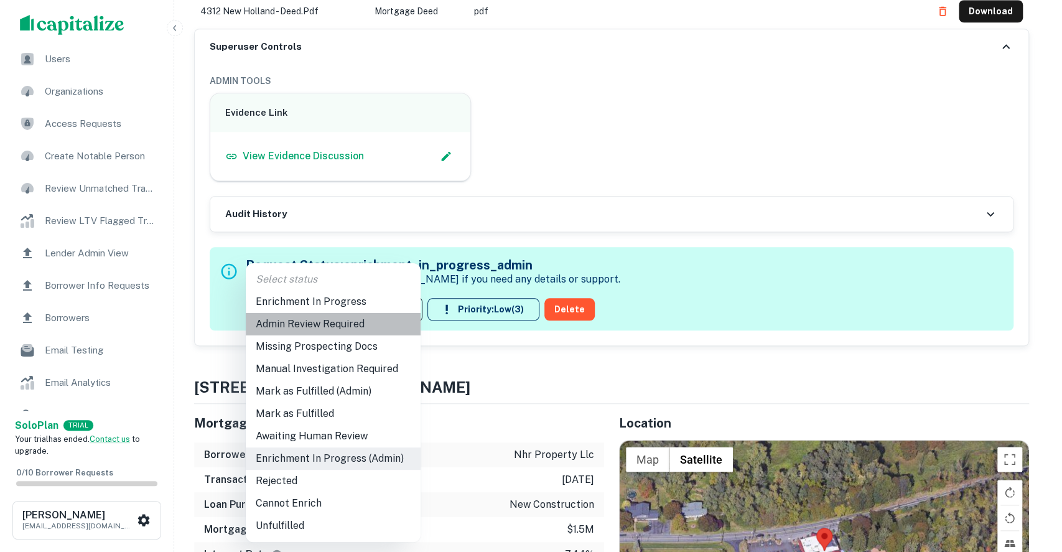
click at [331, 327] on li "Admin Review Required" at bounding box center [333, 324] width 175 height 22
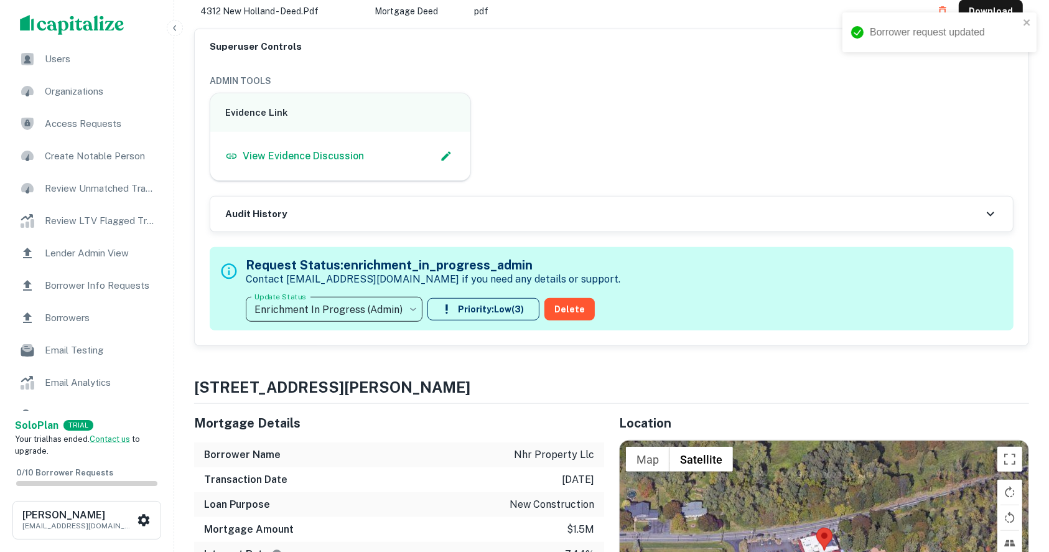
type input "**********"
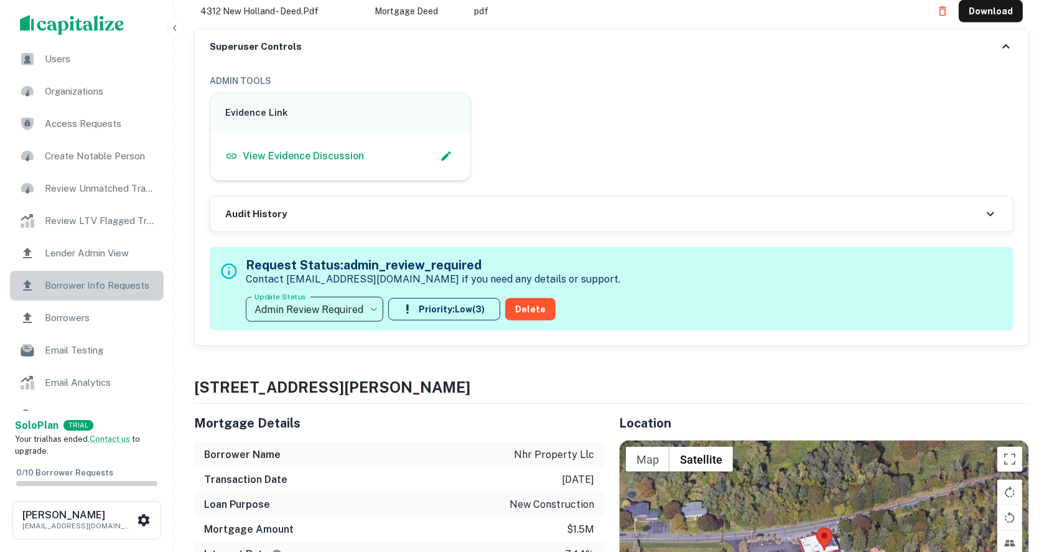
click at [88, 285] on span "Borrower Info Requests" at bounding box center [100, 285] width 111 height 15
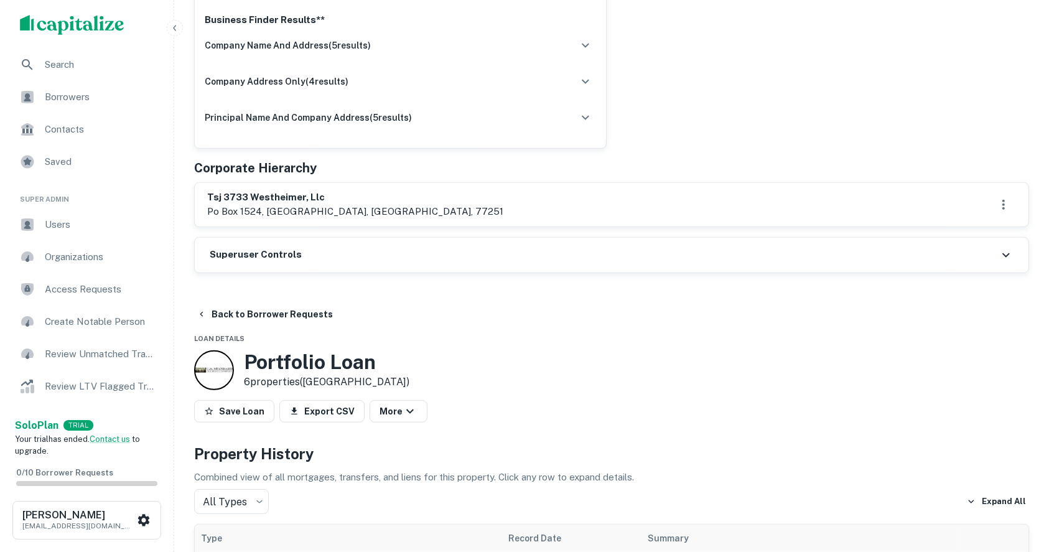
scroll to position [498, 0]
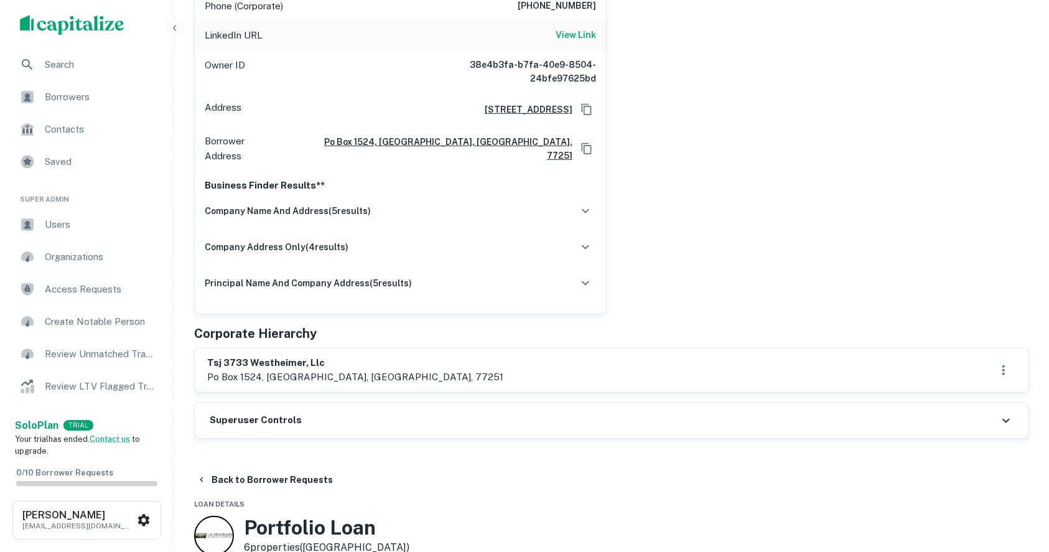
click at [229, 413] on h6 "Superuser Controls" at bounding box center [256, 420] width 92 height 14
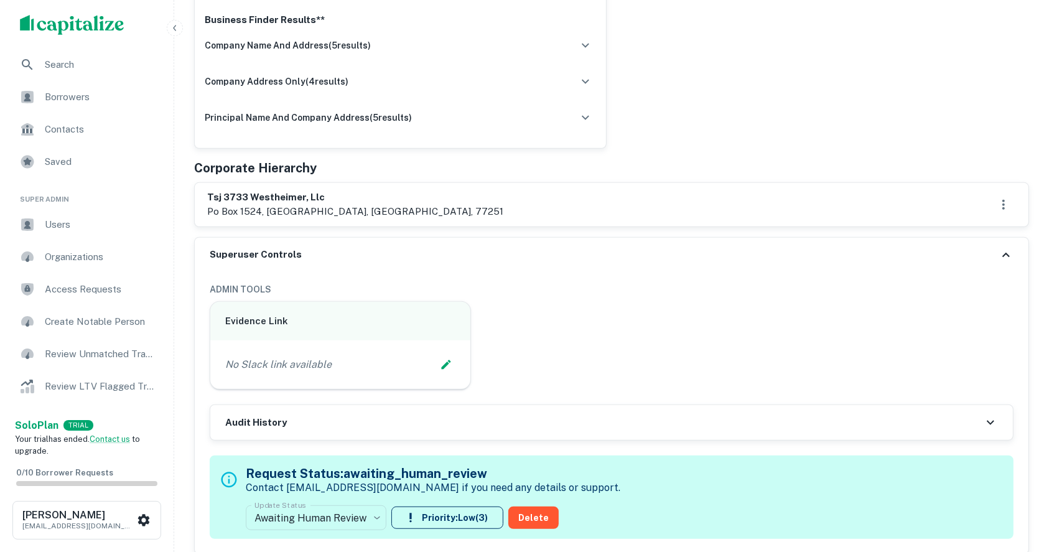
scroll to position [746, 0]
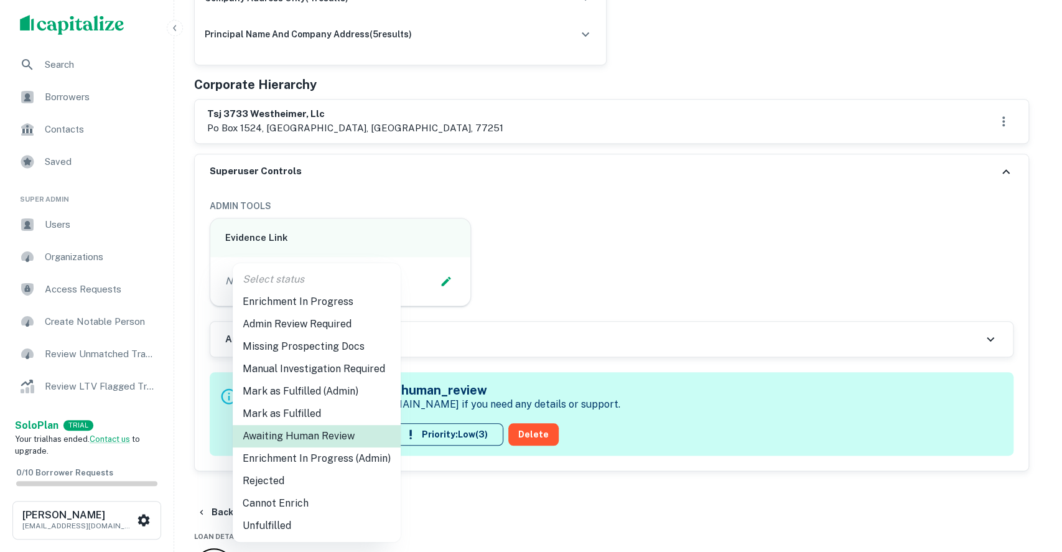
click at [270, 457] on li "Enrichment In Progress (Admin)" at bounding box center [317, 458] width 168 height 22
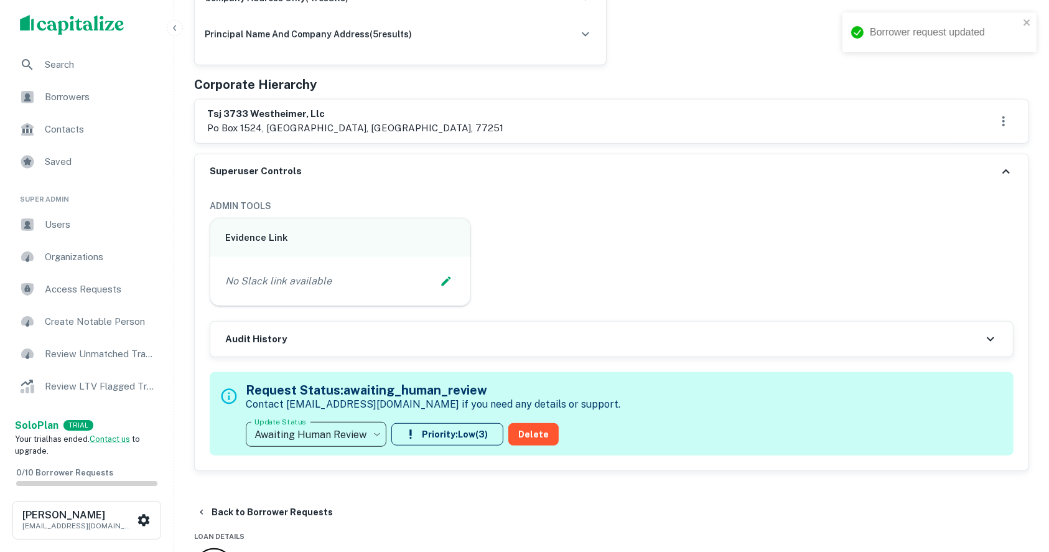
type input "**********"
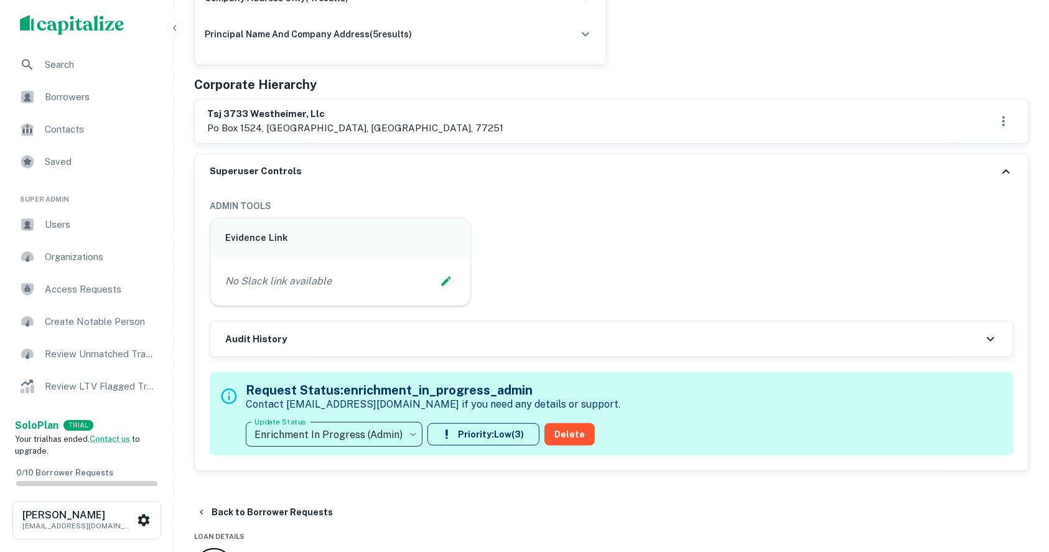
click at [443, 272] on button "Edit Slack Link" at bounding box center [446, 281] width 19 height 19
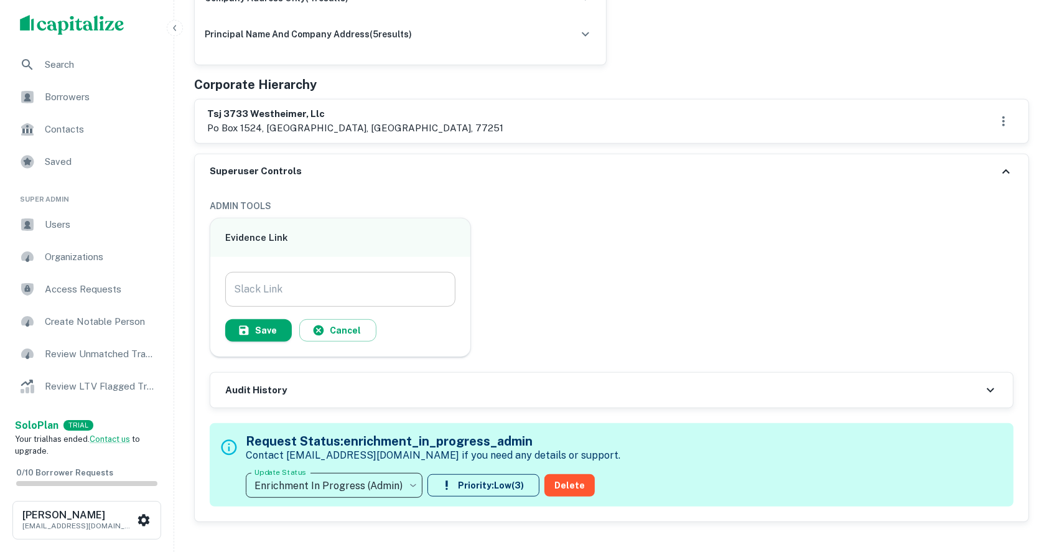
click at [358, 272] on input "Slack Link" at bounding box center [340, 289] width 230 height 35
paste input "**********"
type input "**********"
click at [256, 319] on button "Save" at bounding box center [258, 330] width 67 height 22
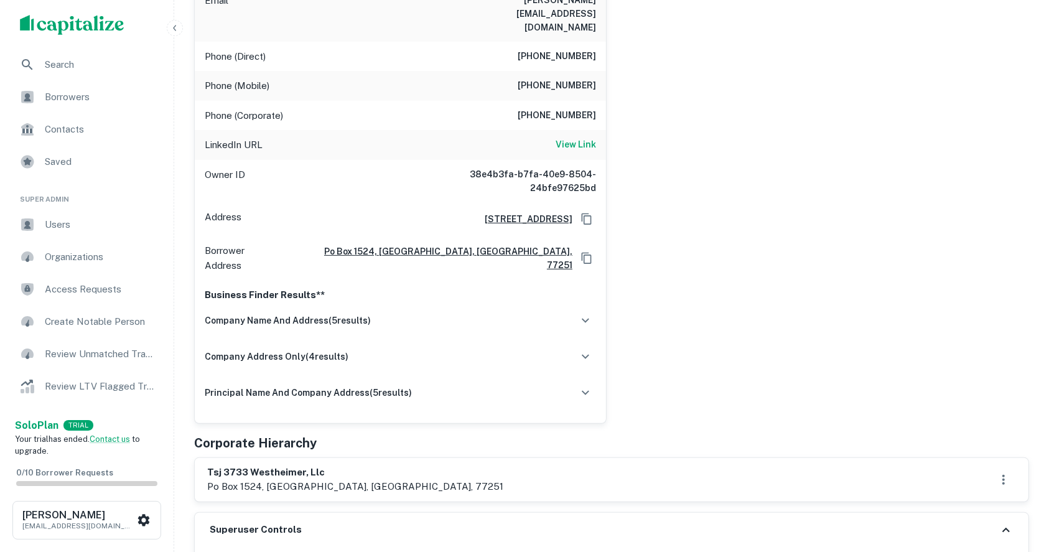
scroll to position [414, 0]
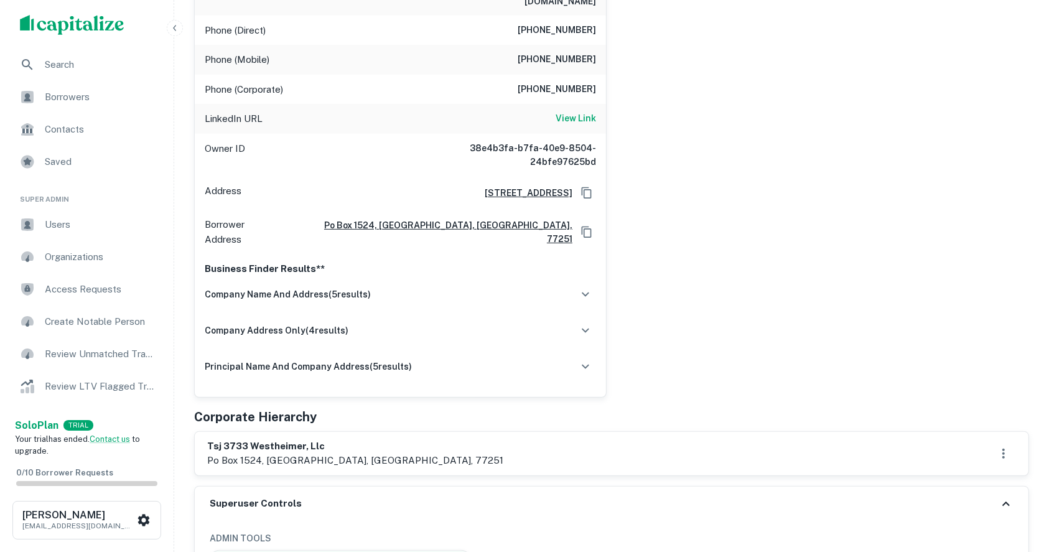
click at [967, 178] on div "jon deal Enrich Full Name jon deal Company the deal company Title Owner Email j…" at bounding box center [606, 109] width 845 height 578
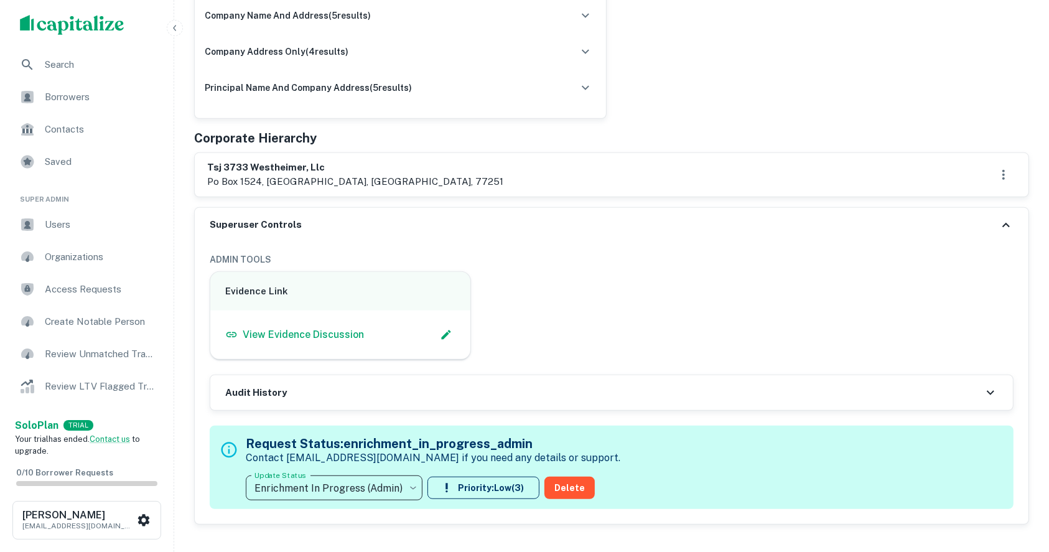
scroll to position [779, 0]
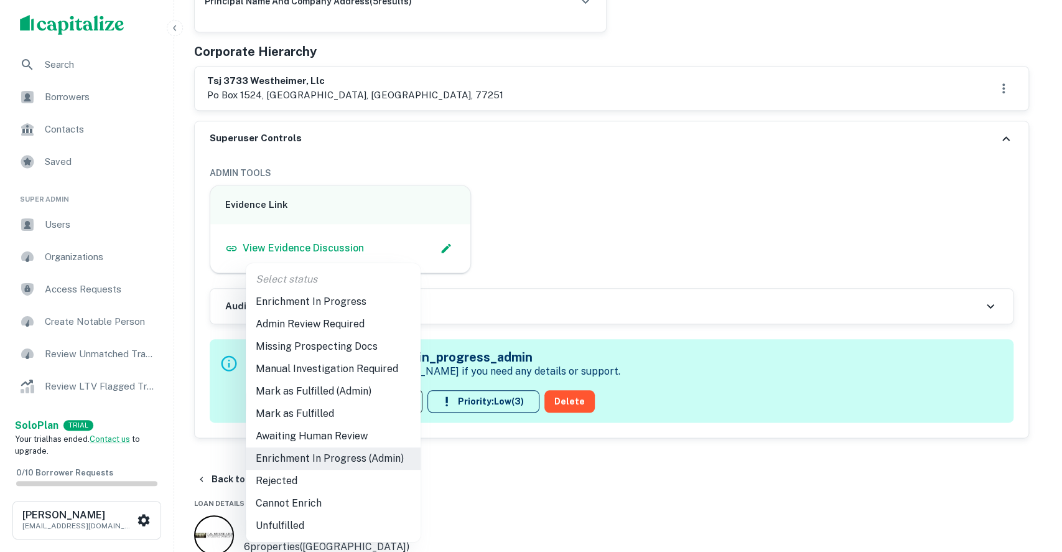
click at [317, 320] on li "Admin Review Required" at bounding box center [333, 324] width 175 height 22
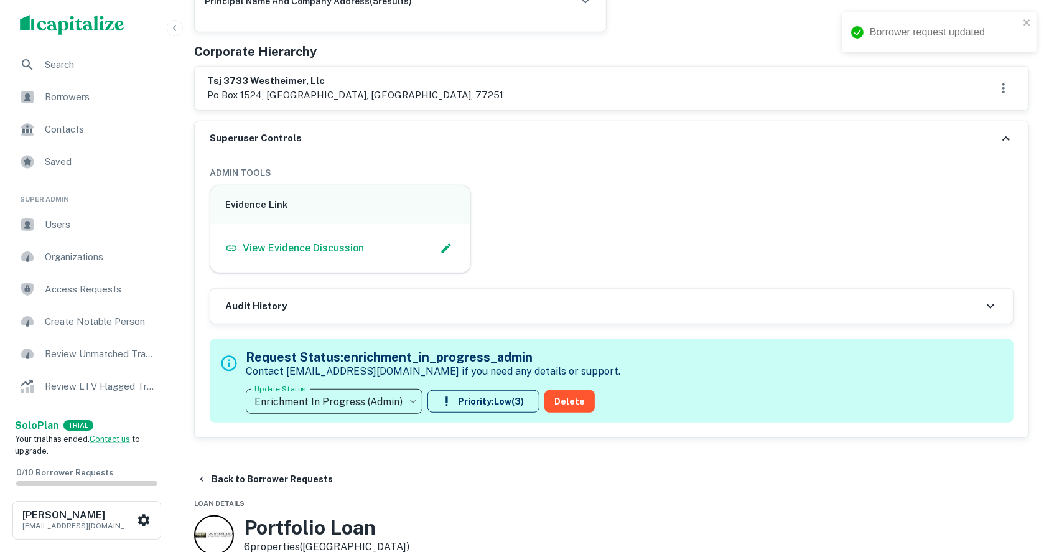
type input "**********"
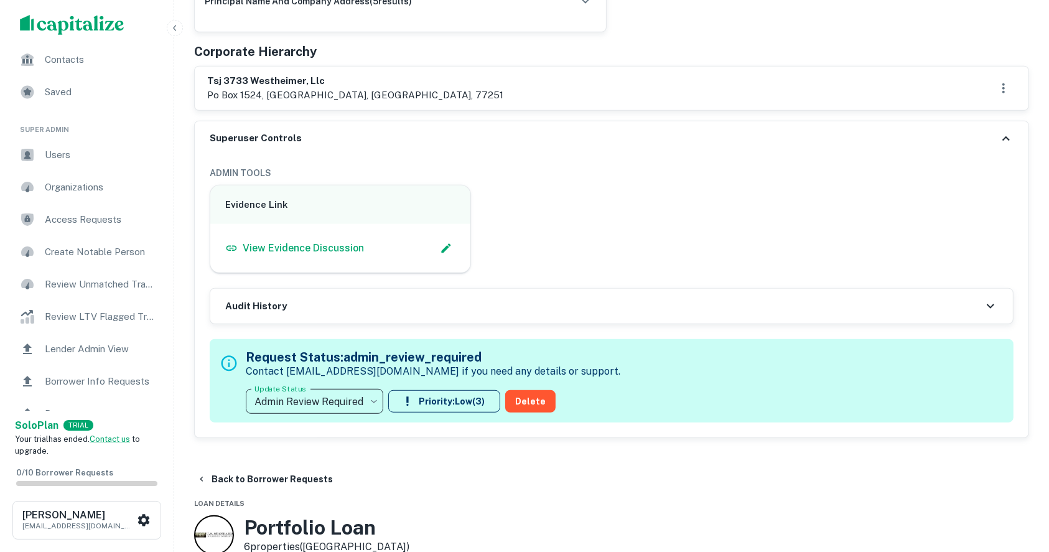
scroll to position [165, 0]
click at [81, 276] on div "Borrower Info Requests" at bounding box center [87, 286] width 154 height 30
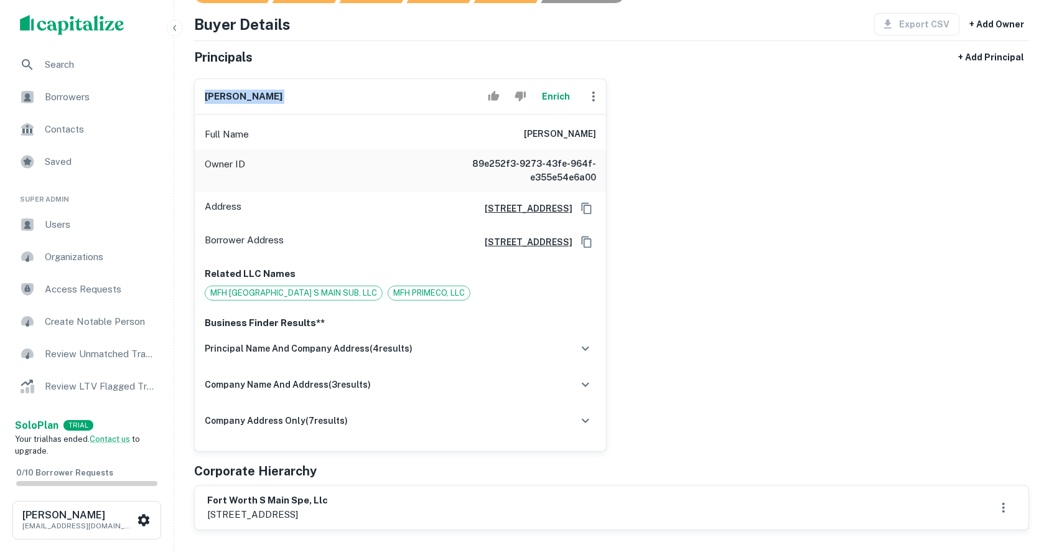
scroll to position [331, 0]
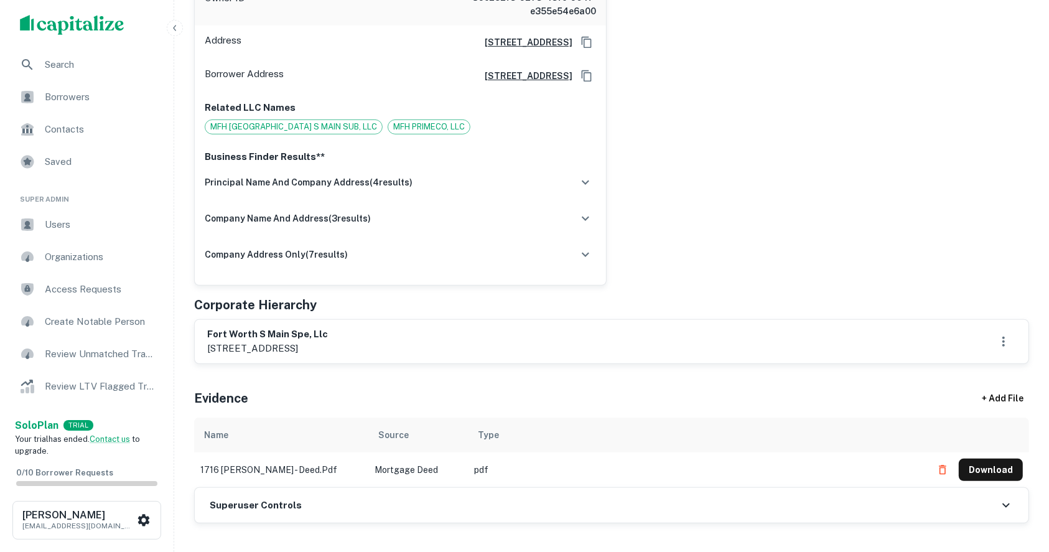
drag, startPoint x: 337, startPoint y: 350, endPoint x: 378, endPoint y: 348, distance: 40.5
click at [328, 348] on p "[STREET_ADDRESS]" at bounding box center [267, 348] width 121 height 15
copy p "irving, tx"
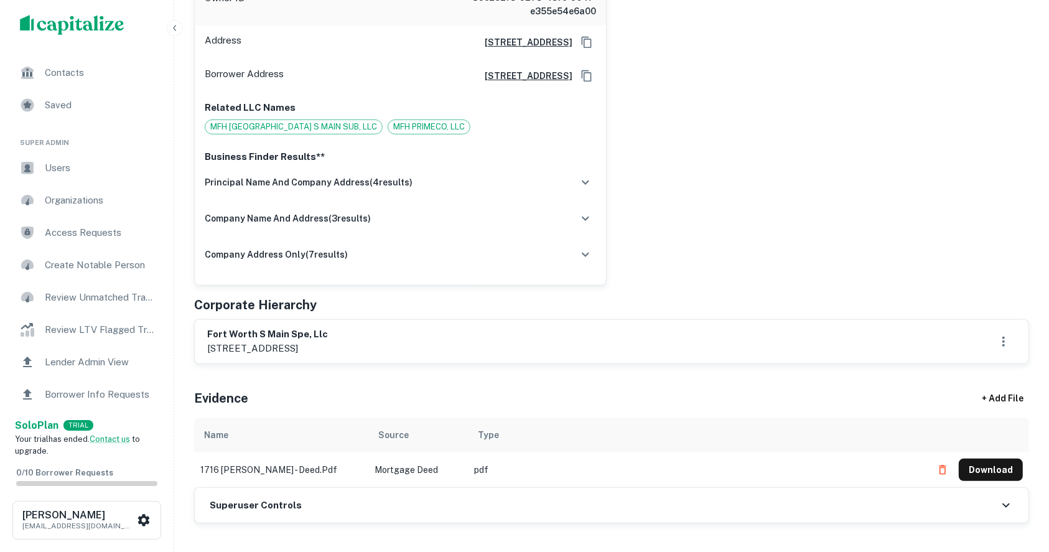
scroll to position [83, 0]
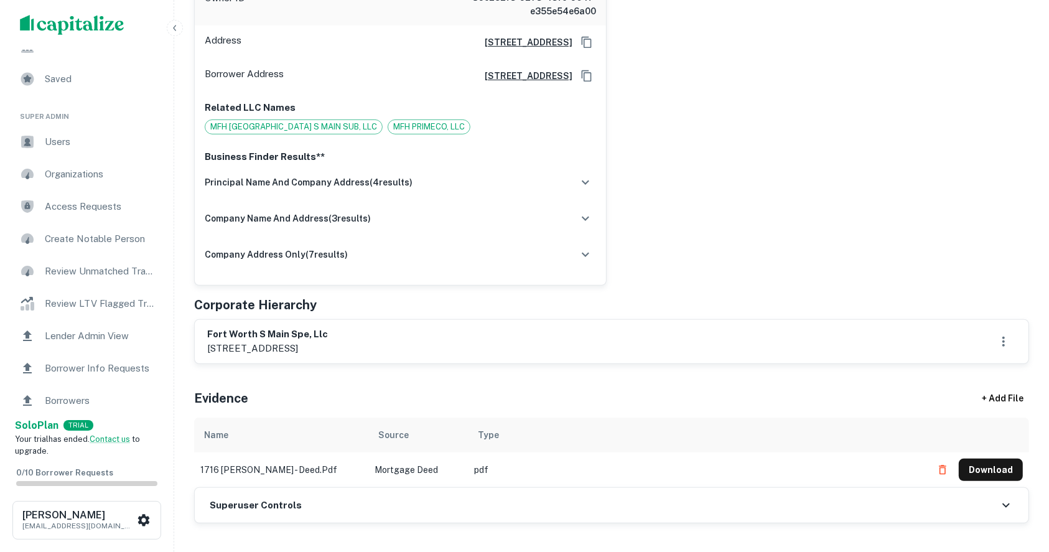
click at [83, 379] on div "Borrower Info Requests" at bounding box center [87, 368] width 154 height 30
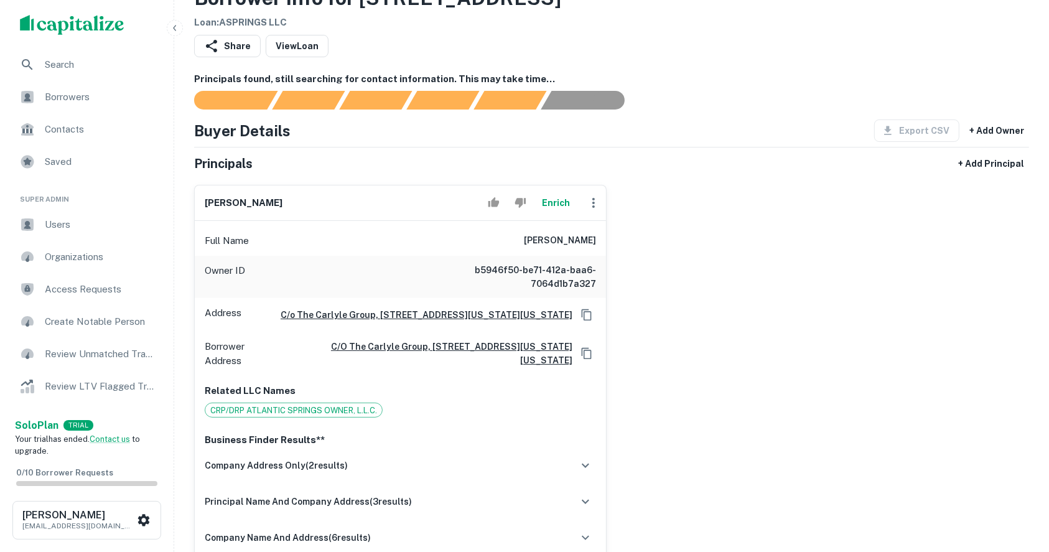
scroll to position [83, 0]
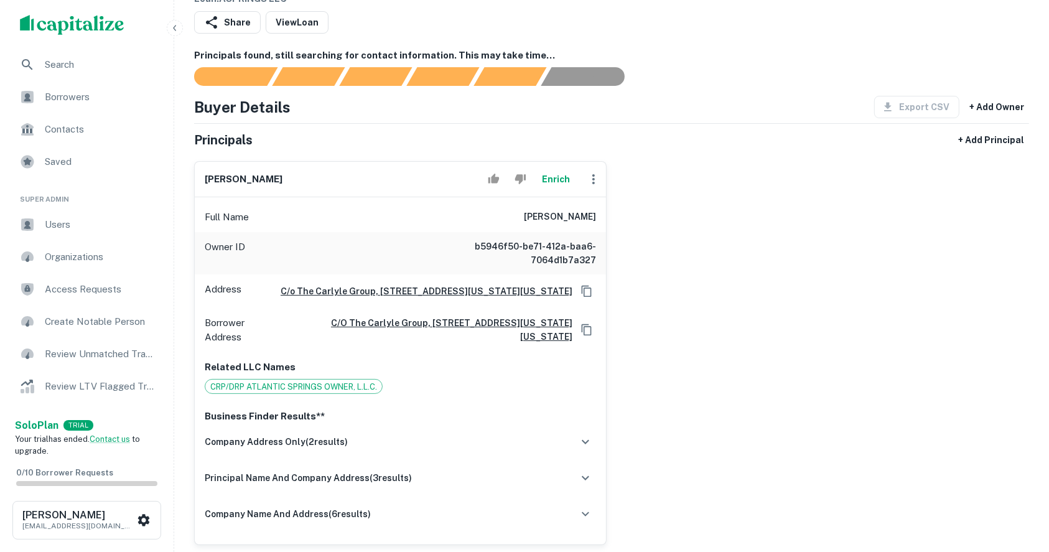
click at [264, 177] on h6 "[PERSON_NAME]" at bounding box center [244, 179] width 78 height 14
copy div "[PERSON_NAME]"
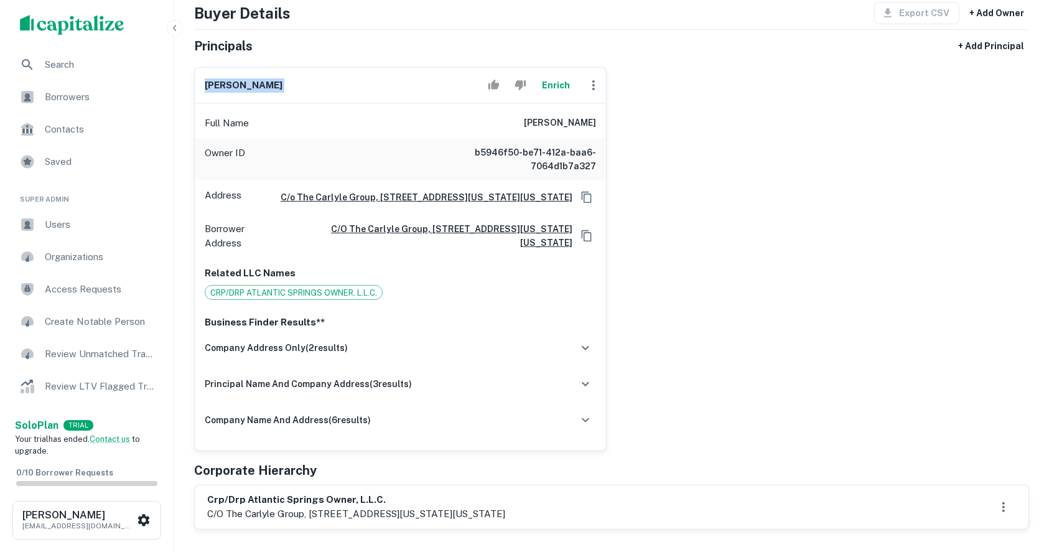
scroll to position [249, 0]
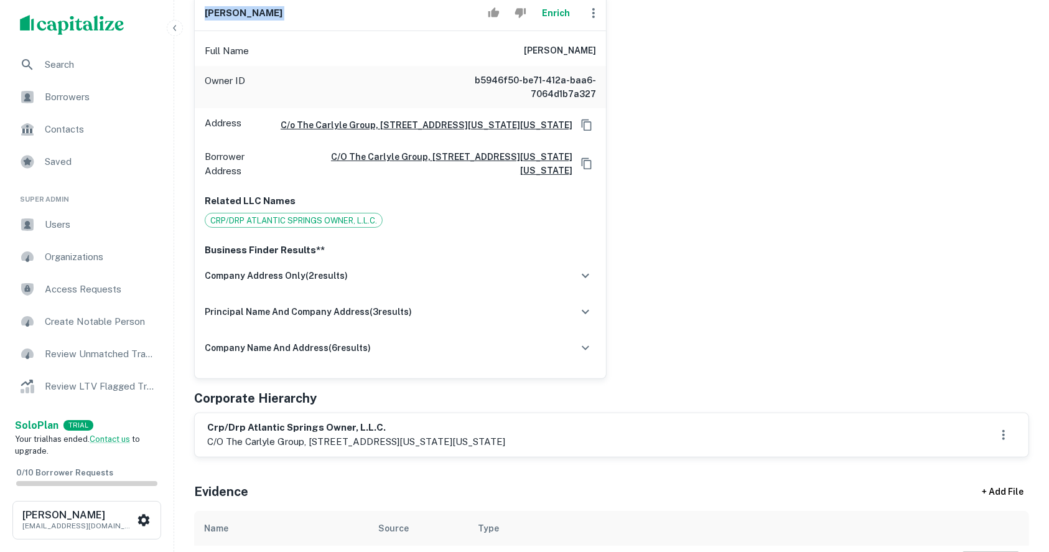
drag, startPoint x: 500, startPoint y: 448, endPoint x: 564, endPoint y: 452, distance: 64.2
click at [505, 449] on p "c/o the carlyle group, [STREET_ADDRESS][US_STATE][US_STATE]" at bounding box center [356, 441] width 298 height 15
copy p "[US_STATE], [GEOGRAPHIC_DATA]"
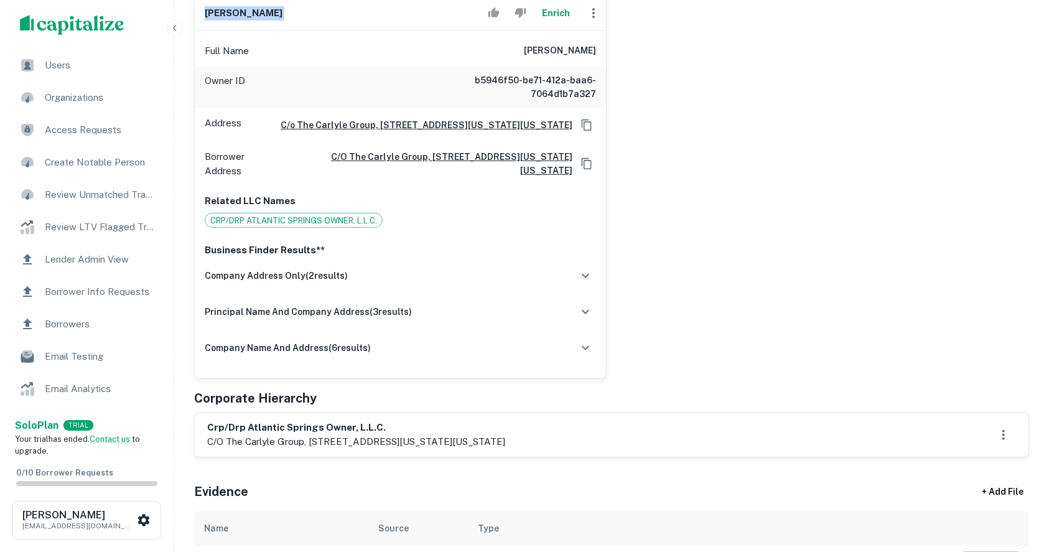
scroll to position [165, 0]
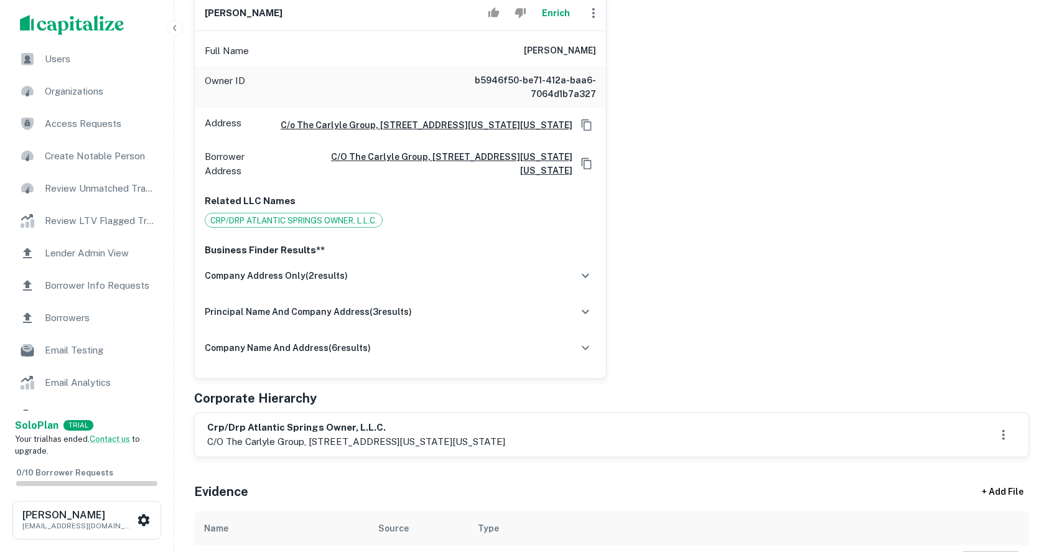
click at [636, 406] on div "Corporate Hierarchy" at bounding box center [611, 398] width 835 height 19
click at [104, 274] on div "Borrower Info Requests" at bounding box center [87, 286] width 154 height 30
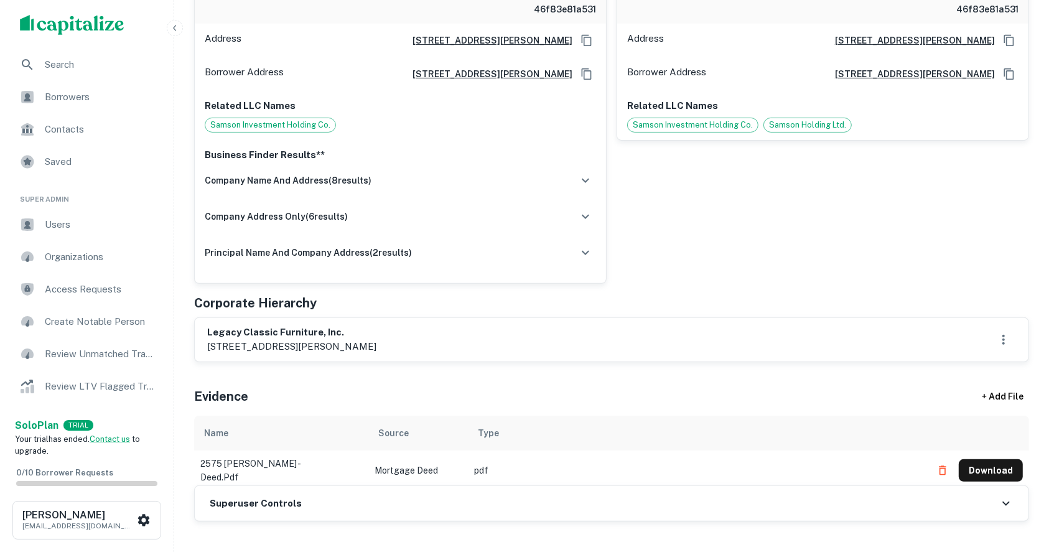
scroll to position [414, 0]
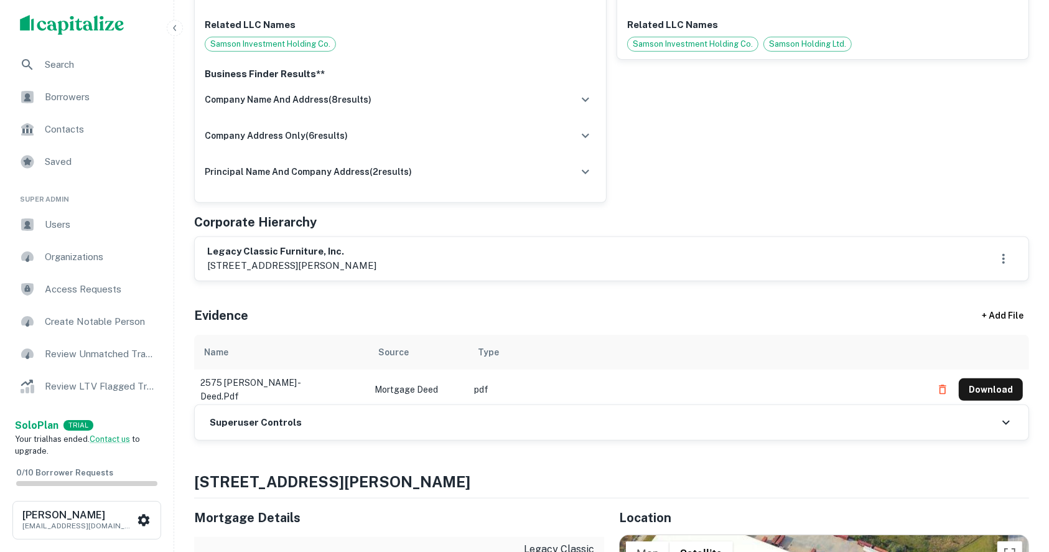
click at [1012, 425] on icon at bounding box center [1005, 422] width 15 height 15
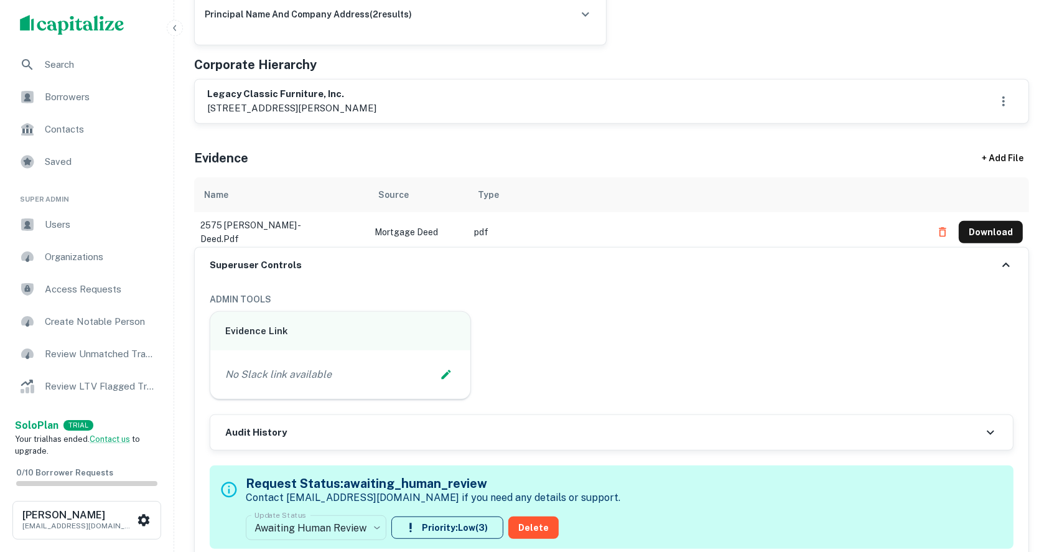
scroll to position [580, 0]
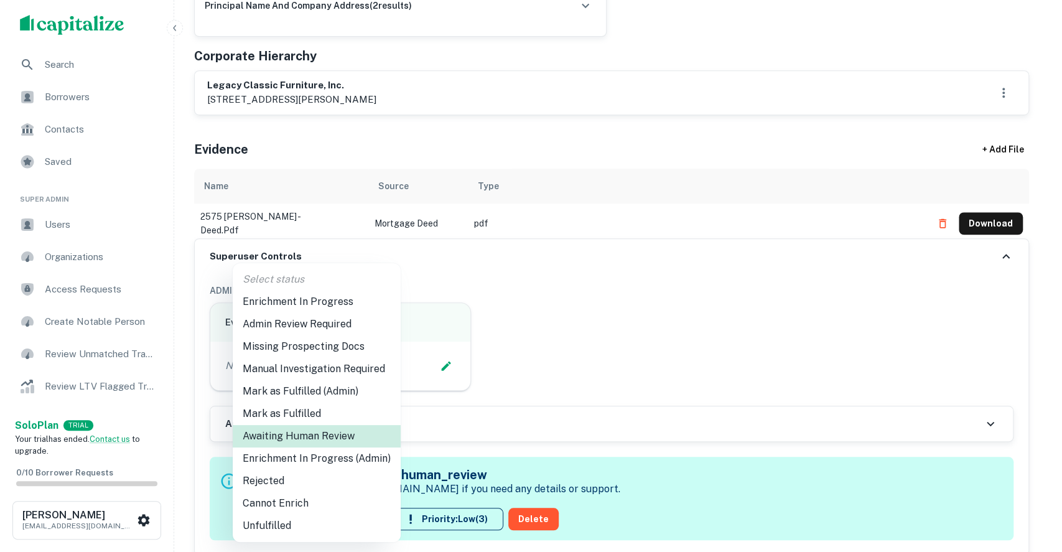
click at [301, 458] on li "Enrichment In Progress (Admin)" at bounding box center [317, 458] width 168 height 22
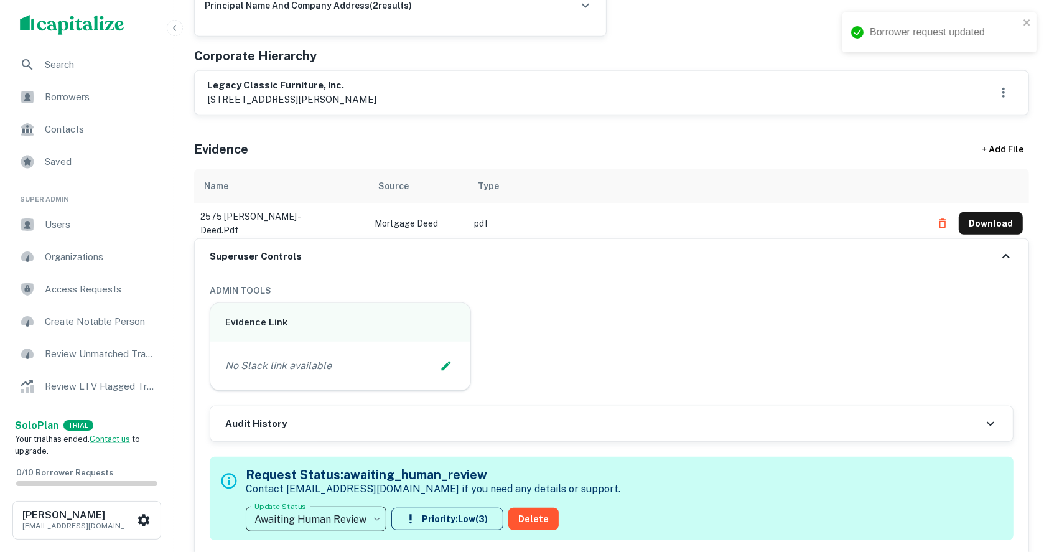
type input "**********"
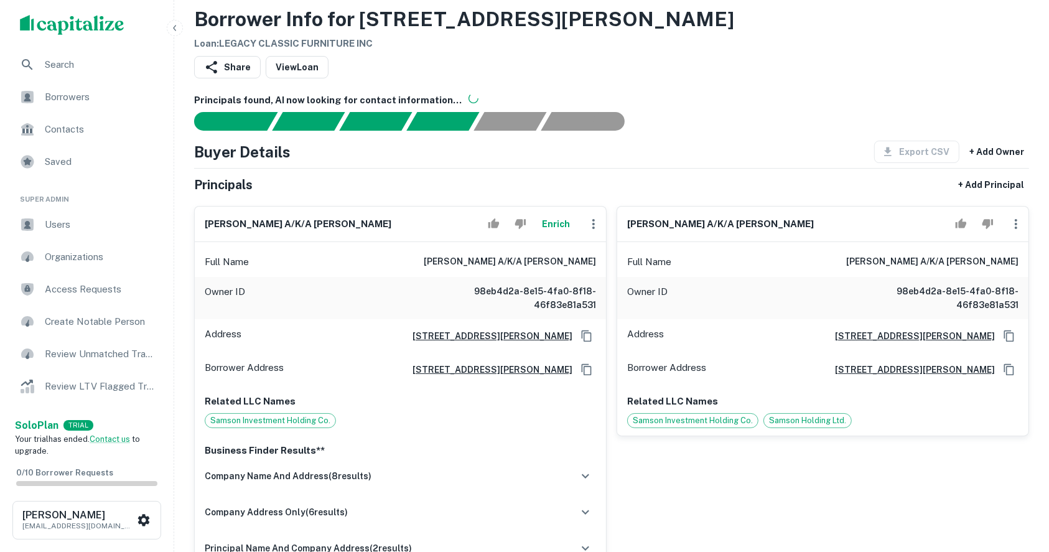
scroll to position [0, 0]
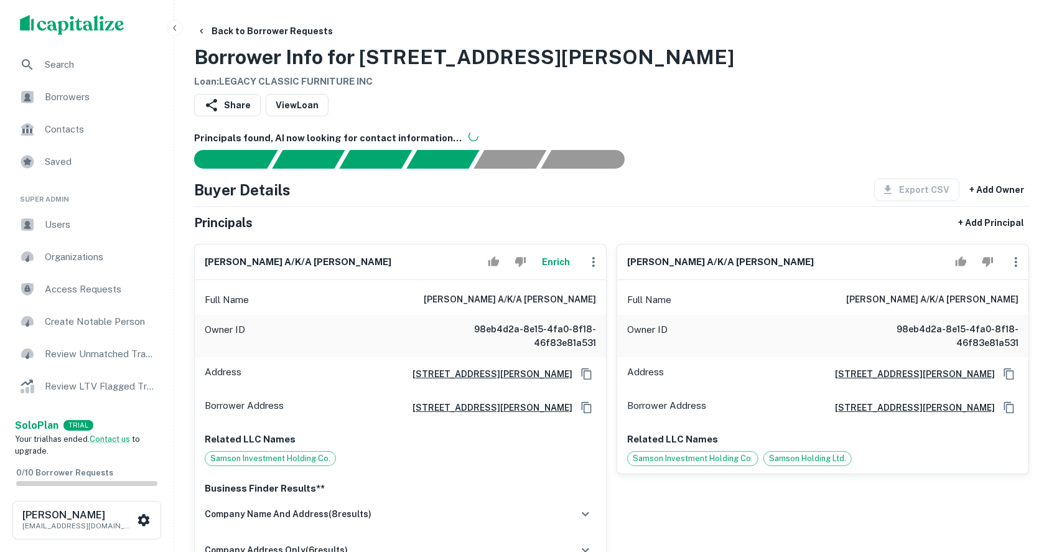
click at [947, 55] on div "Back to Borrower Requests Borrower Info for [STREET_ADDRESS][PERSON_NAME] Loan …" at bounding box center [611, 54] width 835 height 69
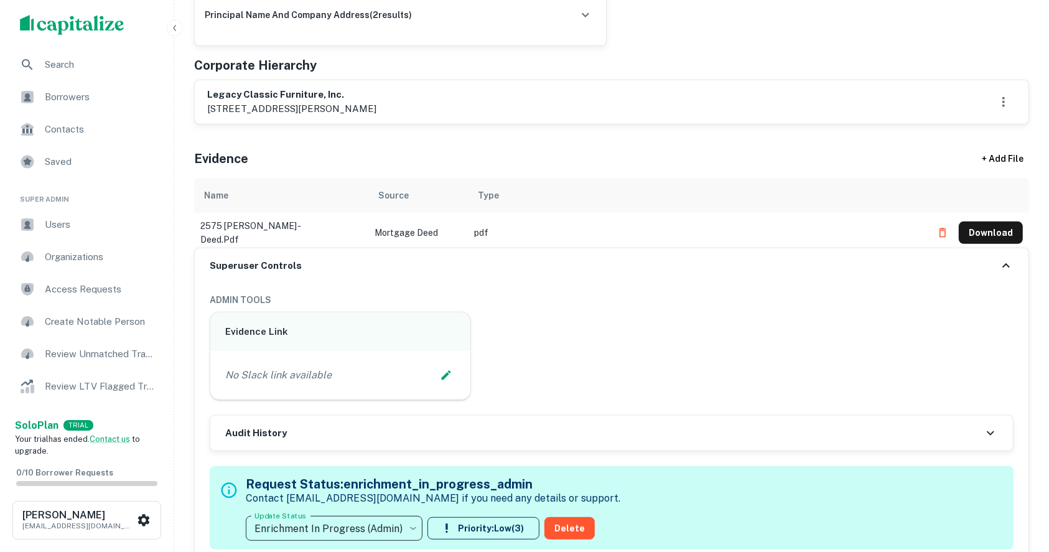
scroll to position [663, 0]
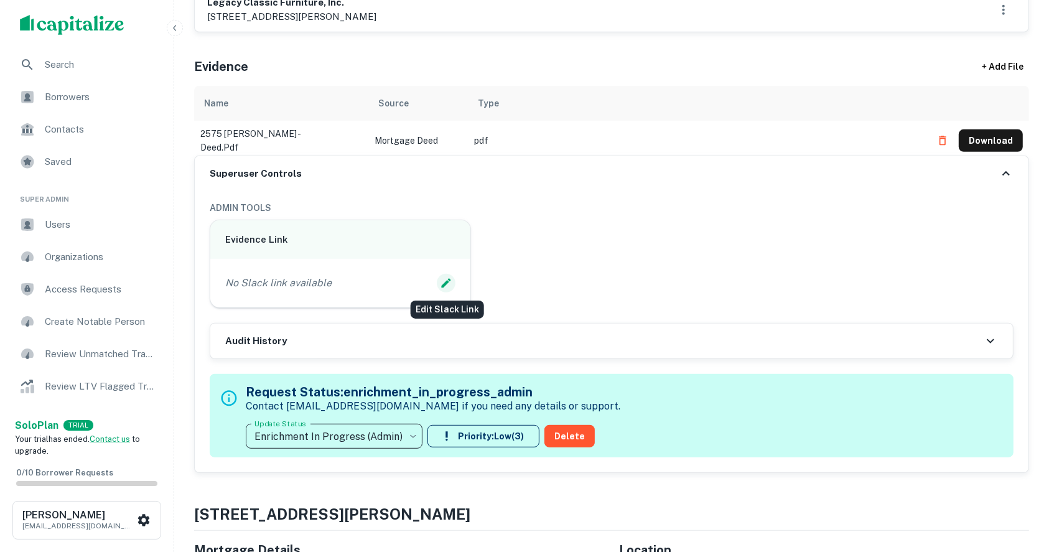
click at [449, 281] on icon "Edit Slack Link" at bounding box center [446, 283] width 12 height 12
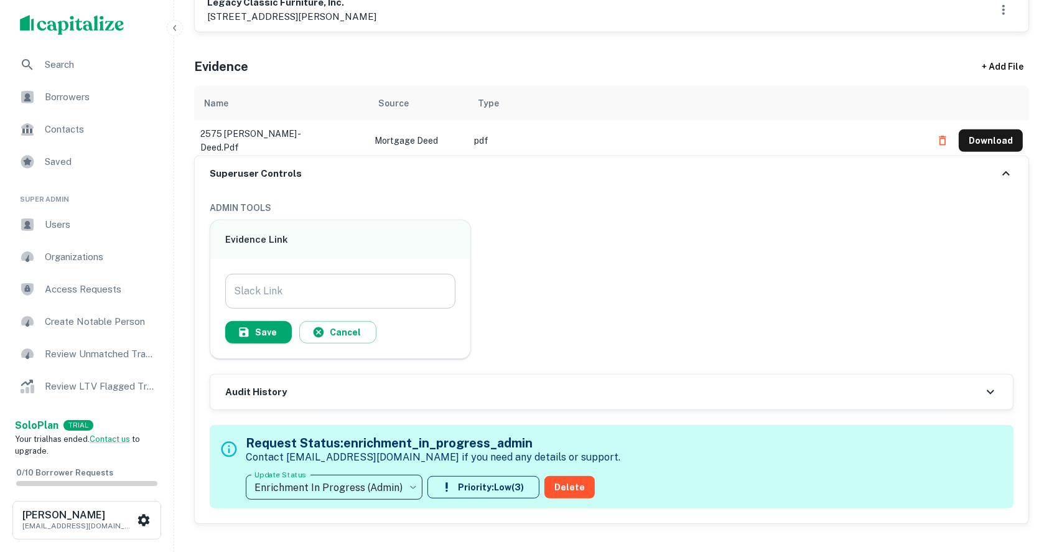
click at [355, 282] on input "Slack Link" at bounding box center [340, 291] width 230 height 35
paste input "**********"
type input "**********"
click at [272, 329] on button "Save" at bounding box center [258, 332] width 67 height 22
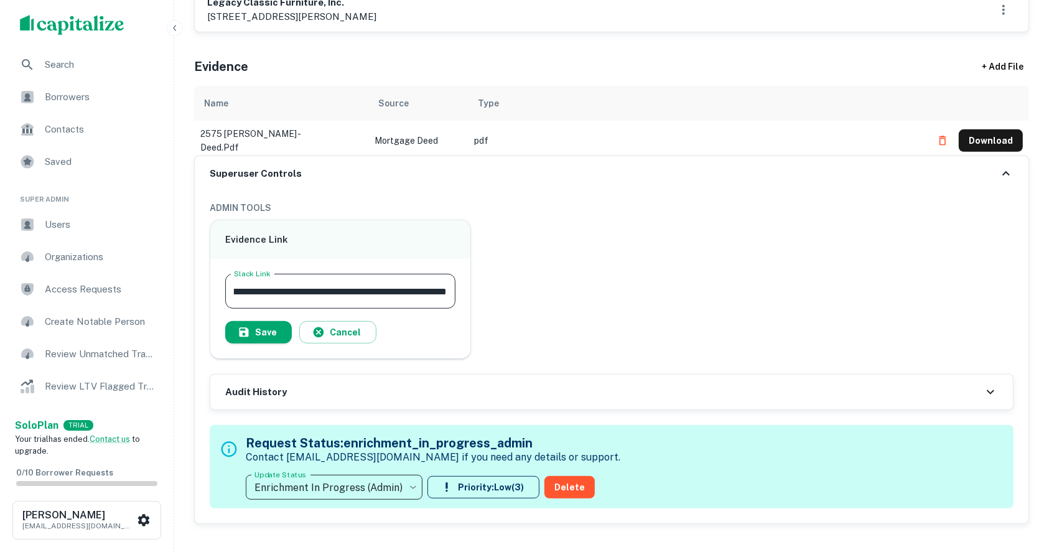
scroll to position [0, 0]
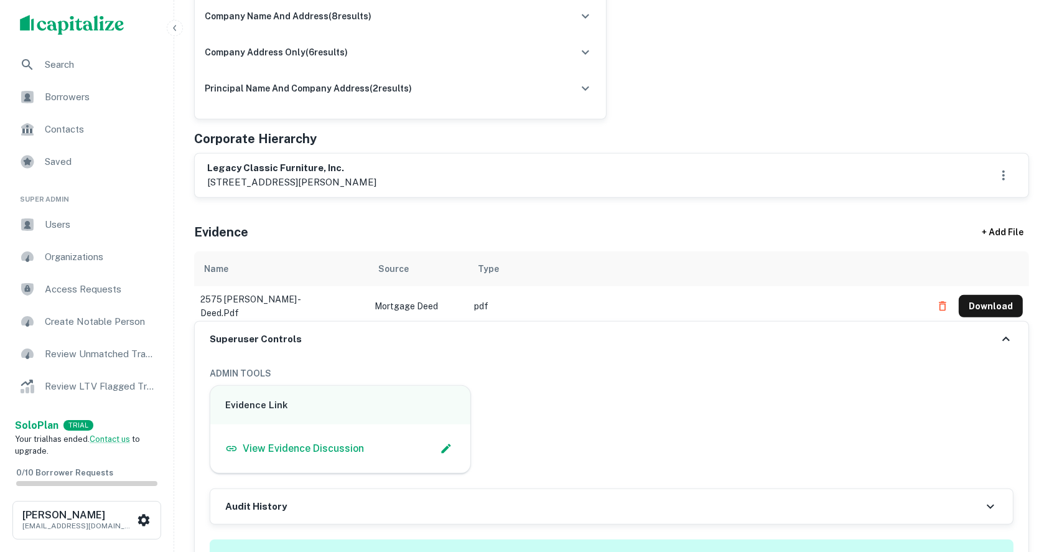
scroll to position [663, 0]
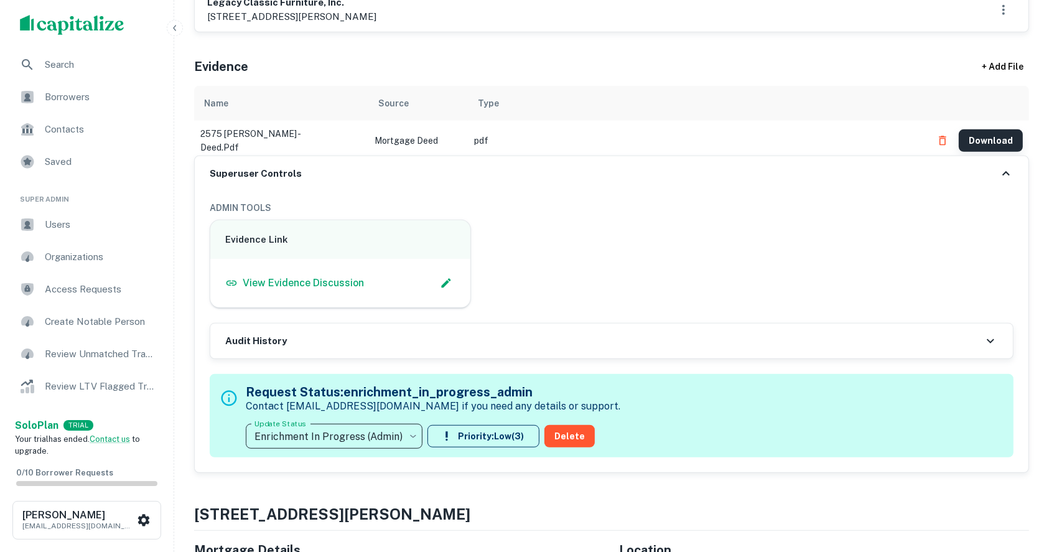
click at [981, 132] on button "Download" at bounding box center [990, 140] width 64 height 22
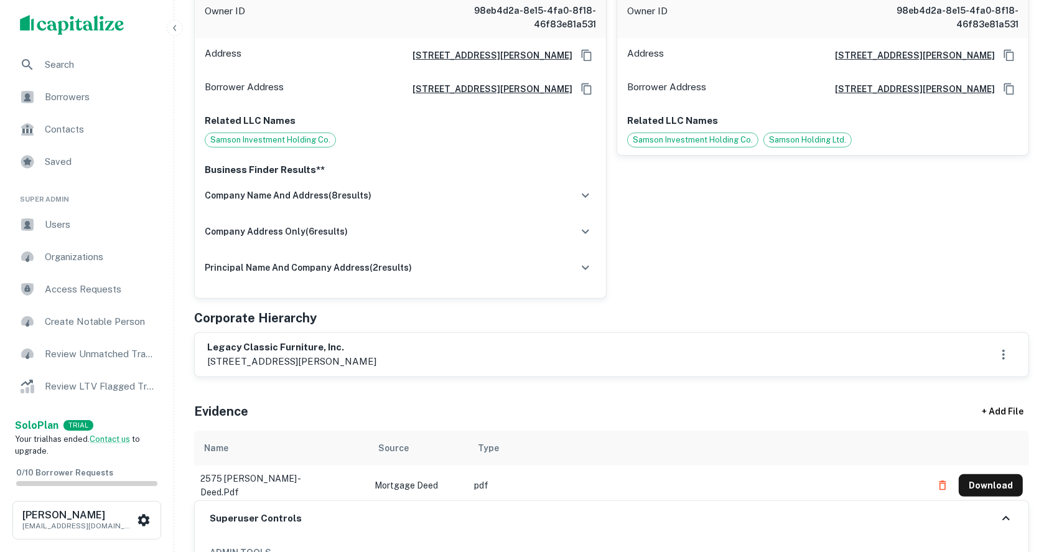
scroll to position [414, 0]
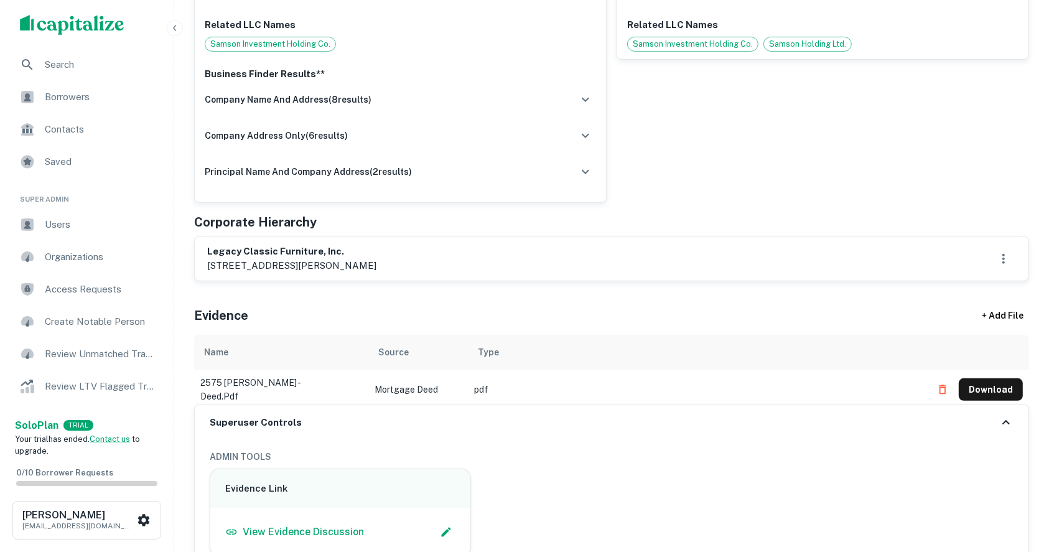
click at [249, 249] on h6 "legacy classic furniture, inc." at bounding box center [291, 251] width 169 height 14
click at [426, 254] on div "legacy classic furniture, inc. [STREET_ADDRESS][PERSON_NAME]" at bounding box center [611, 258] width 809 height 29
click at [259, 245] on h6 "legacy classic furniture, inc." at bounding box center [291, 251] width 169 height 14
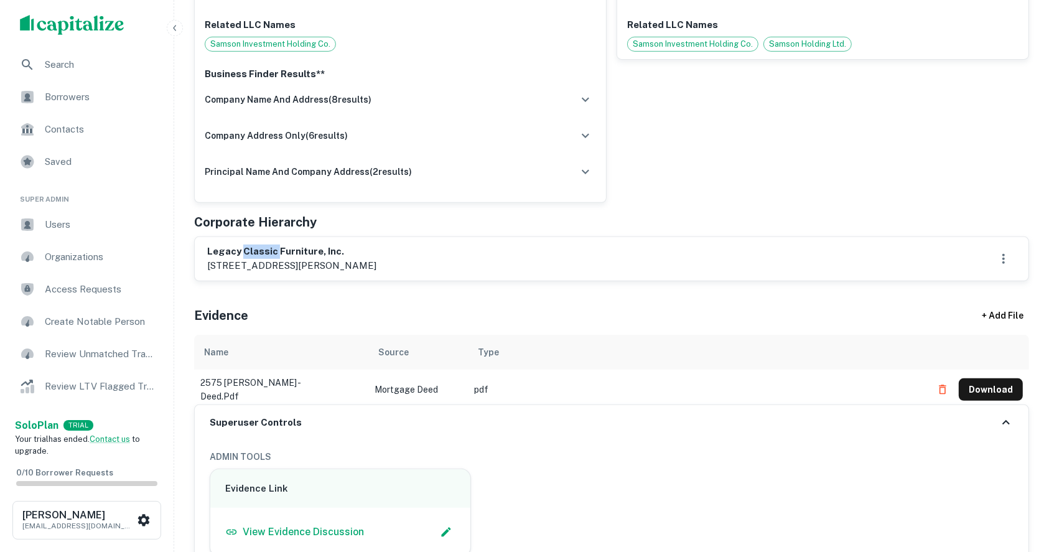
click at [259, 245] on h6 "legacy classic furniture, inc." at bounding box center [291, 251] width 169 height 14
drag, startPoint x: 259, startPoint y: 245, endPoint x: 263, endPoint y: 262, distance: 18.0
click at [263, 262] on div "legacy classic furniture, inc. [STREET_ADDRESS][PERSON_NAME]" at bounding box center [291, 258] width 169 height 29
click at [568, 206] on div "Principals + Add Principal [PERSON_NAME] a/k/a [PERSON_NAME] Full Name [PERSON_…" at bounding box center [611, 39] width 835 height 484
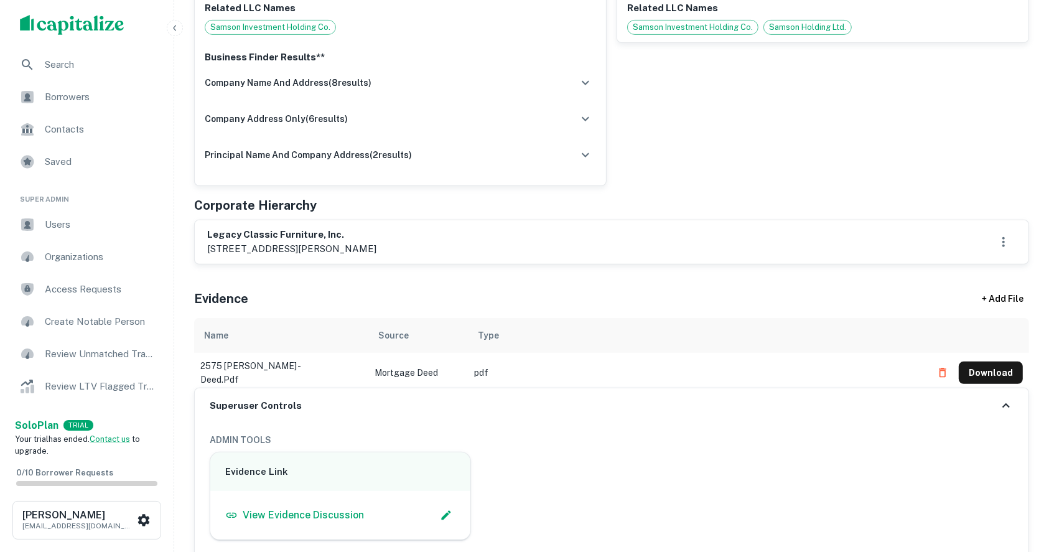
scroll to position [331, 0]
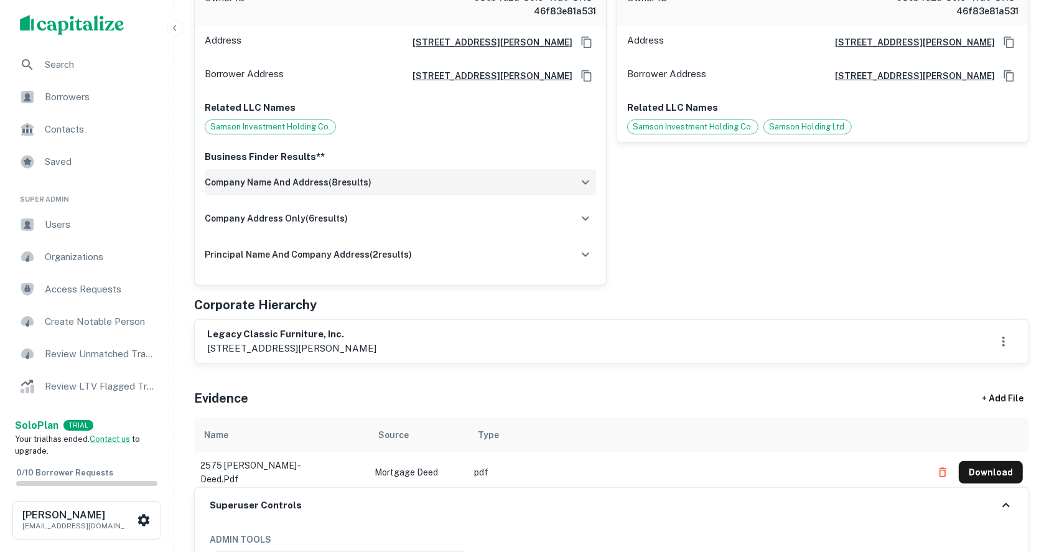
click at [591, 182] on icon "button" at bounding box center [585, 182] width 15 height 15
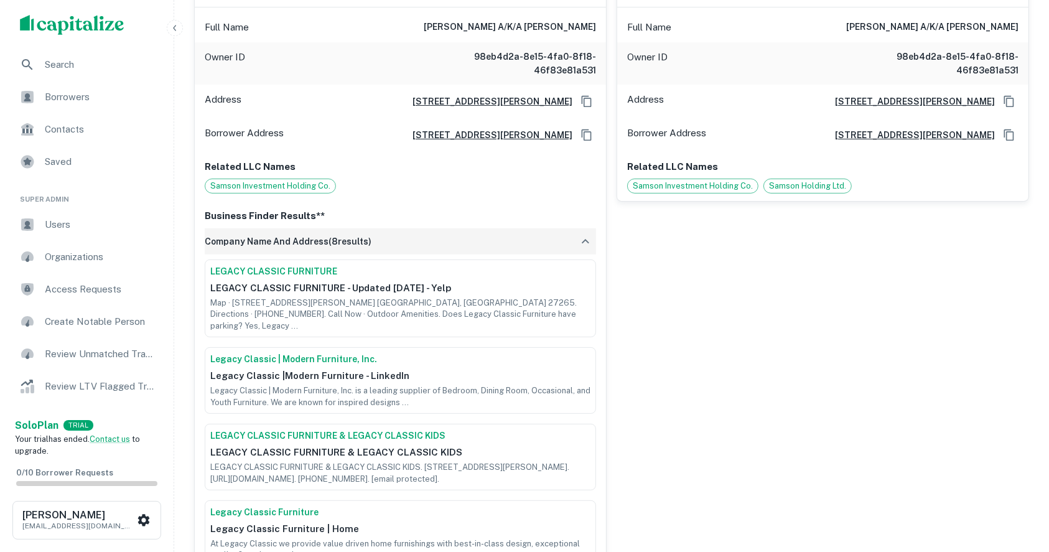
scroll to position [249, 0]
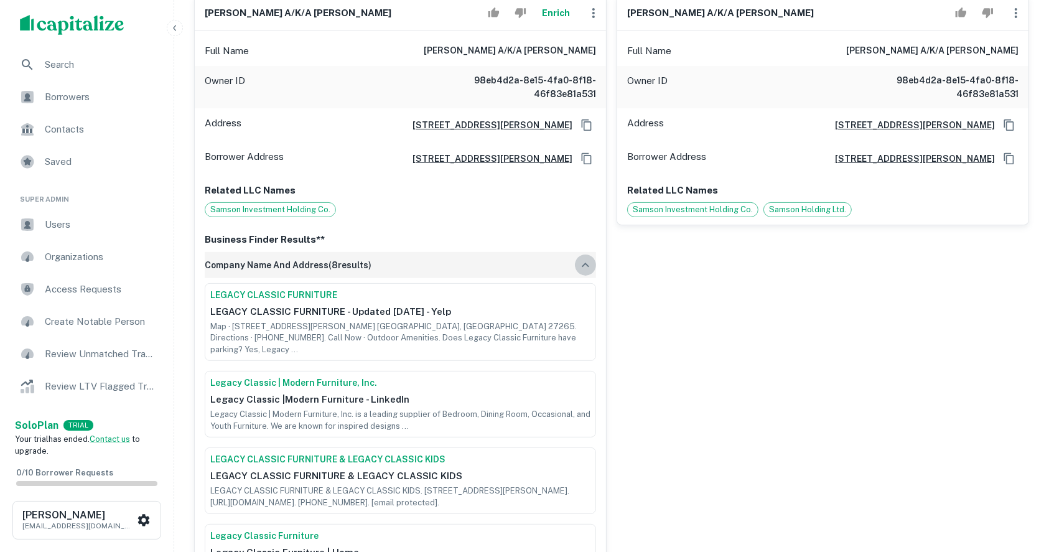
click at [581, 262] on icon "button" at bounding box center [585, 264] width 15 height 15
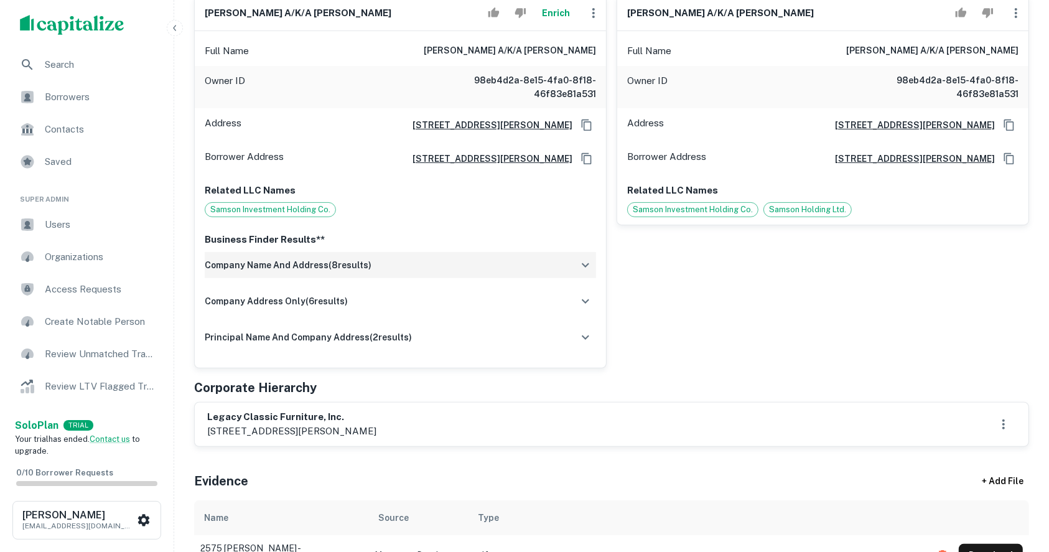
click at [261, 9] on h6 "[PERSON_NAME] a/k/a [PERSON_NAME]" at bounding box center [298, 13] width 187 height 14
click at [211, 11] on h6 "[PERSON_NAME] a/k/a [PERSON_NAME]" at bounding box center [298, 13] width 187 height 14
drag, startPoint x: 211, startPoint y: 11, endPoint x: 234, endPoint y: 11, distance: 23.6
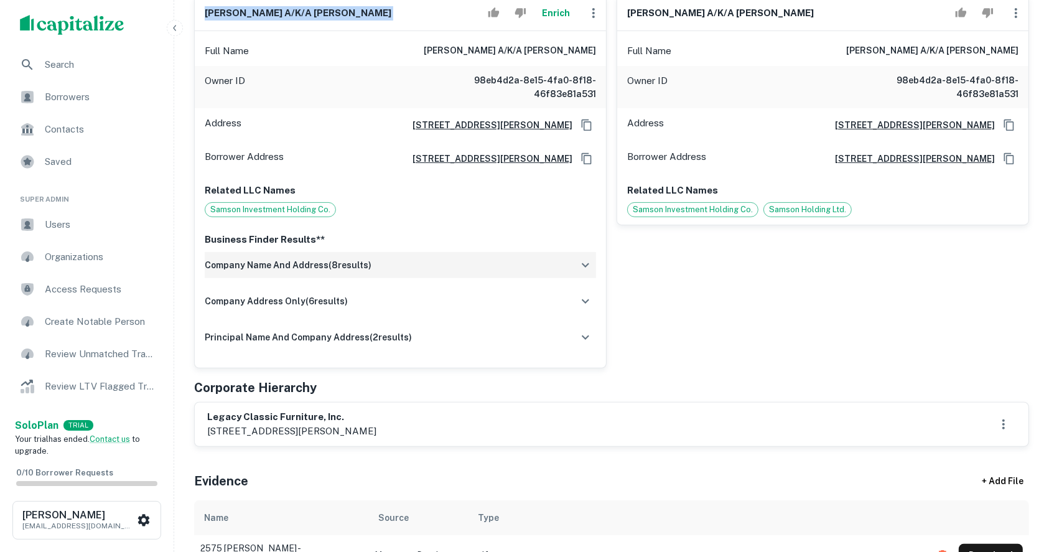
click at [234, 11] on h6 "[PERSON_NAME] a/k/a [PERSON_NAME]" at bounding box center [298, 13] width 187 height 14
click at [281, 17] on h6 "[PERSON_NAME] a/k/a [PERSON_NAME]" at bounding box center [298, 13] width 187 height 14
drag, startPoint x: 291, startPoint y: 14, endPoint x: 189, endPoint y: 11, distance: 102.0
click at [189, 11] on div "[PERSON_NAME] a/k/a [PERSON_NAME] Full Name [PERSON_NAME] a/k/a [PERSON_NAME] O…" at bounding box center [395, 176] width 422 height 383
copy h6 "[PERSON_NAME]"
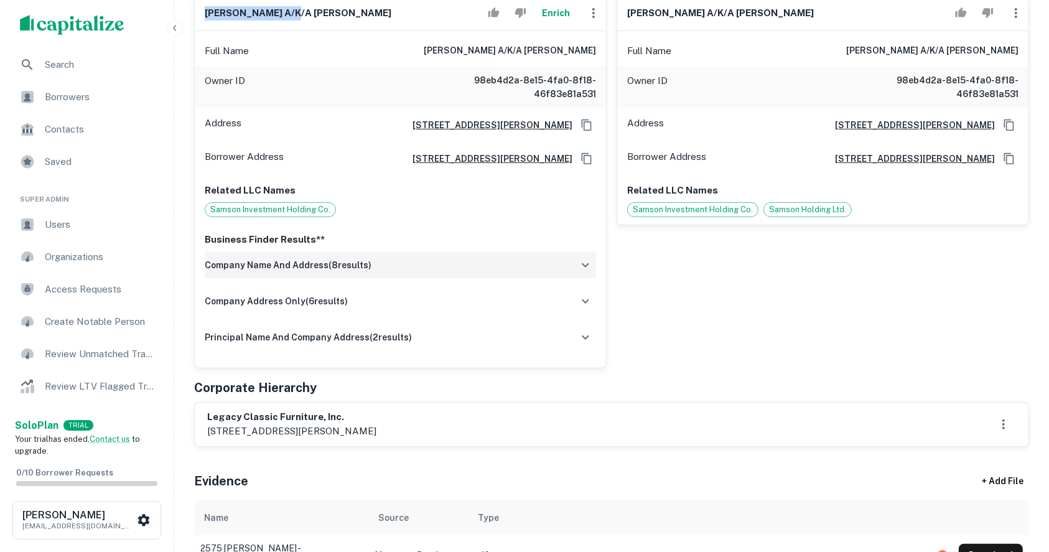
copy h6 "[PERSON_NAME]"
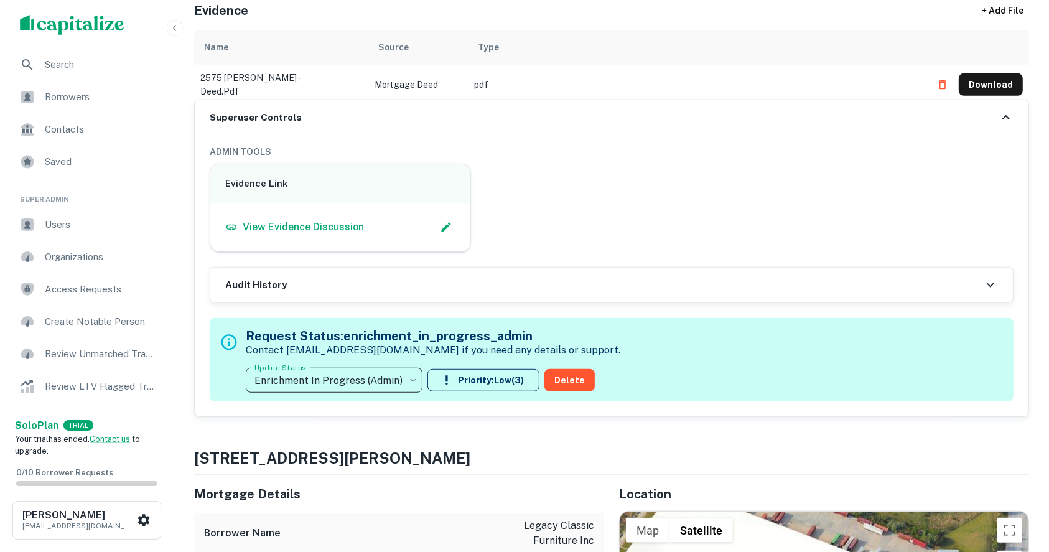
scroll to position [746, 0]
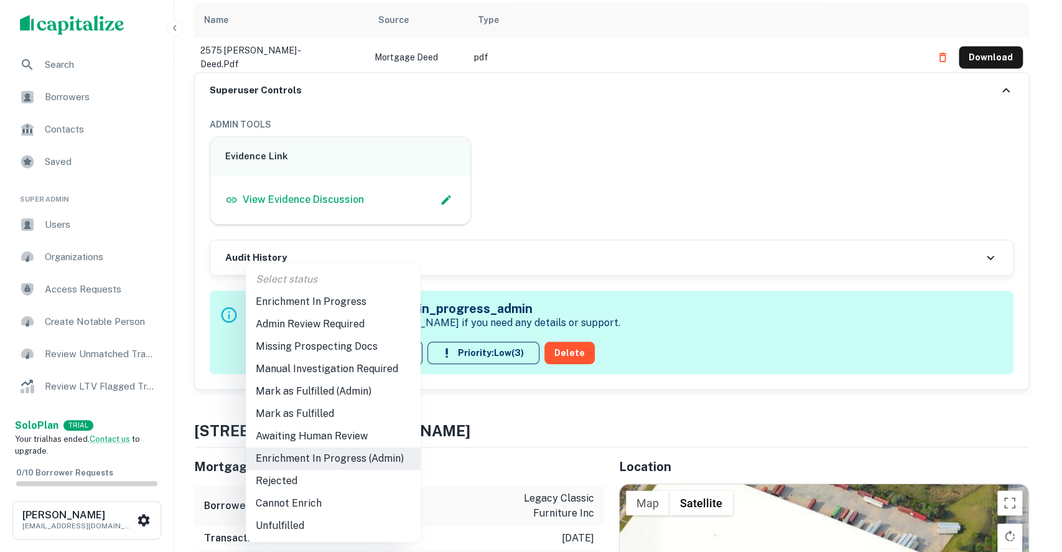
click at [307, 324] on li "Admin Review Required" at bounding box center [333, 324] width 175 height 22
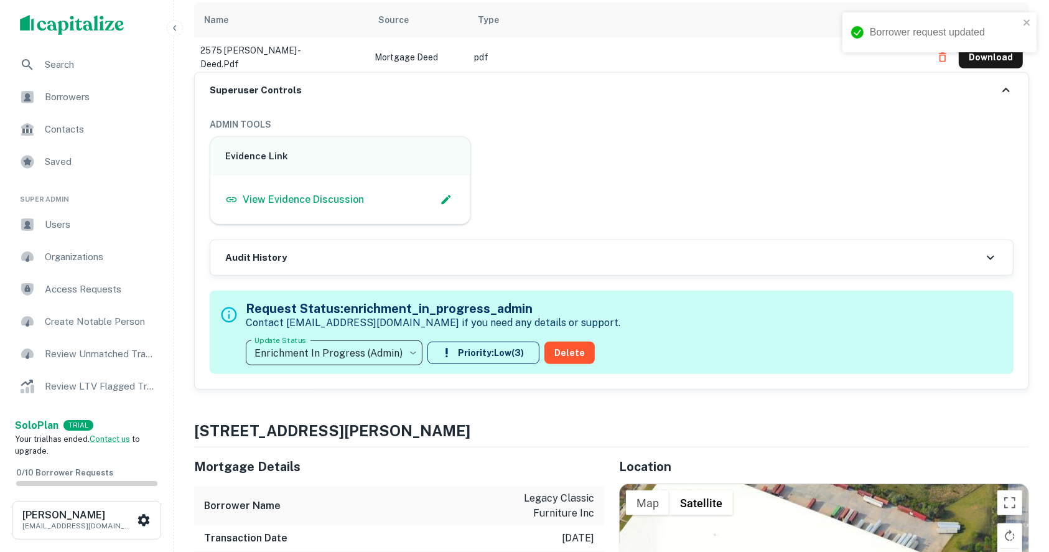
type input "**********"
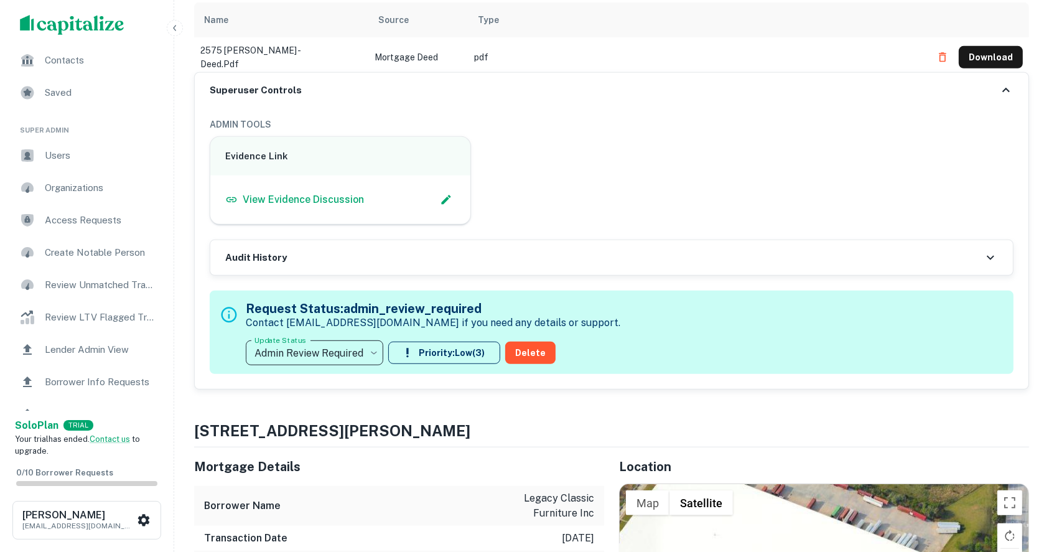
scroll to position [165, 0]
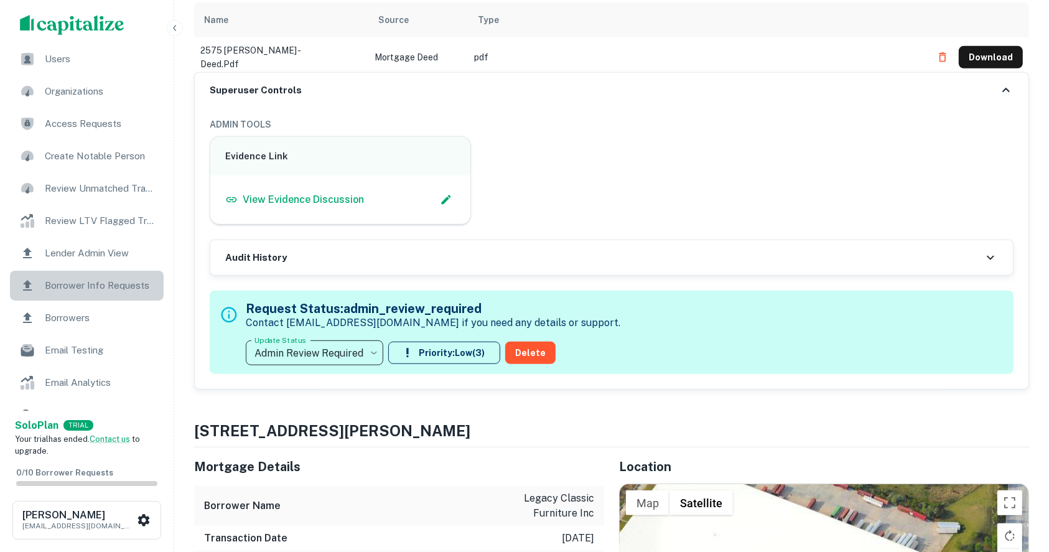
click at [102, 281] on span "Borrower Info Requests" at bounding box center [100, 285] width 111 height 15
